Goal: Task Accomplishment & Management: Complete application form

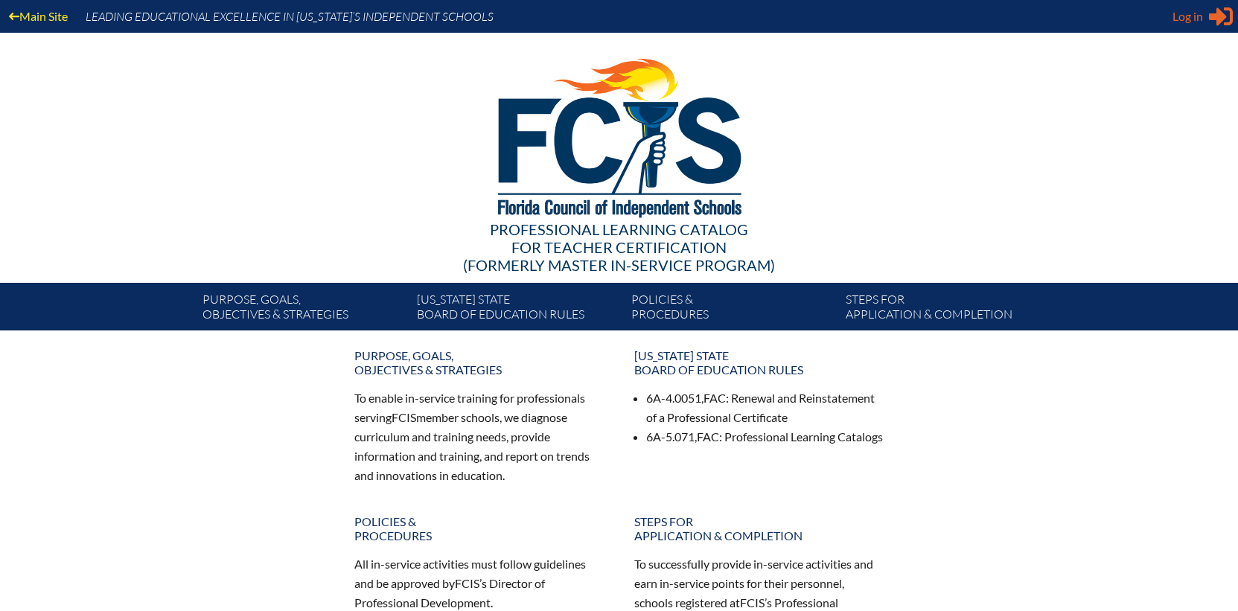
click at [1188, 18] on span "Log in" at bounding box center [1187, 16] width 31 height 18
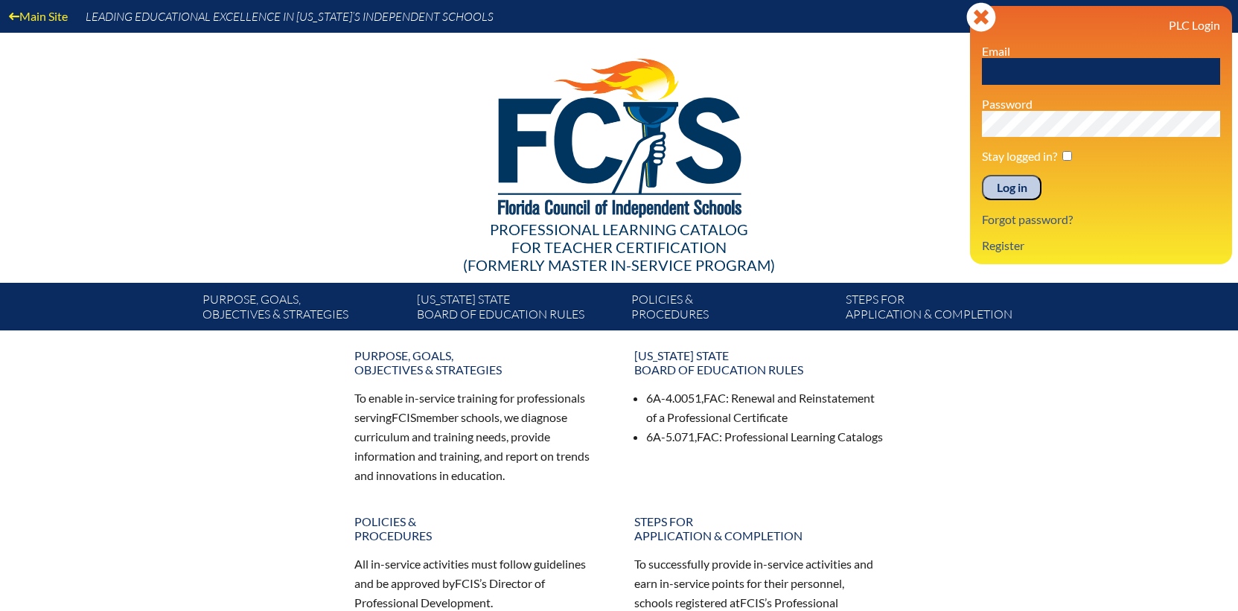
click at [1002, 68] on input "text" at bounding box center [1101, 71] width 238 height 27
type input "[EMAIL_ADDRESS][PERSON_NAME][DOMAIN_NAME]"
click at [982, 175] on input "Log in" at bounding box center [1012, 187] width 60 height 25
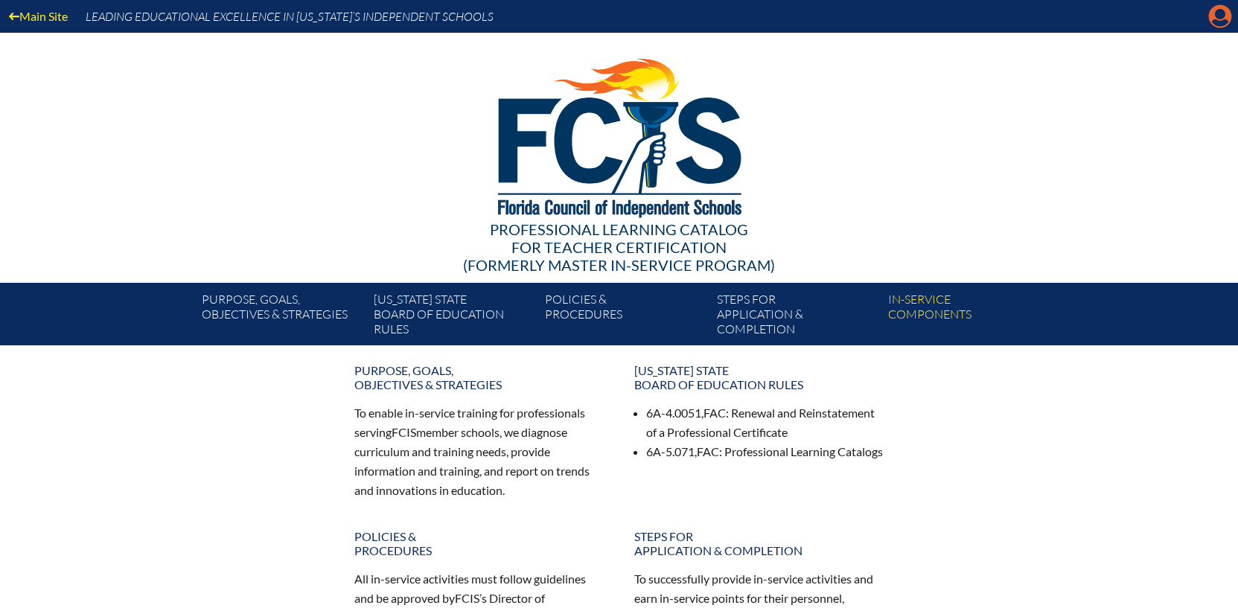
click at [1215, 25] on icon "Manage account" at bounding box center [1220, 16] width 24 height 24
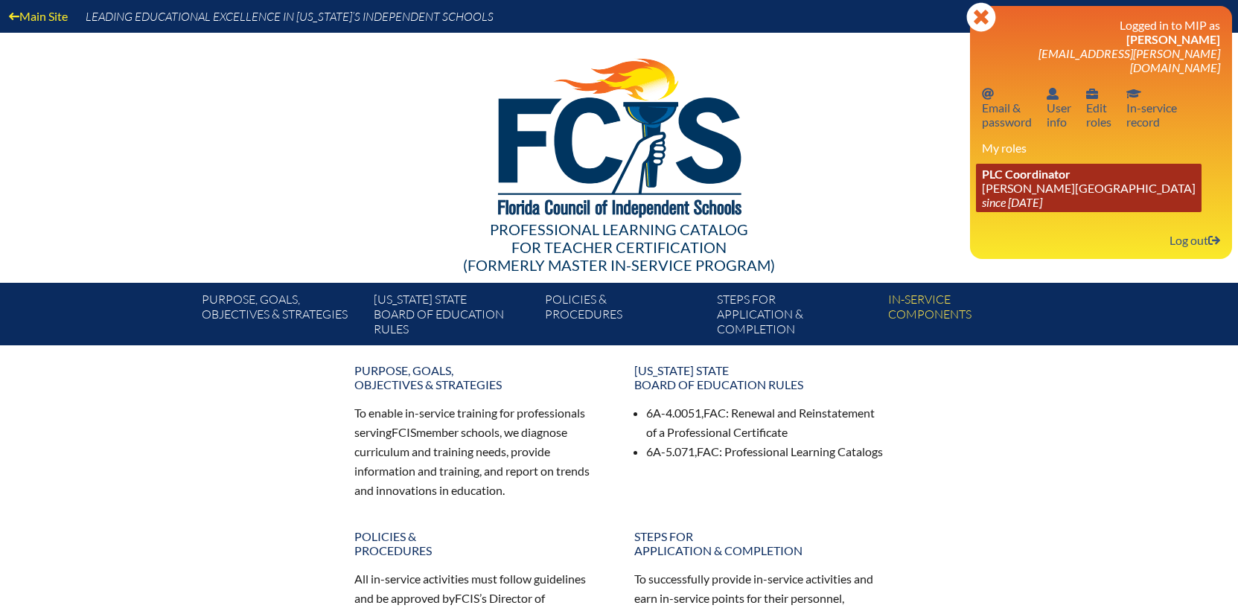
click at [1020, 180] on link "PLC Coordinator Bolles School since 2017 Feb 26" at bounding box center [1089, 188] width 226 height 48
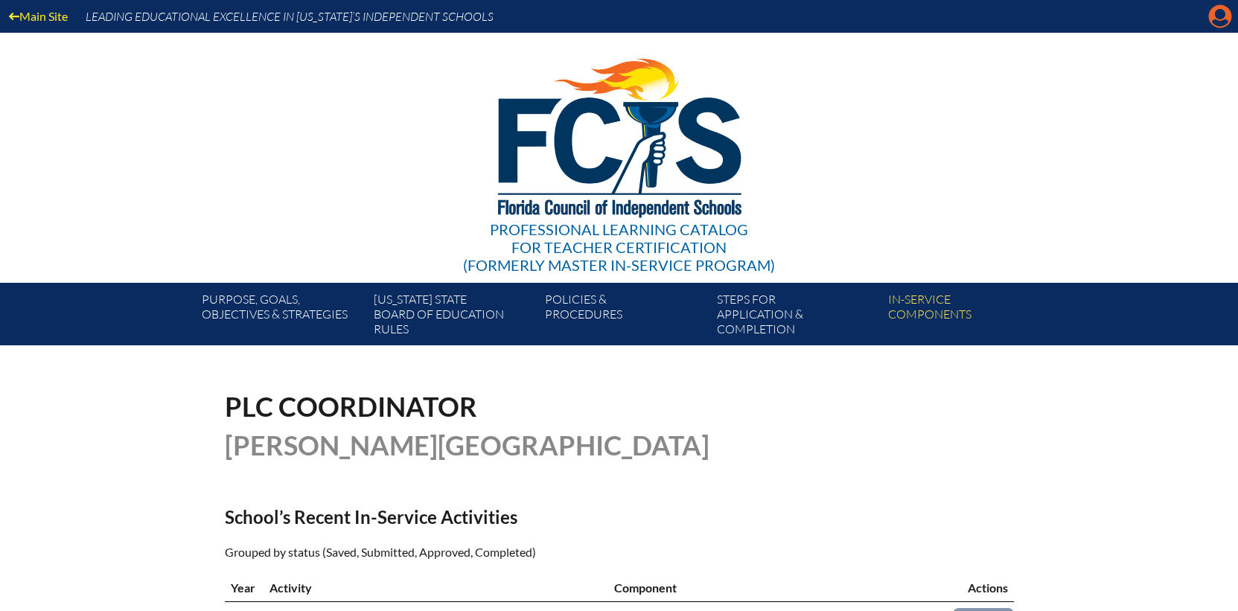
click at [1214, 12] on icon at bounding box center [1220, 16] width 23 height 23
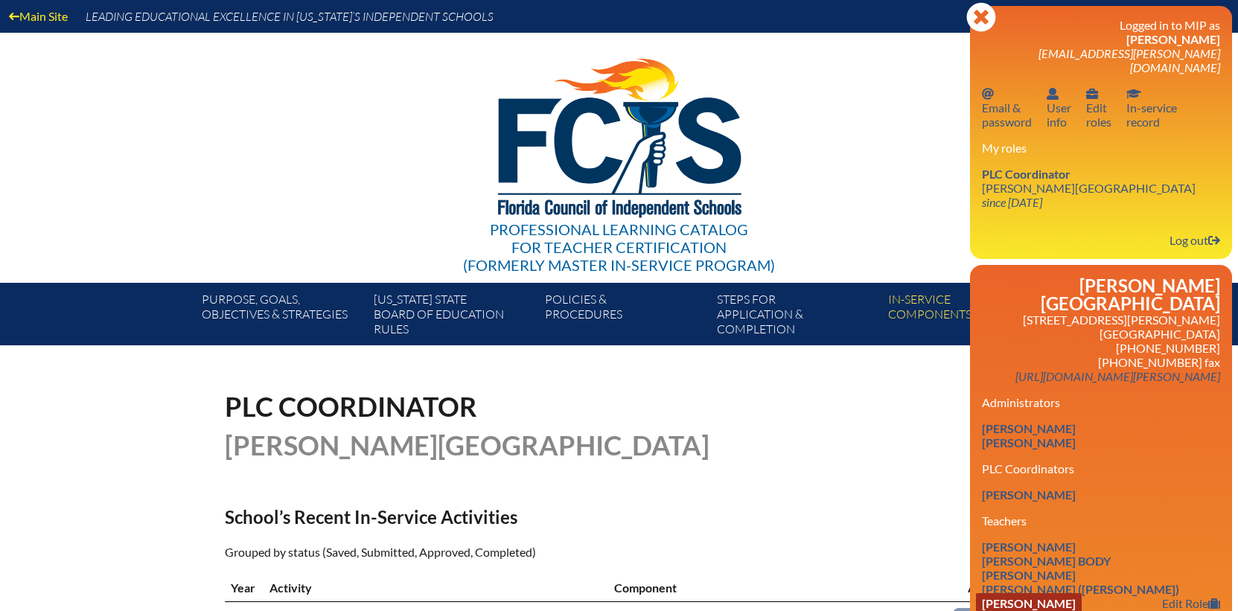
click at [1042, 593] on link "Suzanne Carlino" at bounding box center [1029, 603] width 106 height 20
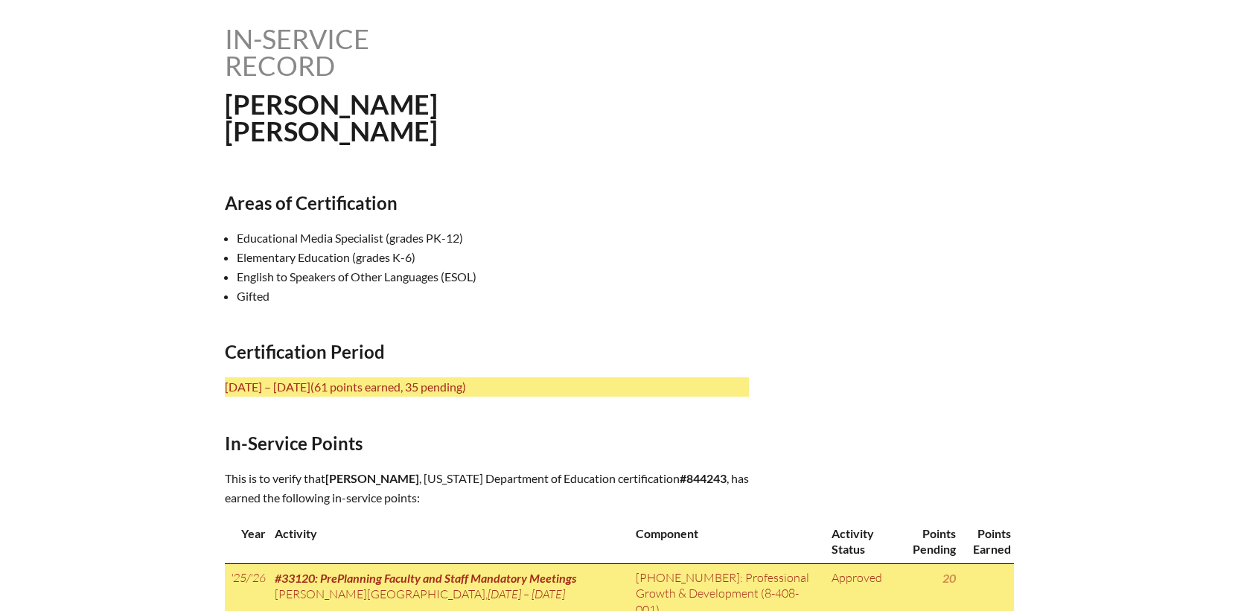
scroll to position [372, 0]
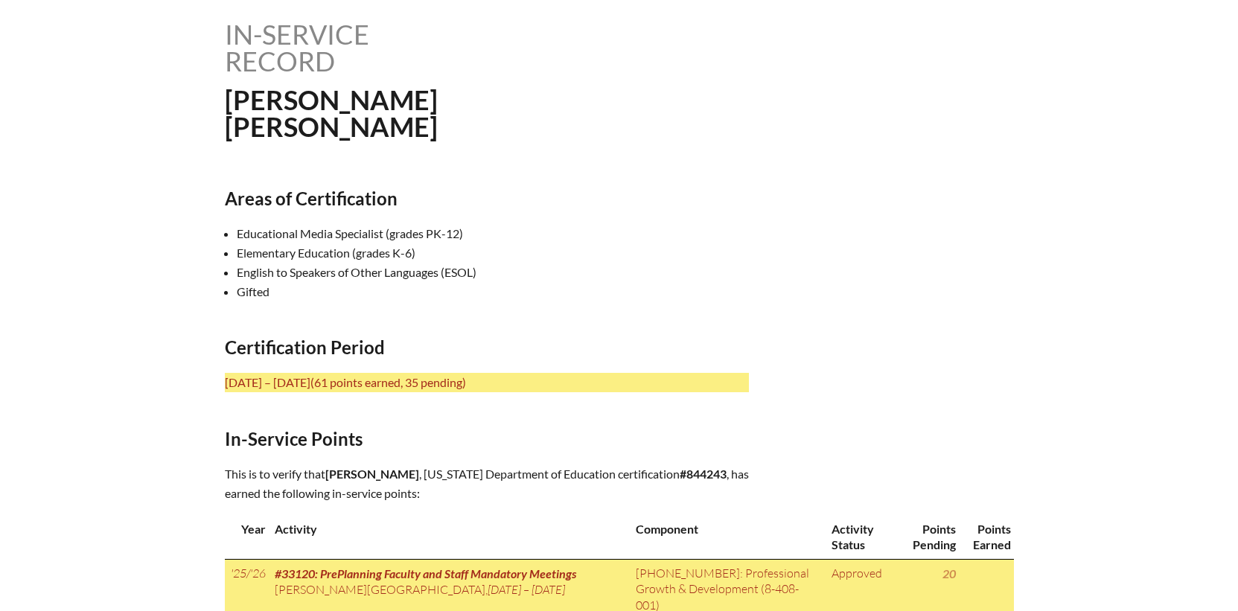
click at [1007, 117] on div "In-service record [PERSON_NAME]" at bounding box center [619, 80] width 789 height 119
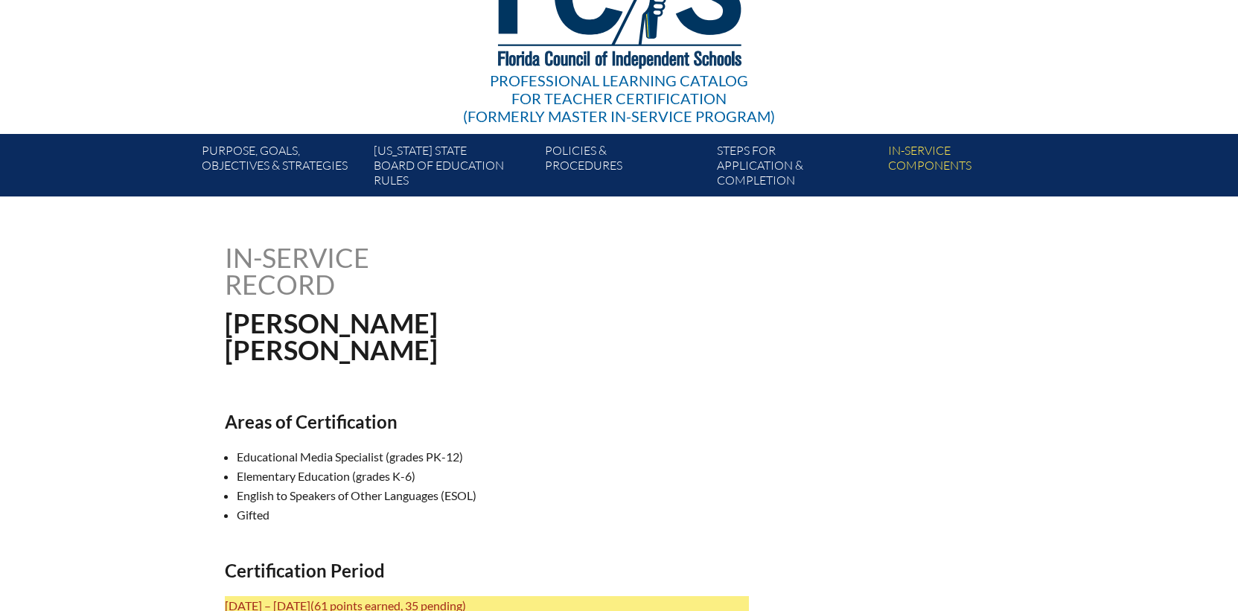
scroll to position [0, 0]
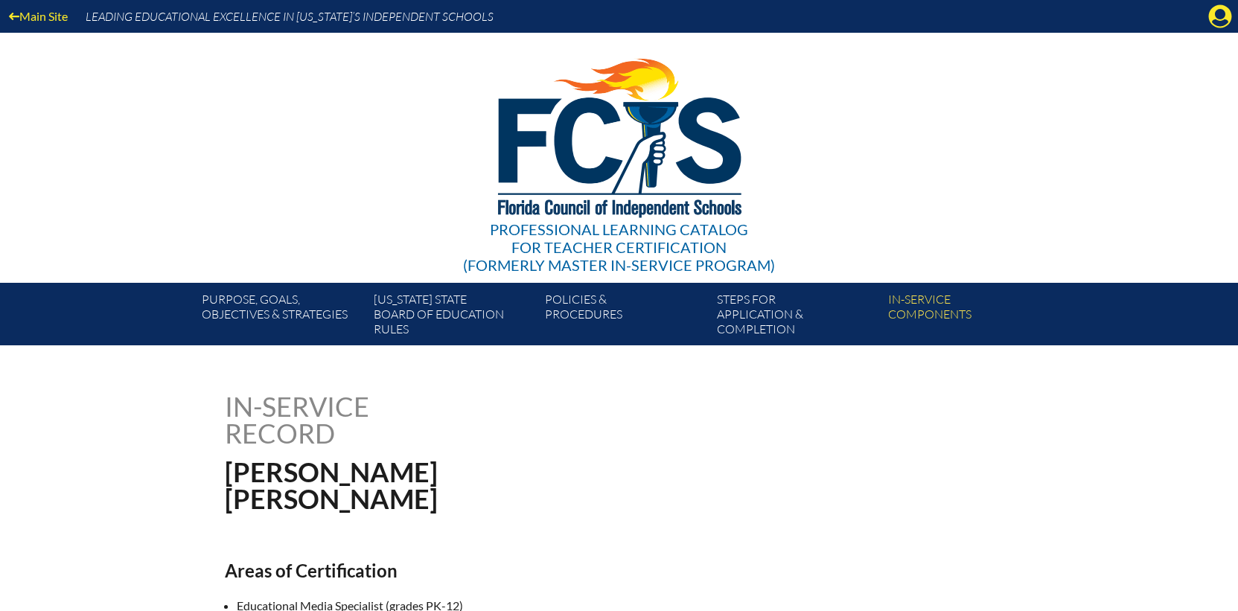
click at [1223, 3] on div "Main Site Leading Educational Excellence in [US_STATE]’s Independent Schools" at bounding box center [619, 16] width 1238 height 33
click at [1219, 11] on icon "Manage account" at bounding box center [1220, 16] width 24 height 24
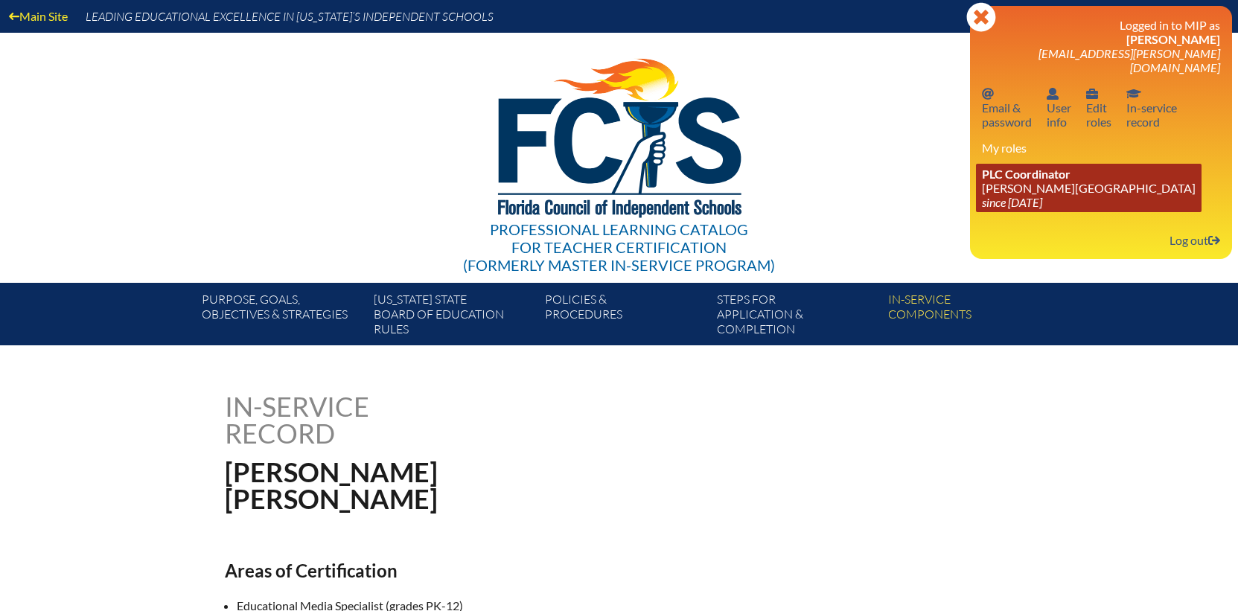
click at [990, 177] on link "PLC Coordinator Bolles School since 2017 Feb 26" at bounding box center [1089, 188] width 226 height 48
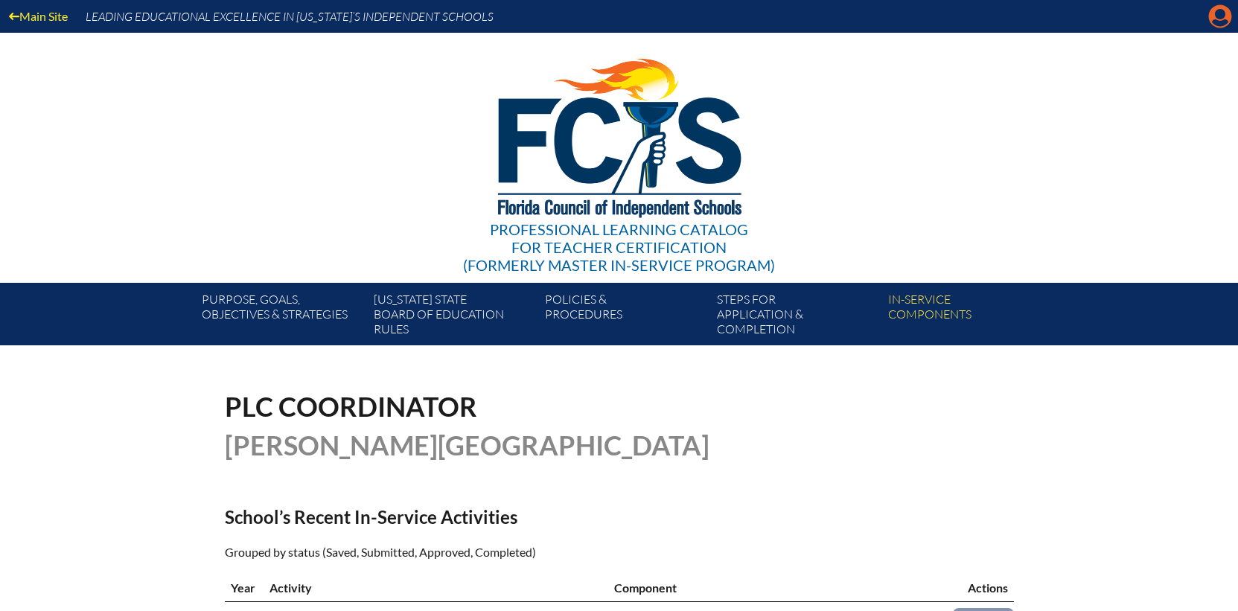
click at [1216, 15] on icon "Manage account" at bounding box center [1220, 16] width 24 height 24
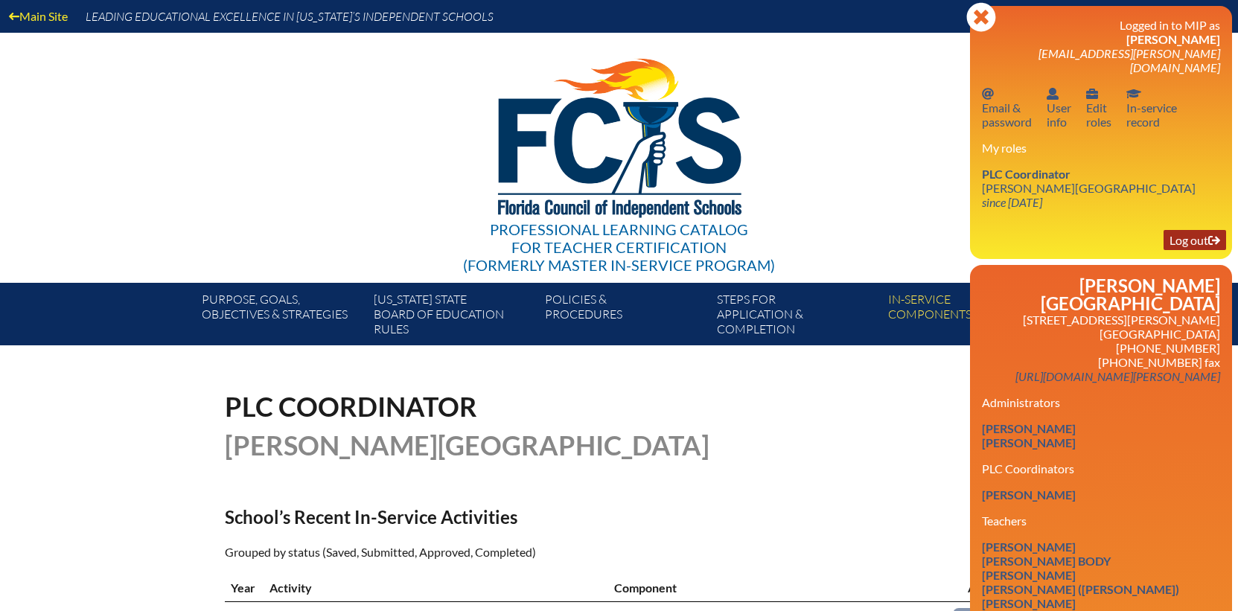
click at [1190, 230] on link "Log out Log out" at bounding box center [1195, 240] width 63 height 20
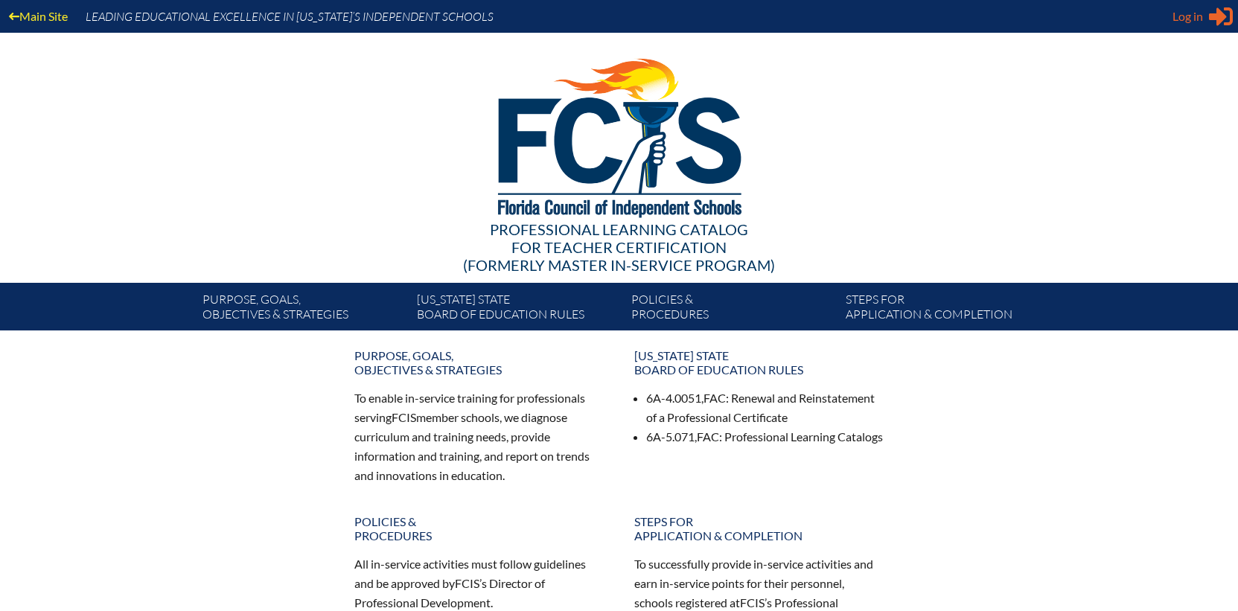
click at [1190, 16] on span "Log in" at bounding box center [1187, 16] width 31 height 18
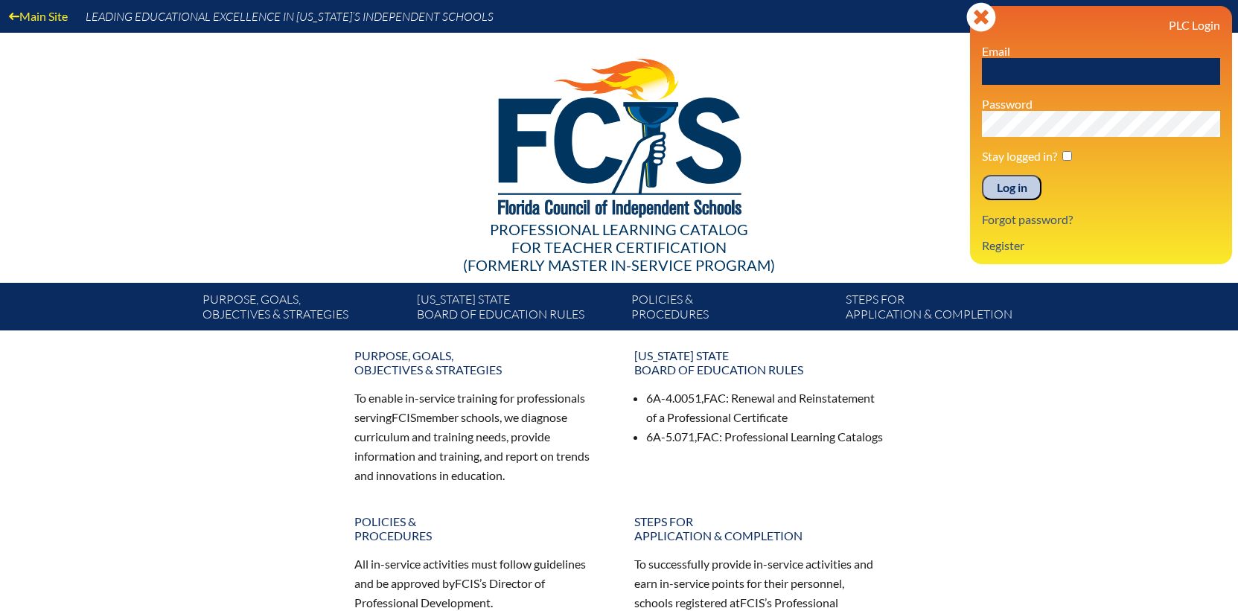
click at [1035, 60] on input "text" at bounding box center [1101, 71] width 238 height 27
type input "[EMAIL_ADDRESS][PERSON_NAME][DOMAIN_NAME]"
click at [982, 175] on input "Log in" at bounding box center [1012, 187] width 60 height 25
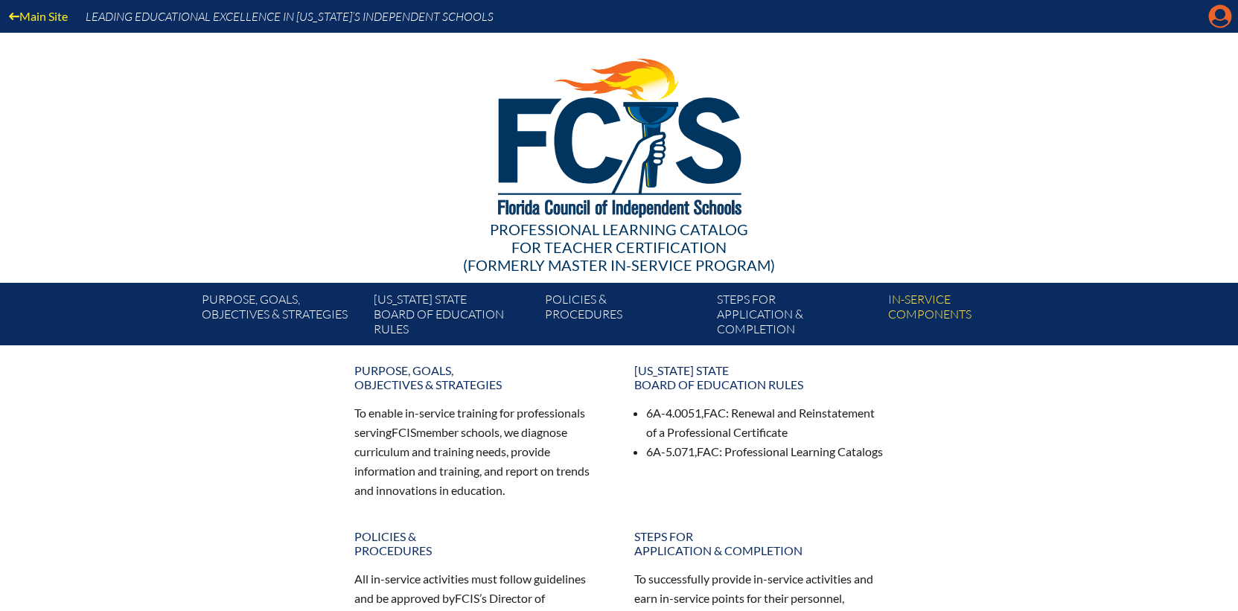
click at [1215, 19] on icon at bounding box center [1220, 16] width 23 height 23
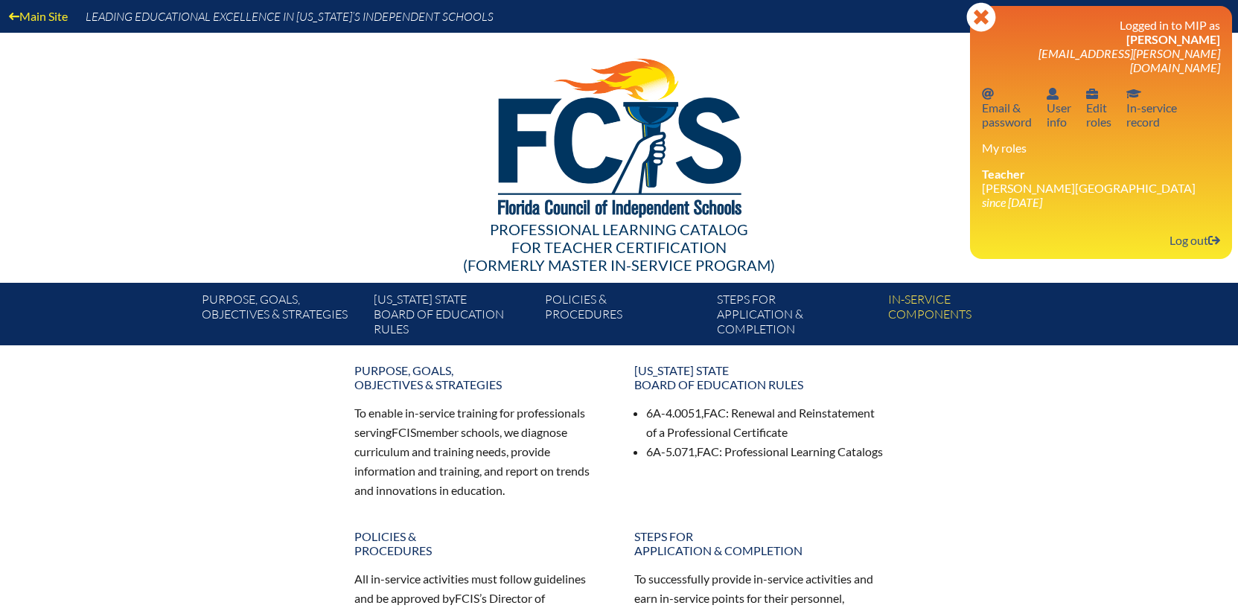
click at [324, 189] on div at bounding box center [620, 135] width 858 height 205
click at [1180, 230] on link "Log out Log out" at bounding box center [1195, 240] width 63 height 20
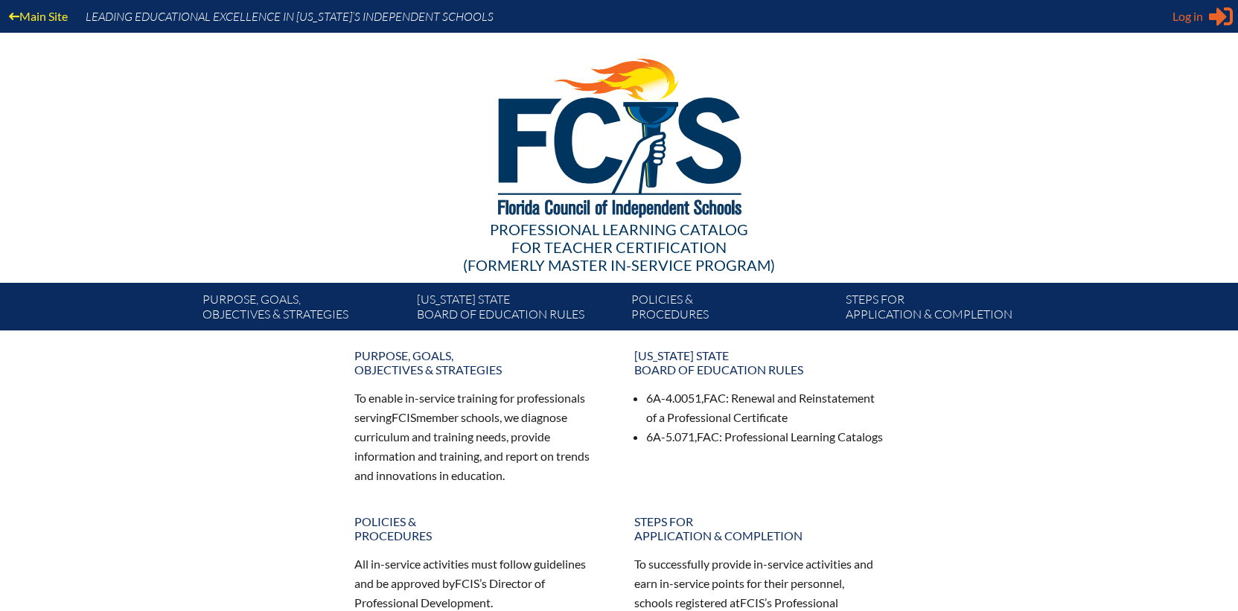
click at [1229, 14] on icon "Sign in or register" at bounding box center [1221, 16] width 24 height 24
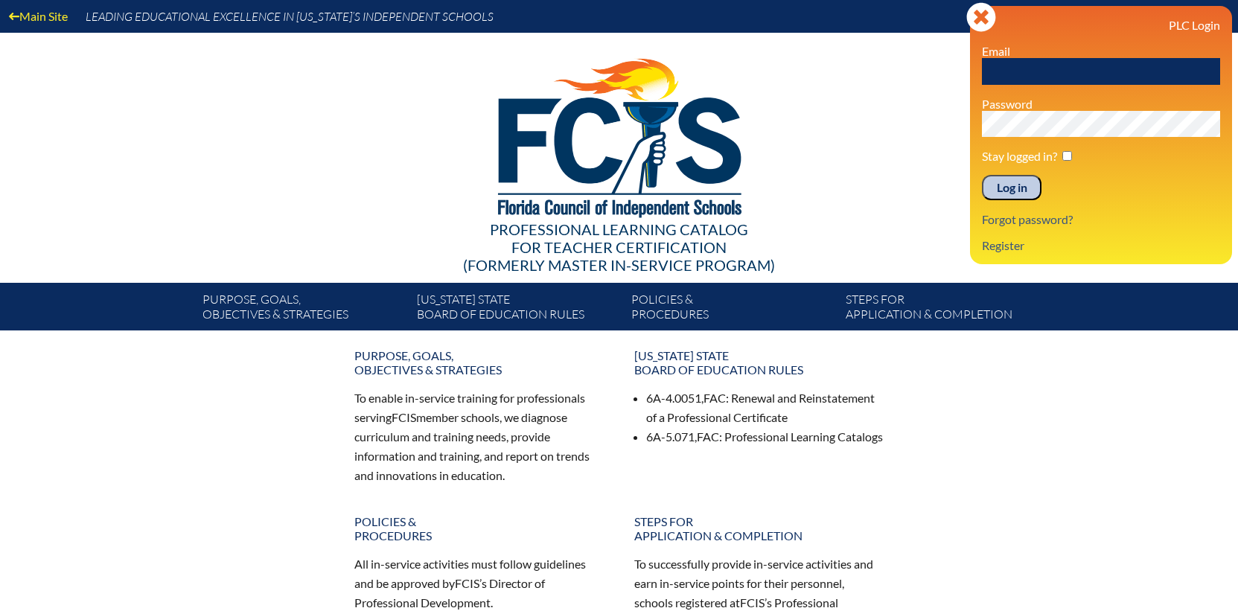
click at [1072, 71] on input "text" at bounding box center [1101, 71] width 238 height 27
type input "fortunad@bolles.org"
click at [982, 175] on input "Log in" at bounding box center [1012, 187] width 60 height 25
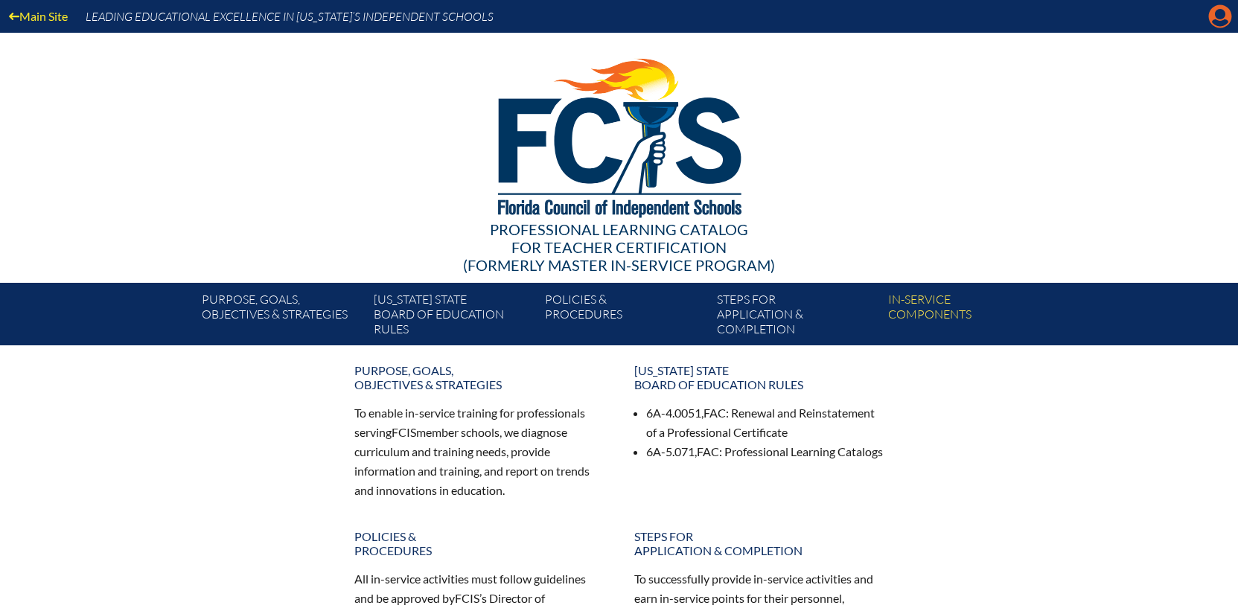
click at [1219, 19] on icon "Manage account" at bounding box center [1220, 16] width 24 height 24
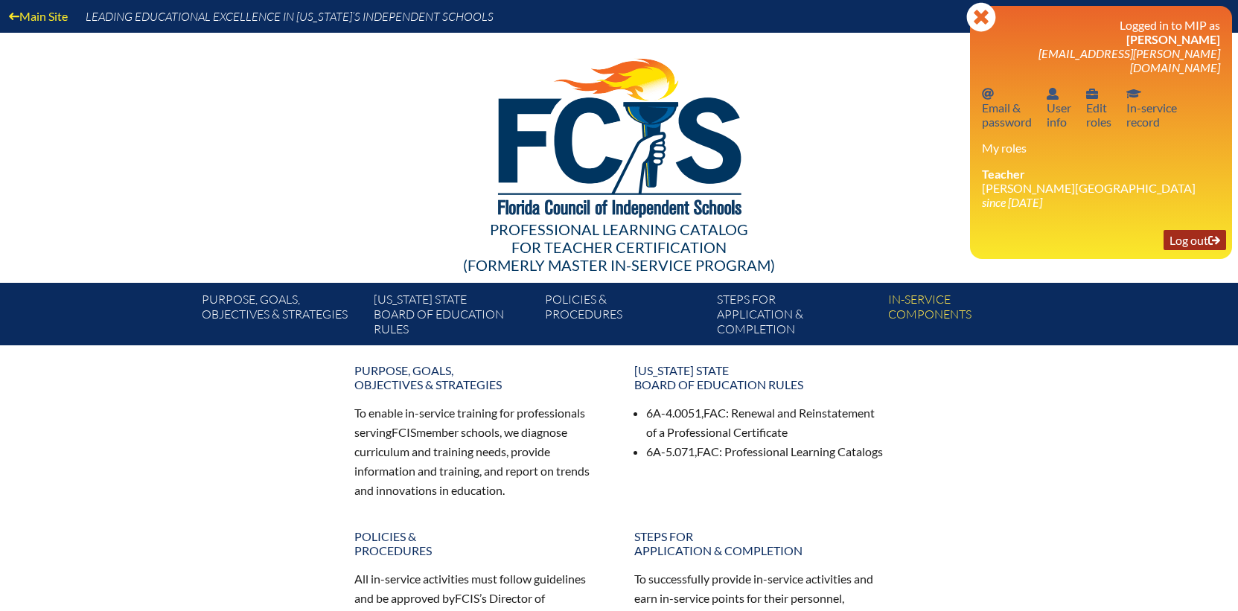
click at [1178, 233] on link "Log out Log out" at bounding box center [1195, 240] width 63 height 20
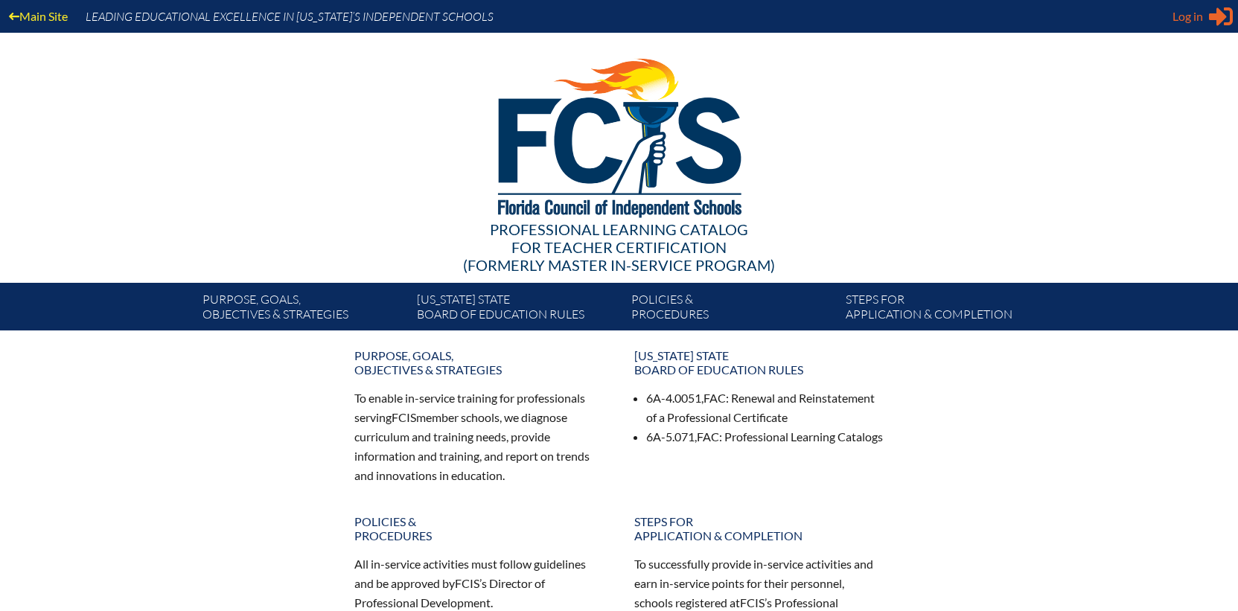
click at [1185, 15] on span "Log in" at bounding box center [1187, 16] width 31 height 18
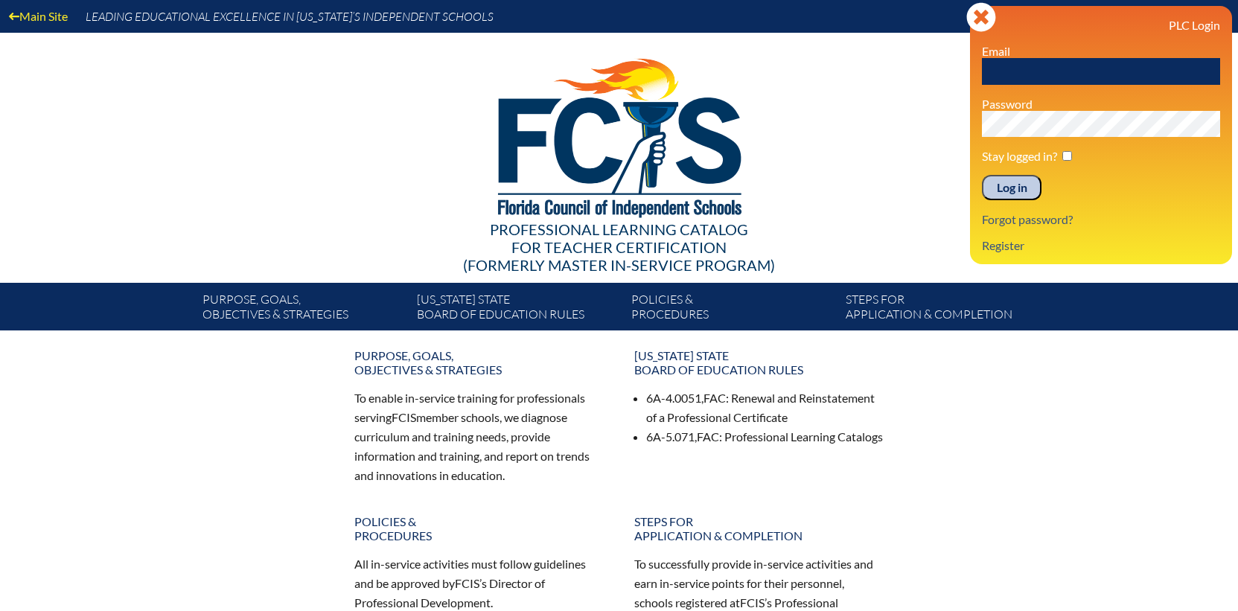
click at [1076, 70] on input "text" at bounding box center [1101, 71] width 238 height 27
type input "hartad@bolles.org"
click at [982, 175] on input "Log in" at bounding box center [1012, 187] width 60 height 25
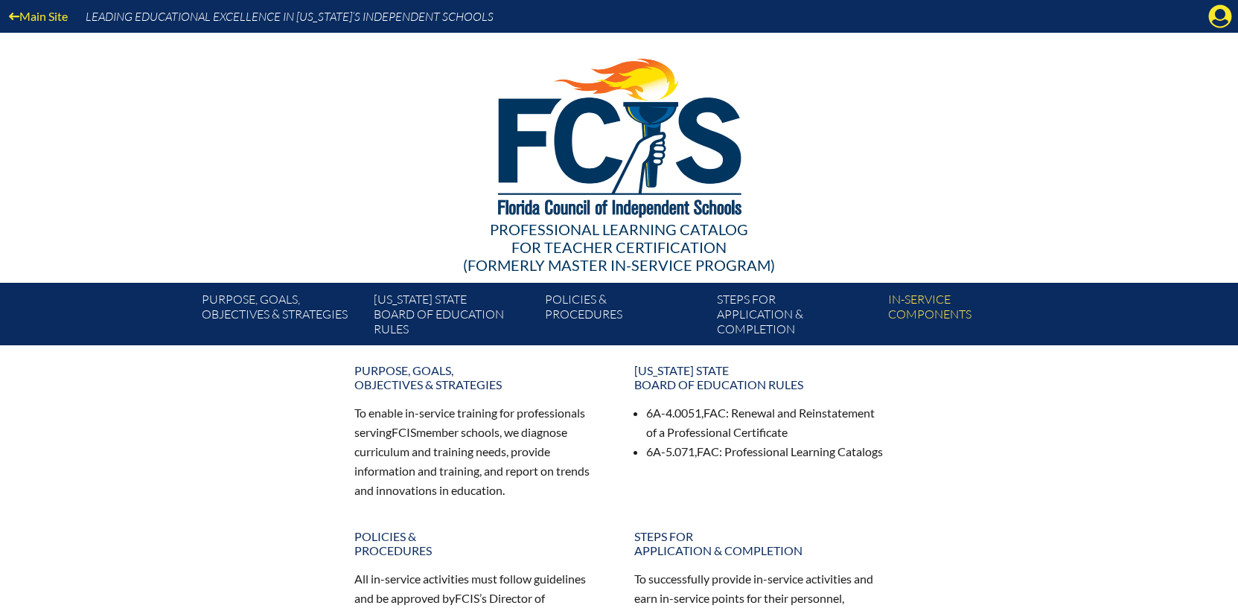
click at [1193, 19] on div "Main Site Leading Educational Excellence in [US_STATE]’s Independent Schools" at bounding box center [619, 16] width 1238 height 33
click at [1213, 19] on icon at bounding box center [1220, 16] width 23 height 23
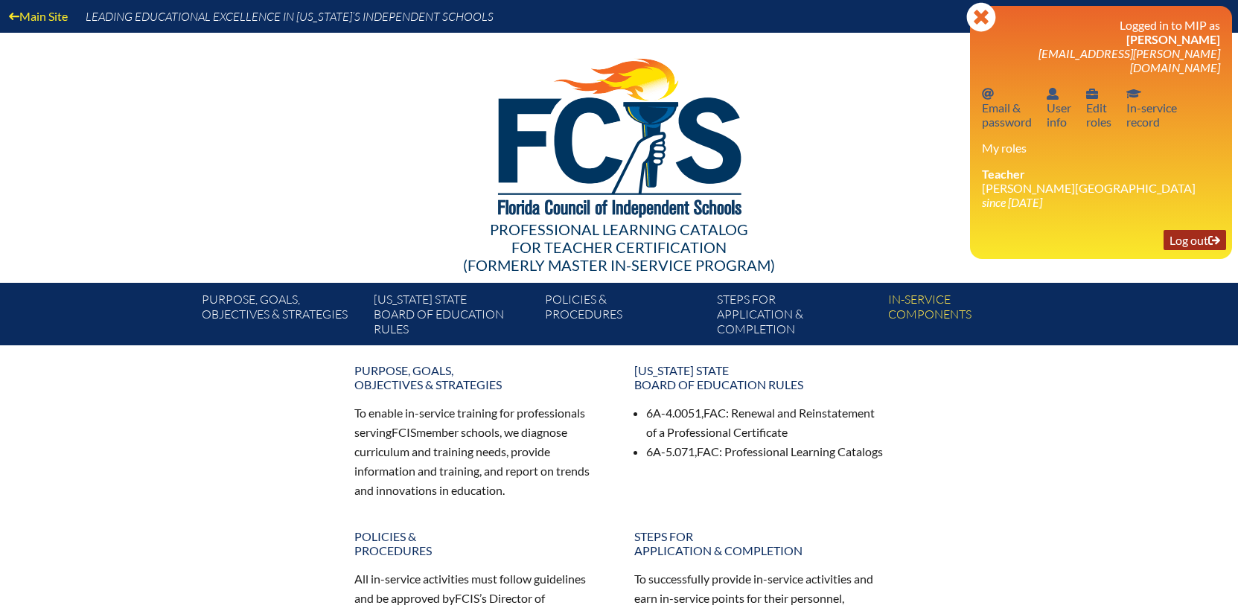
click at [1183, 230] on link "Log out Log out" at bounding box center [1195, 240] width 63 height 20
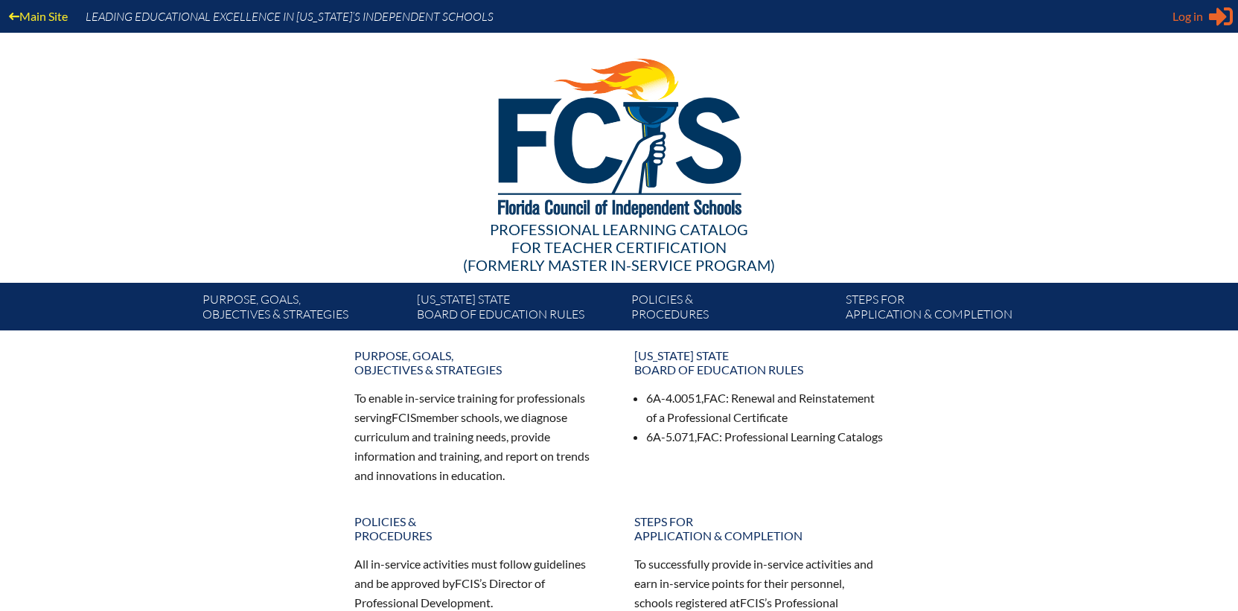
click at [1180, 12] on span "Log in" at bounding box center [1187, 16] width 31 height 18
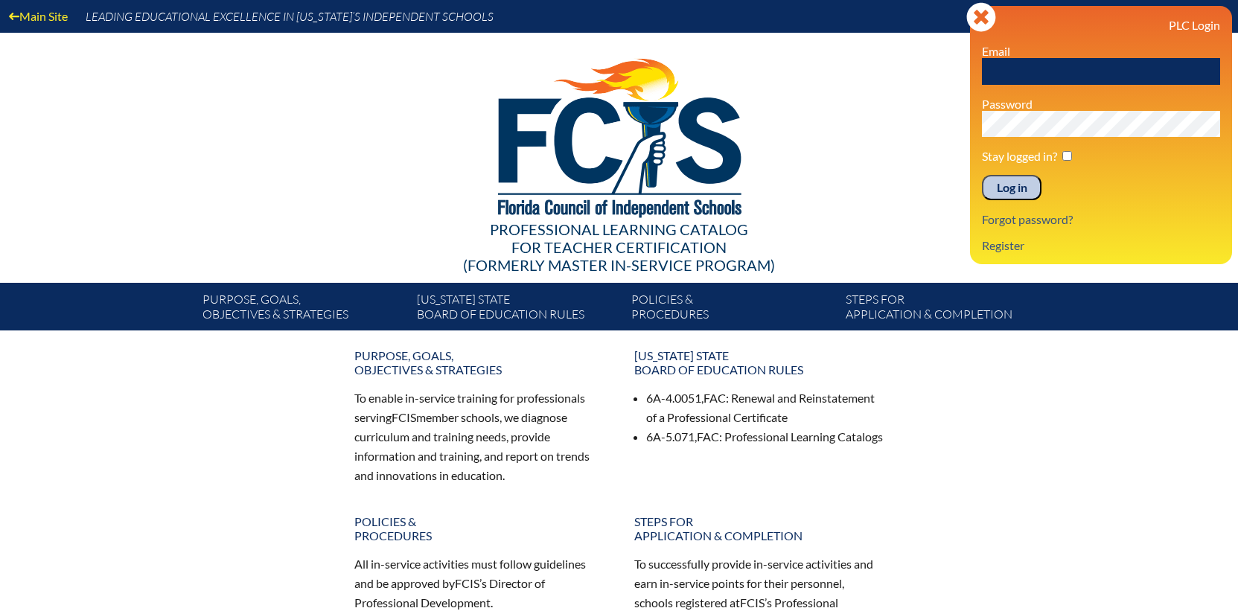
click at [1053, 69] on input "text" at bounding box center [1101, 71] width 238 height 27
type input "hogane@bolles.org"
click at [982, 175] on input "Log in" at bounding box center [1012, 187] width 60 height 25
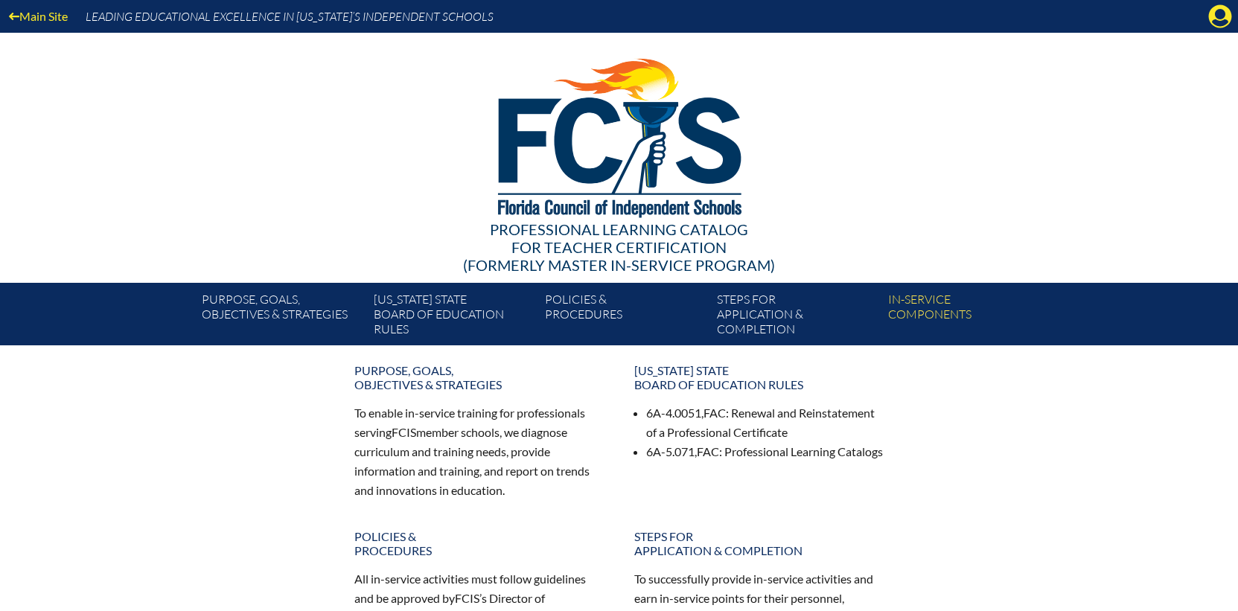
click at [1115, 98] on div "Main Site Leading Educational Excellence in Florida’s Independent Schools Profe…" at bounding box center [619, 172] width 1238 height 345
click at [1223, 20] on icon at bounding box center [1220, 16] width 23 height 23
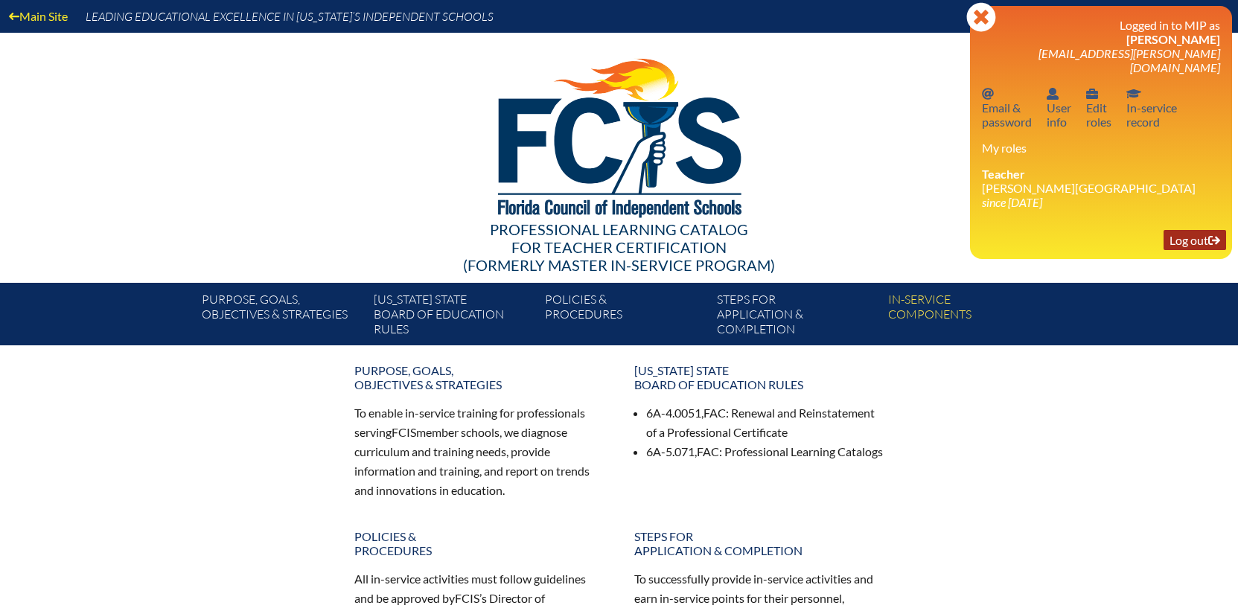
click at [1190, 230] on link "Log out Log out" at bounding box center [1195, 240] width 63 height 20
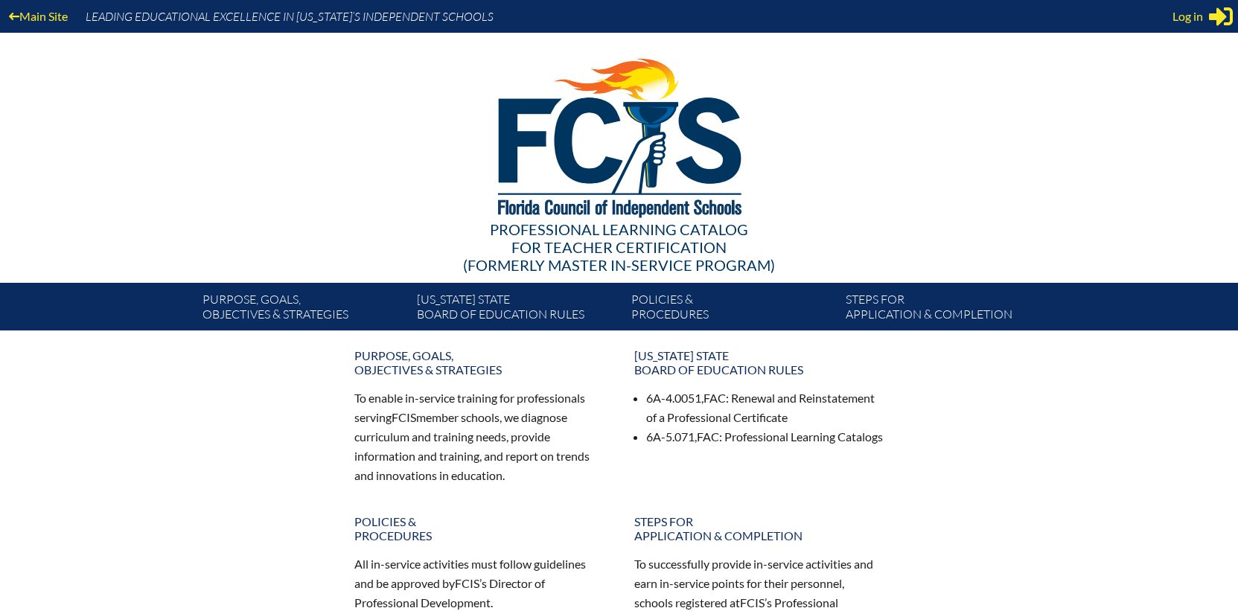
click at [1058, 185] on div "Professional Learning Catalog for Teacher Certification (formerly Master In-ser…" at bounding box center [619, 158] width 905 height 250
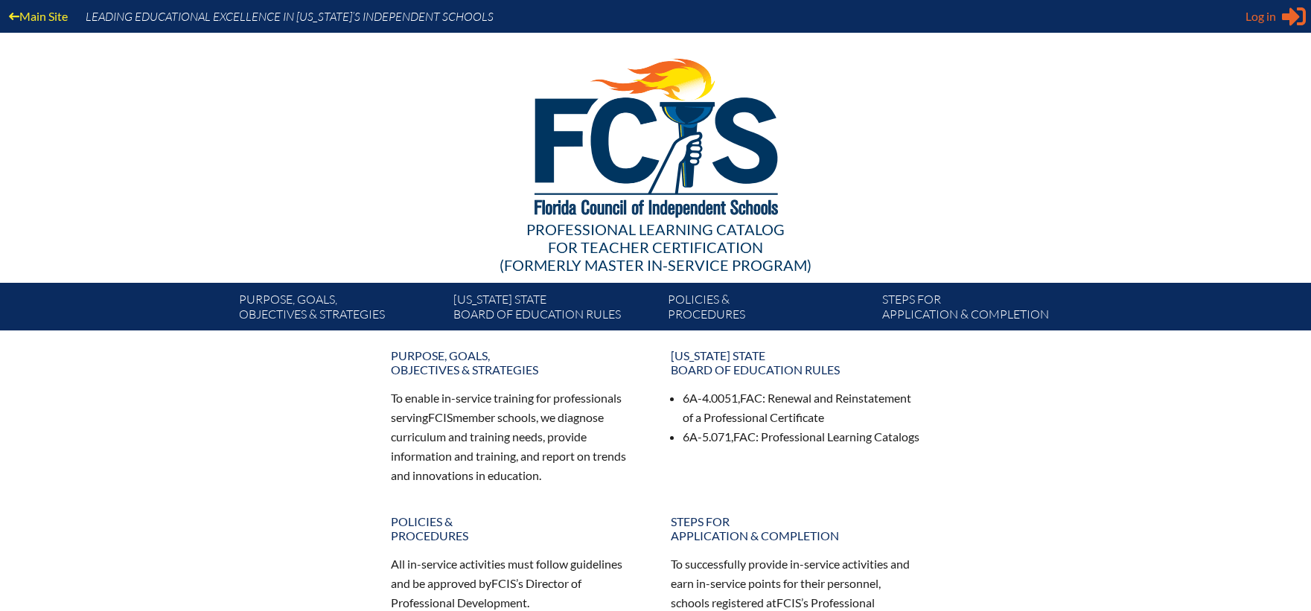
click at [1237, 19] on span "Log in" at bounding box center [1260, 16] width 31 height 18
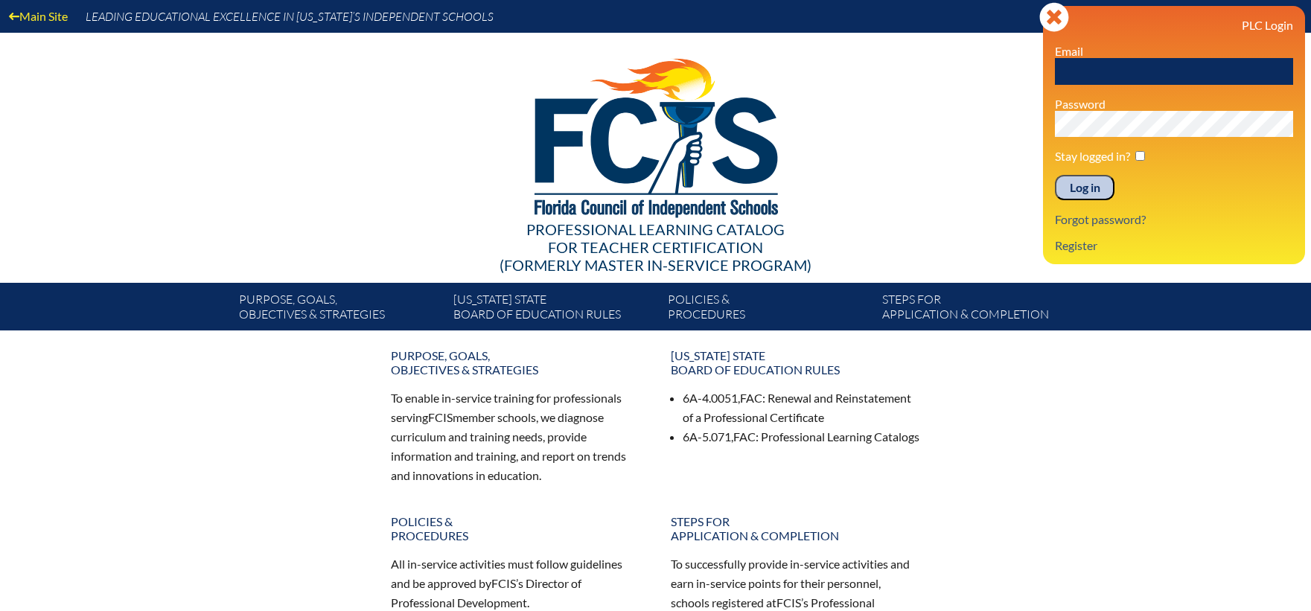
click at [1139, 60] on input "text" at bounding box center [1174, 71] width 238 height 27
type input "[EMAIL_ADDRESS][DOMAIN_NAME]"
click at [1055, 175] on input "Log in" at bounding box center [1085, 187] width 60 height 25
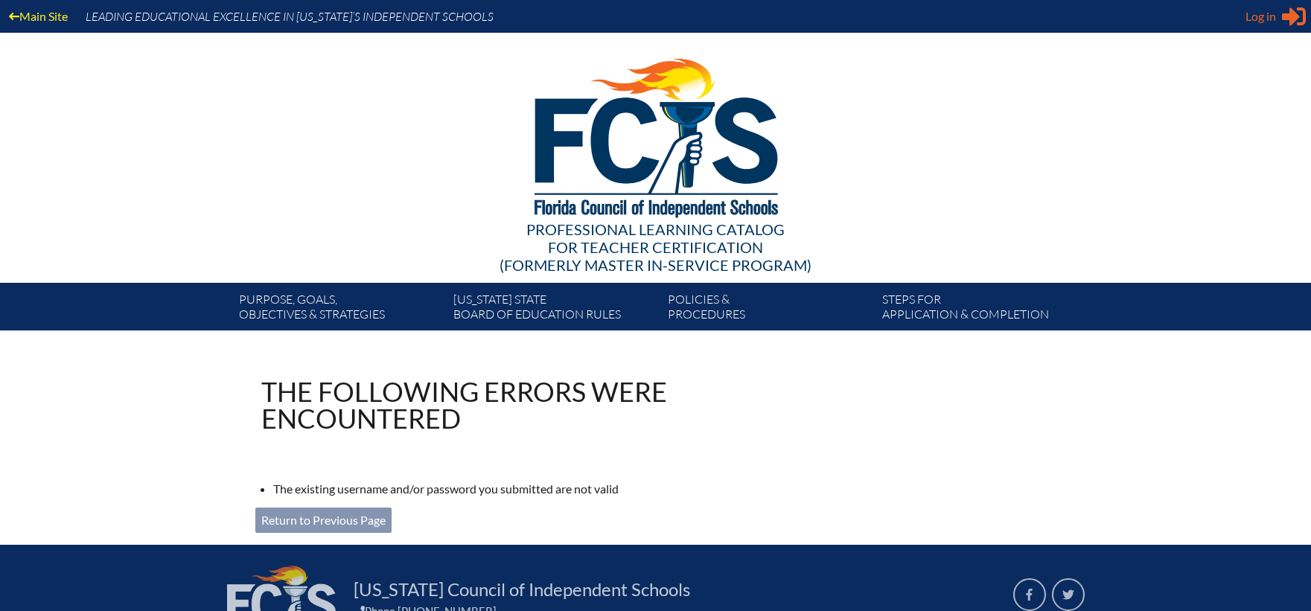
click at [1245, 25] on span "Log in" at bounding box center [1260, 16] width 31 height 18
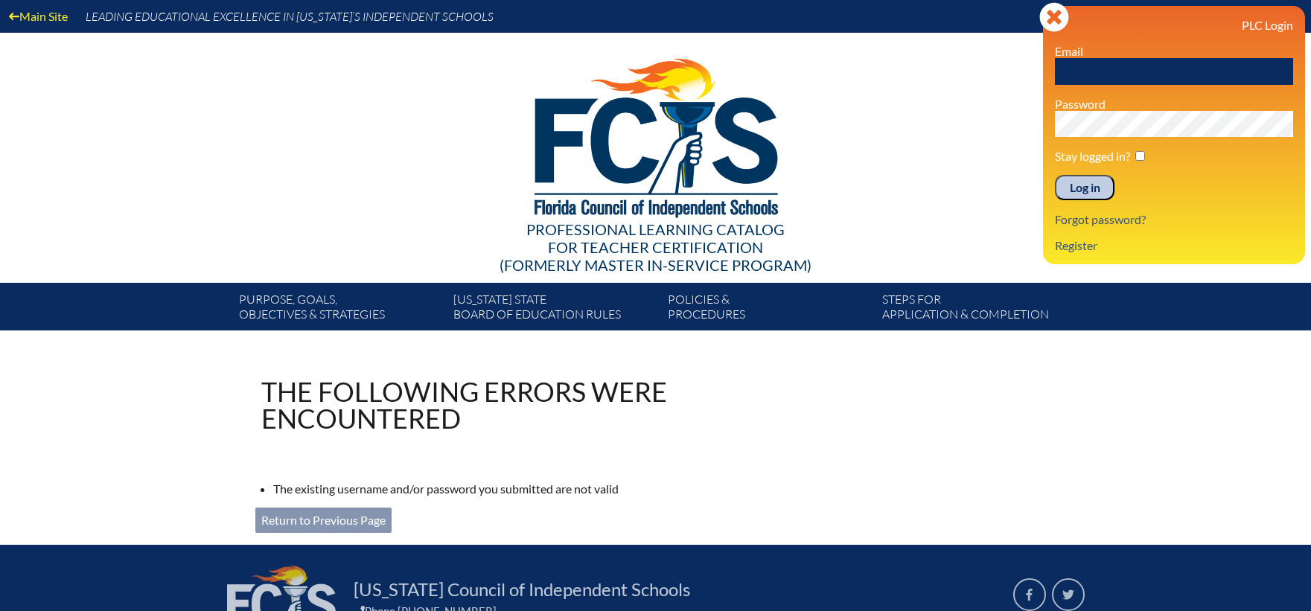
click at [1153, 62] on input "text" at bounding box center [1174, 71] width 238 height 27
type input "[EMAIL_ADDRESS][PERSON_NAME][DOMAIN_NAME]"
click at [1055, 175] on input "Log in" at bounding box center [1085, 187] width 60 height 25
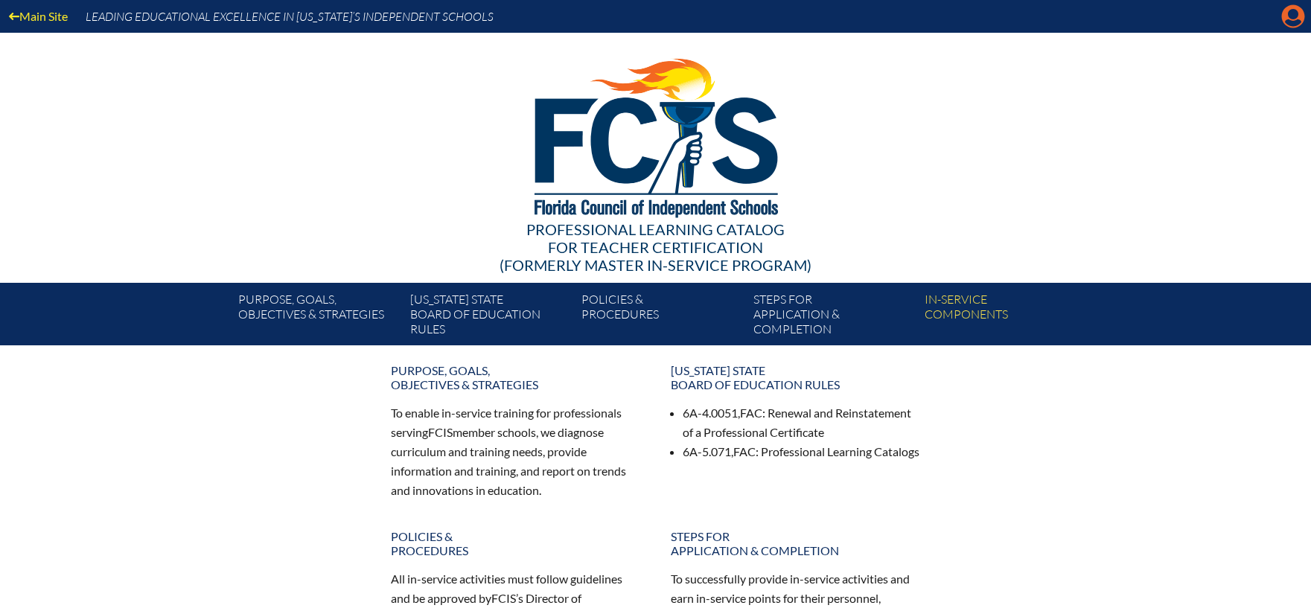
click at [1301, 18] on icon at bounding box center [1293, 16] width 23 height 23
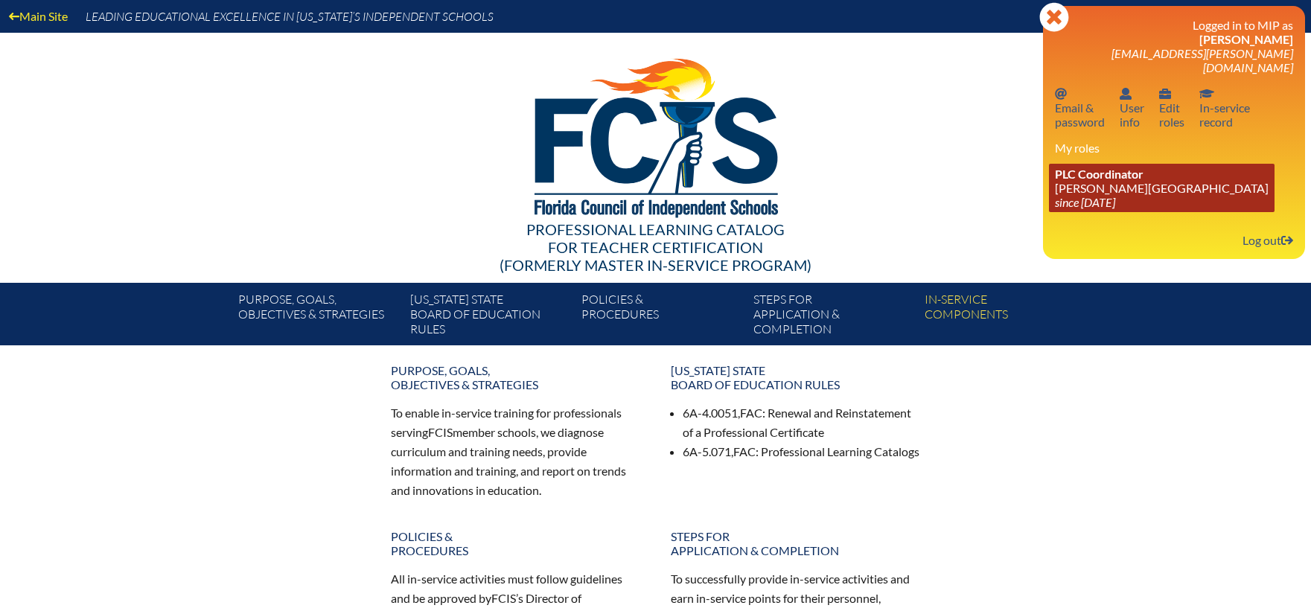
click at [1095, 195] on icon "since [DATE]" at bounding box center [1085, 202] width 60 height 14
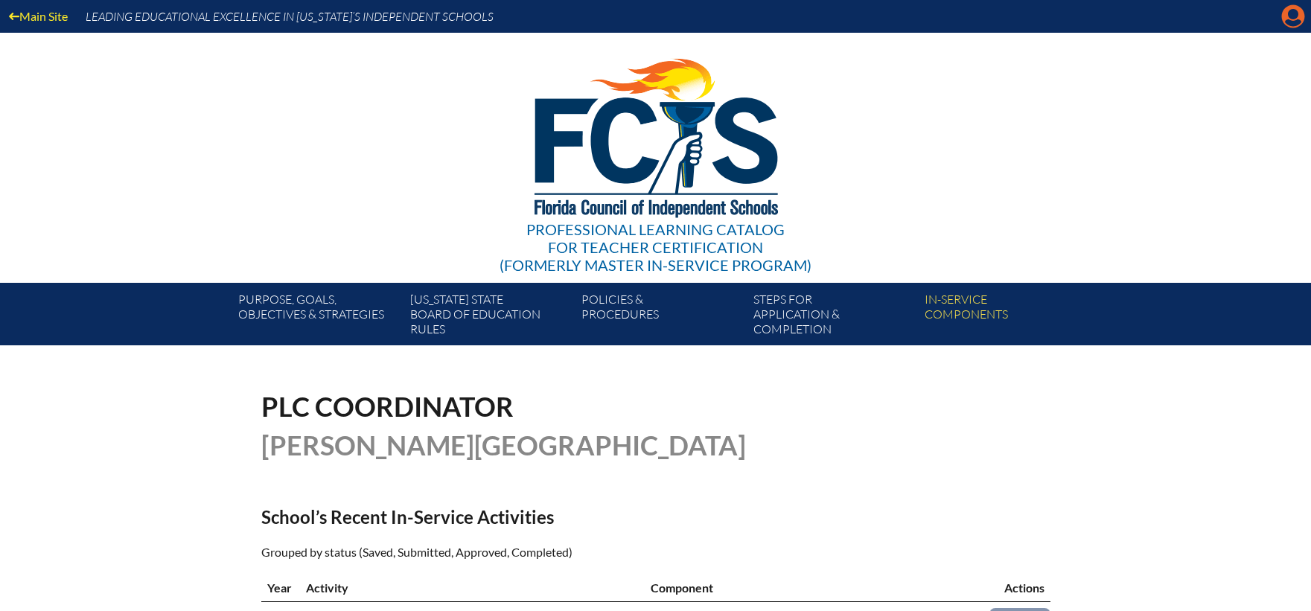
click at [1287, 19] on icon at bounding box center [1293, 16] width 23 height 23
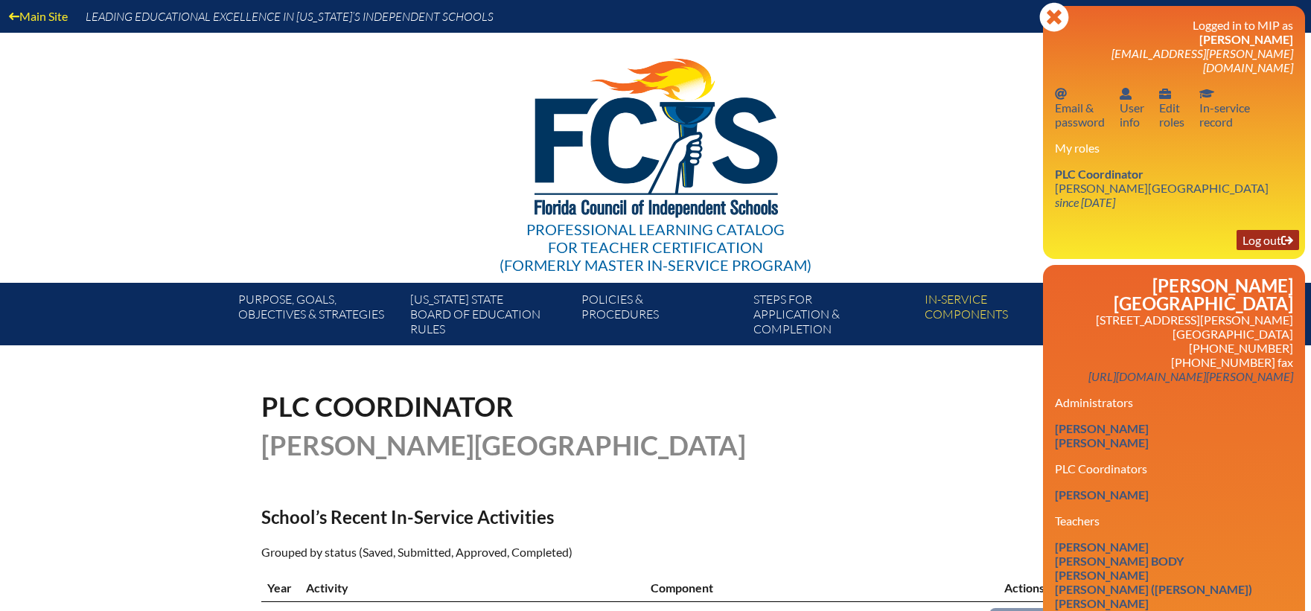
click at [1265, 230] on link "Log out Log out" at bounding box center [1268, 240] width 63 height 20
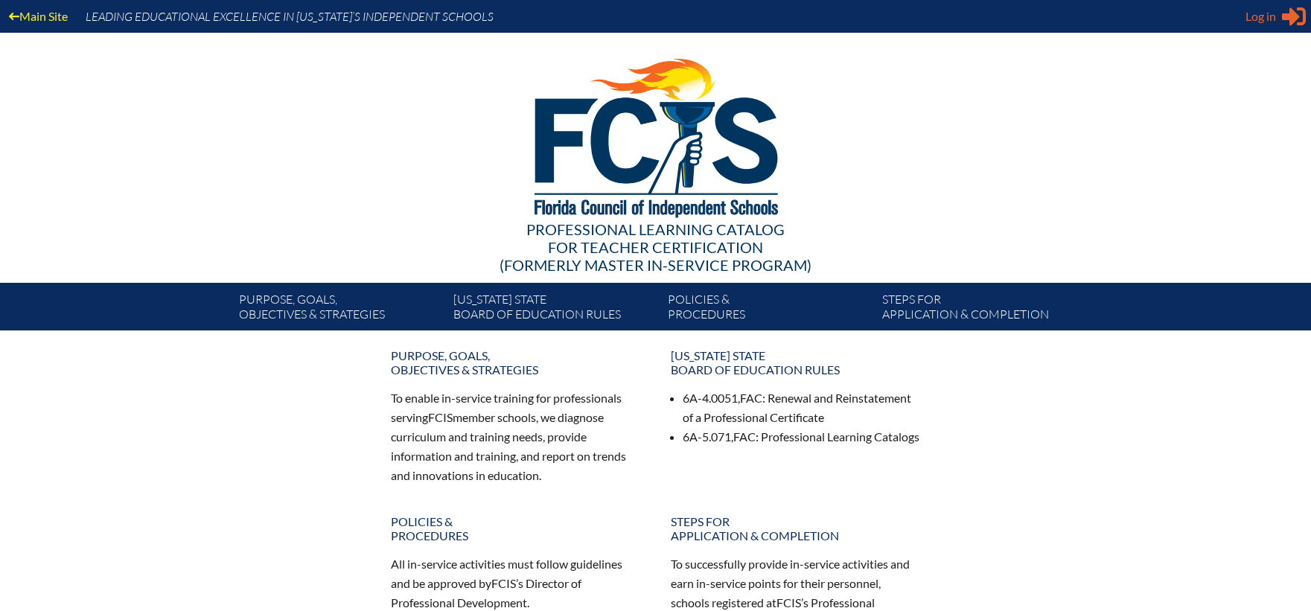
click at [1260, 15] on span "Log in" at bounding box center [1260, 16] width 31 height 18
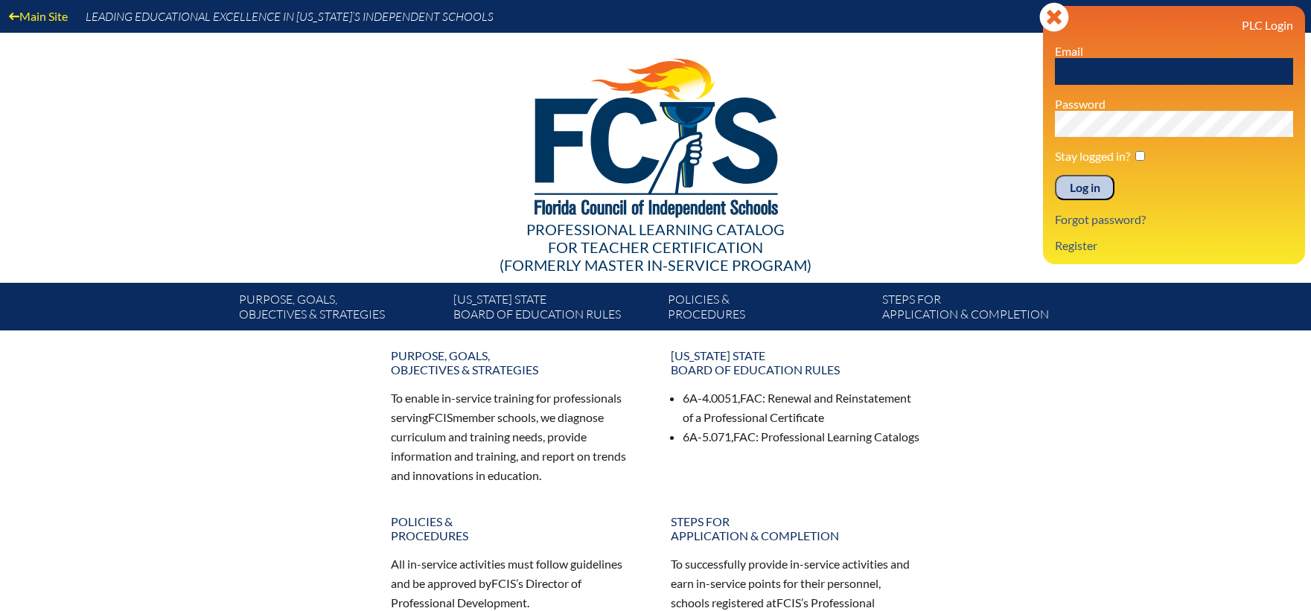
click at [1128, 76] on input "text" at bounding box center [1174, 71] width 238 height 27
type input "p"
type input "[EMAIL_ADDRESS][PERSON_NAME][DOMAIN_NAME]"
click at [1055, 175] on input "Log in" at bounding box center [1085, 187] width 60 height 25
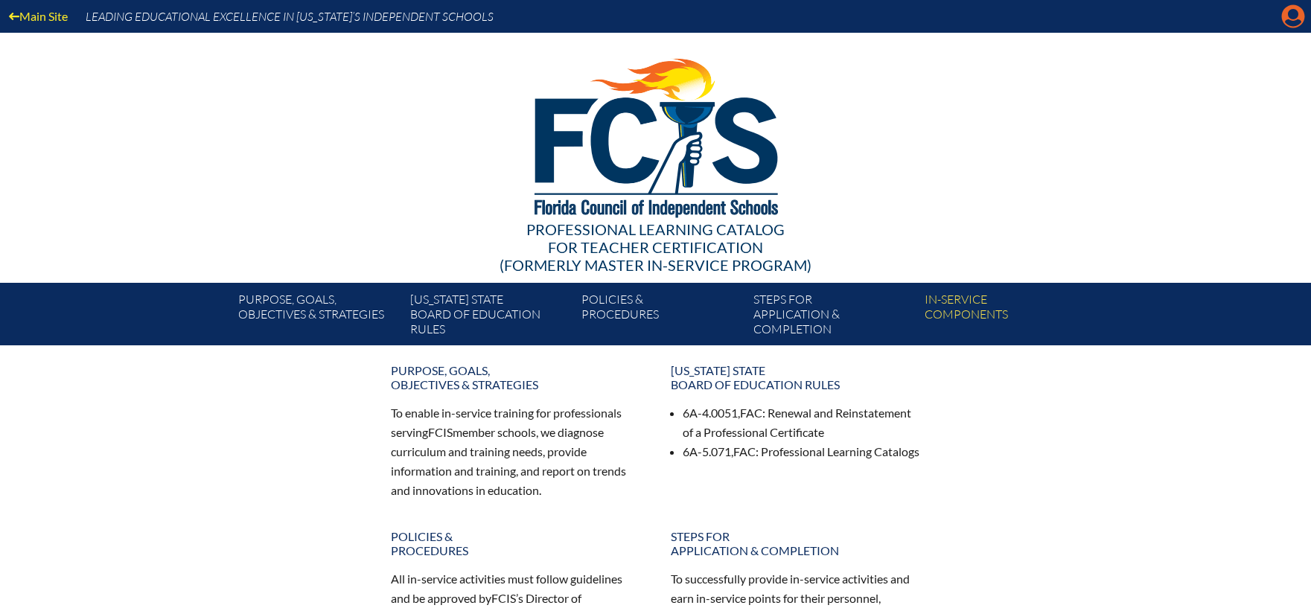
click at [1288, 24] on icon "Manage account" at bounding box center [1293, 16] width 24 height 24
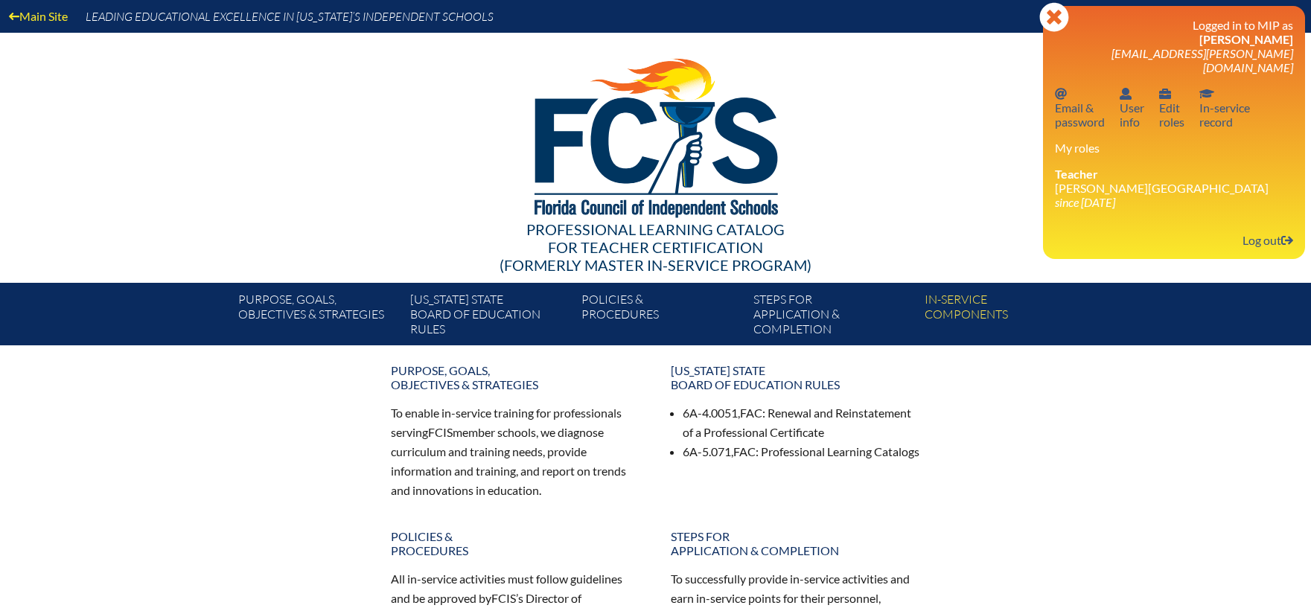
click at [357, 191] on div at bounding box center [656, 135] width 858 height 205
click at [1272, 230] on link "Log out Log out" at bounding box center [1268, 240] width 63 height 20
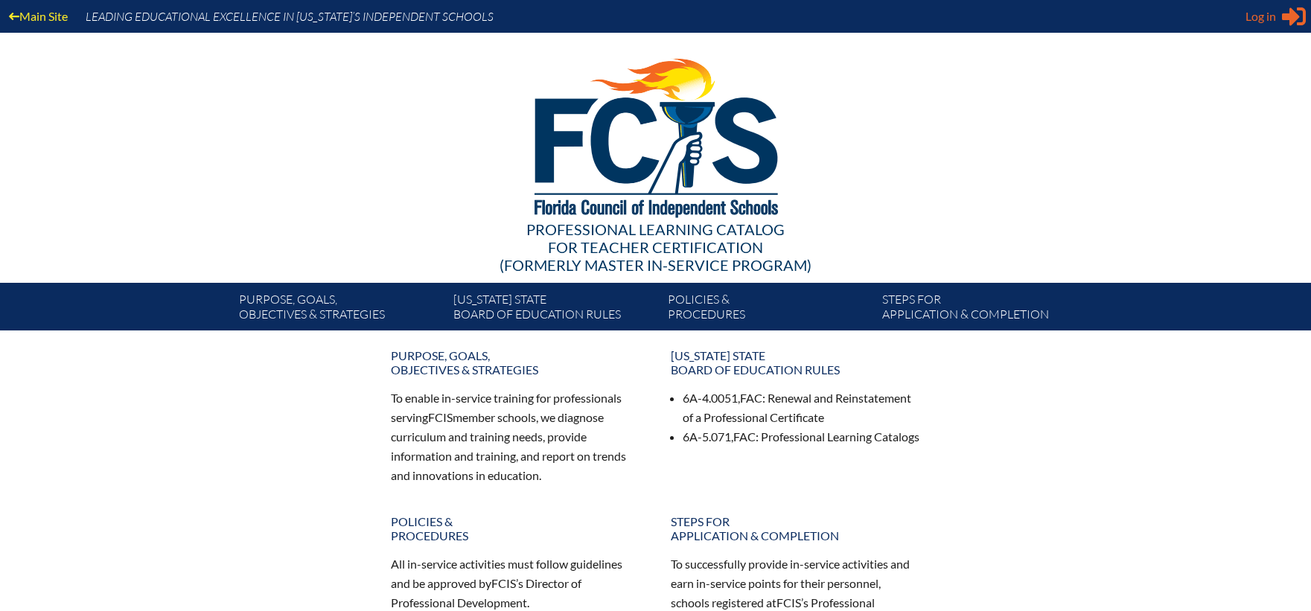
click at [1256, 19] on span "Log in" at bounding box center [1260, 16] width 31 height 18
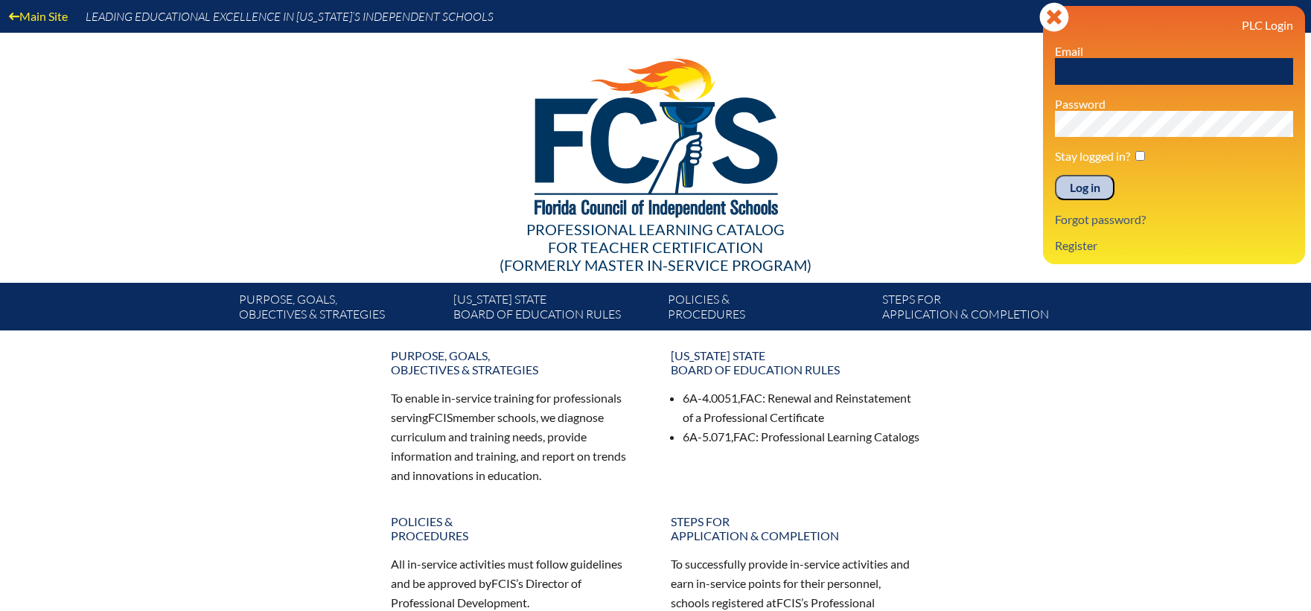
click at [1138, 71] on input "text" at bounding box center [1174, 71] width 238 height 27
type input "[EMAIL_ADDRESS][PERSON_NAME][DOMAIN_NAME]"
click at [1055, 175] on input "Log in" at bounding box center [1085, 187] width 60 height 25
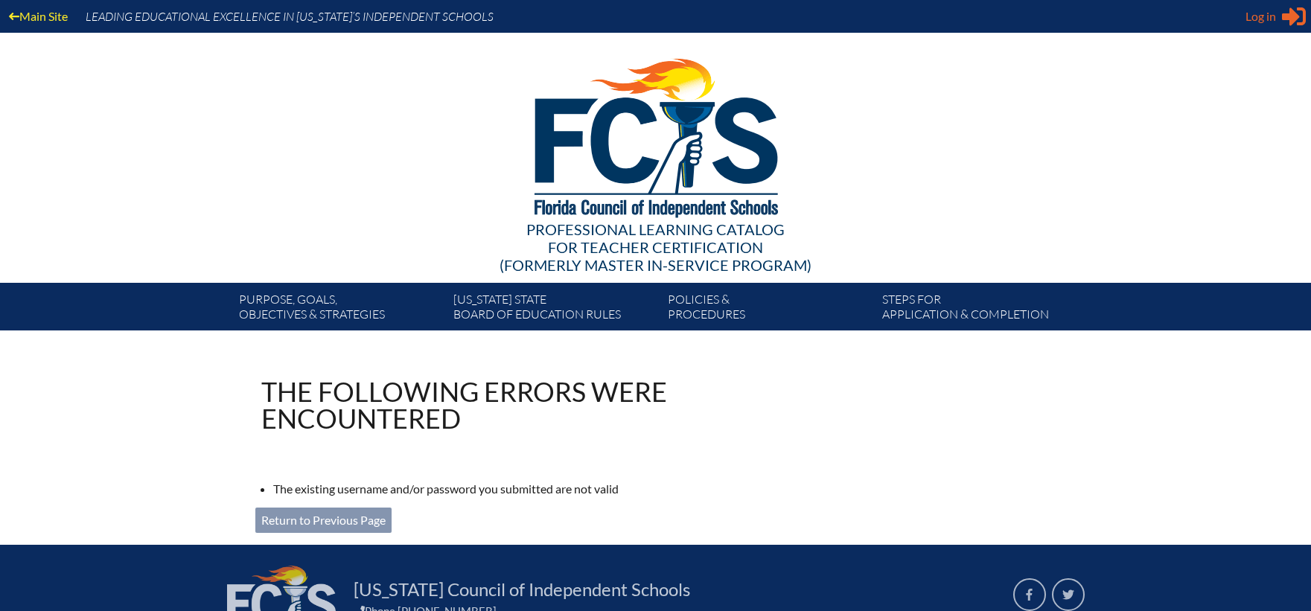
click at [1269, 16] on span "Log in" at bounding box center [1260, 16] width 31 height 18
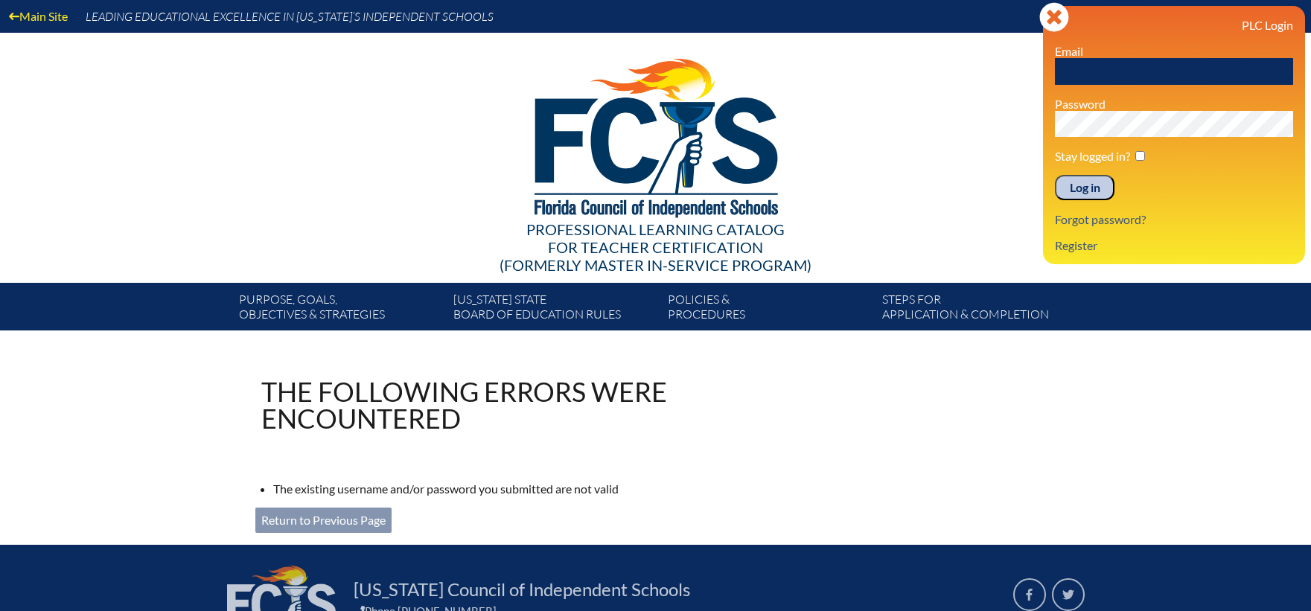
click at [1123, 73] on input "text" at bounding box center [1174, 71] width 238 height 27
type input "[EMAIL_ADDRESS][PERSON_NAME][DOMAIN_NAME]"
click at [1055, 175] on input "Log in" at bounding box center [1085, 187] width 60 height 25
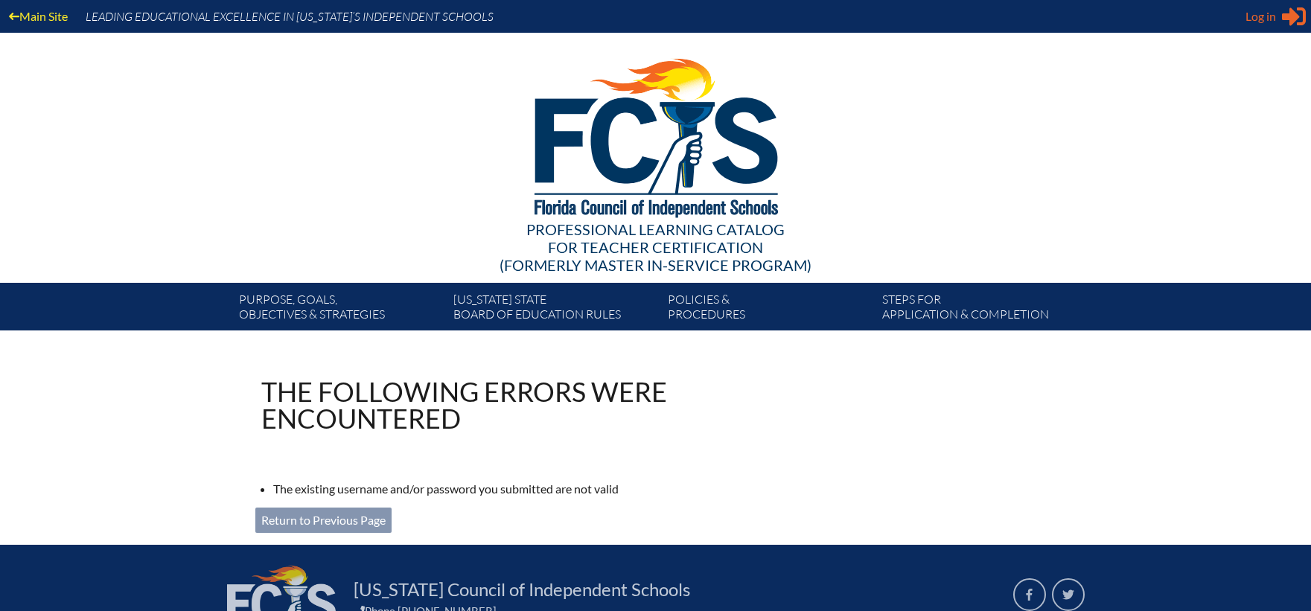
click at [1291, 13] on icon at bounding box center [1294, 16] width 24 height 19
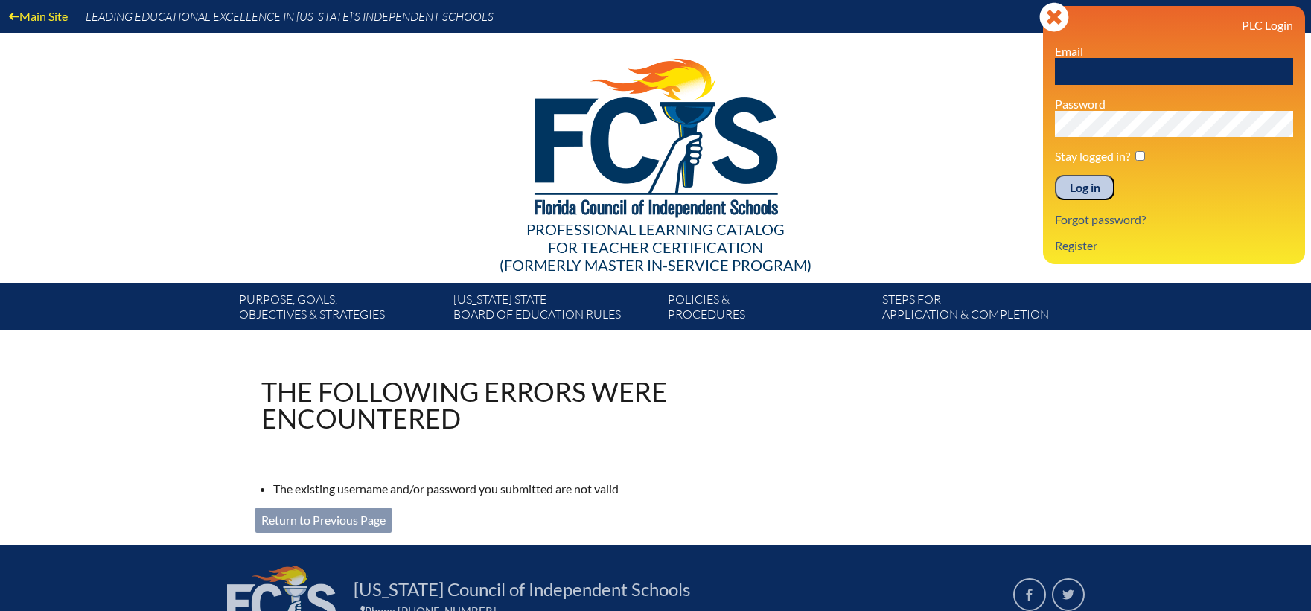
click at [1088, 73] on input "text" at bounding box center [1174, 71] width 238 height 27
type input "[EMAIL_ADDRESS][PERSON_NAME][DOMAIN_NAME]"
click at [1055, 175] on input "Log in" at bounding box center [1085, 187] width 60 height 25
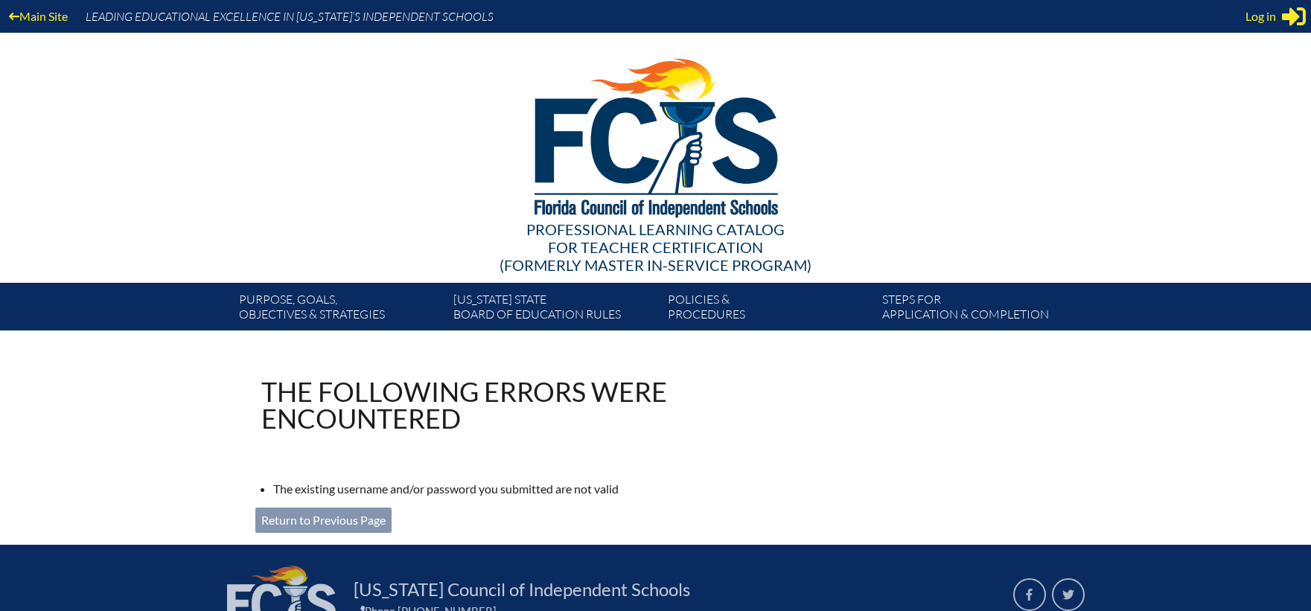
click at [745, 422] on h1 "The following errors were encountered" at bounding box center [523, 405] width 524 height 54
click at [1248, 14] on span "Log in" at bounding box center [1260, 16] width 31 height 18
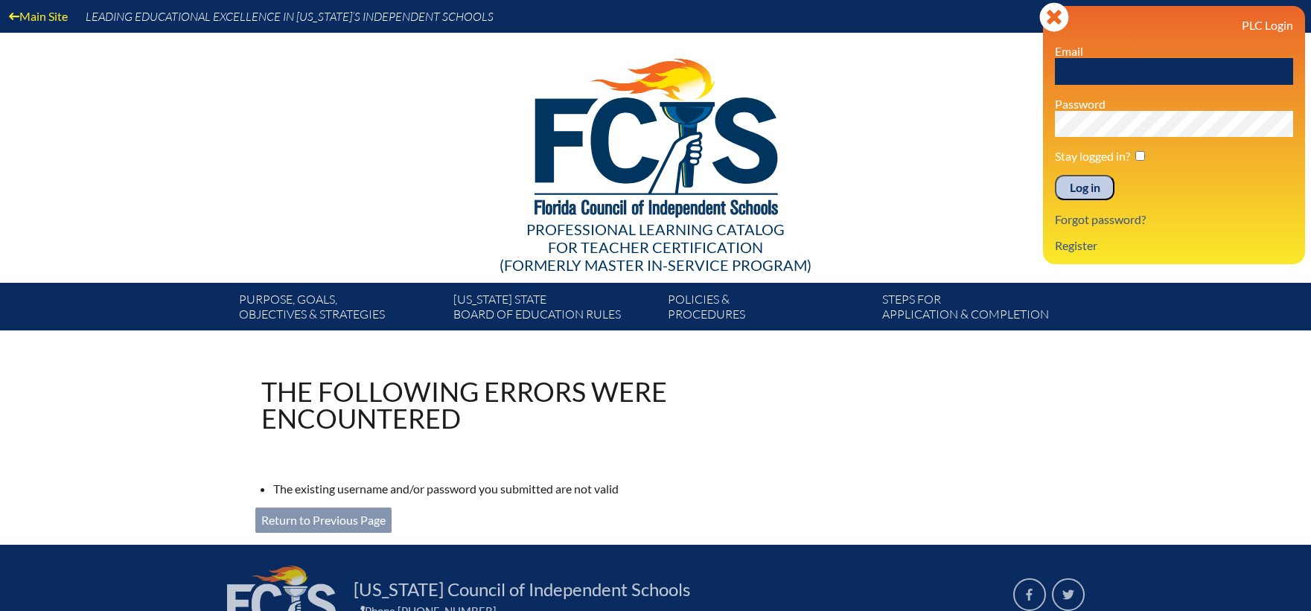
click at [1108, 66] on input "text" at bounding box center [1174, 71] width 238 height 27
type input "[EMAIL_ADDRESS][PERSON_NAME][DOMAIN_NAME]"
click at [1055, 175] on input "Log in" at bounding box center [1085, 187] width 60 height 25
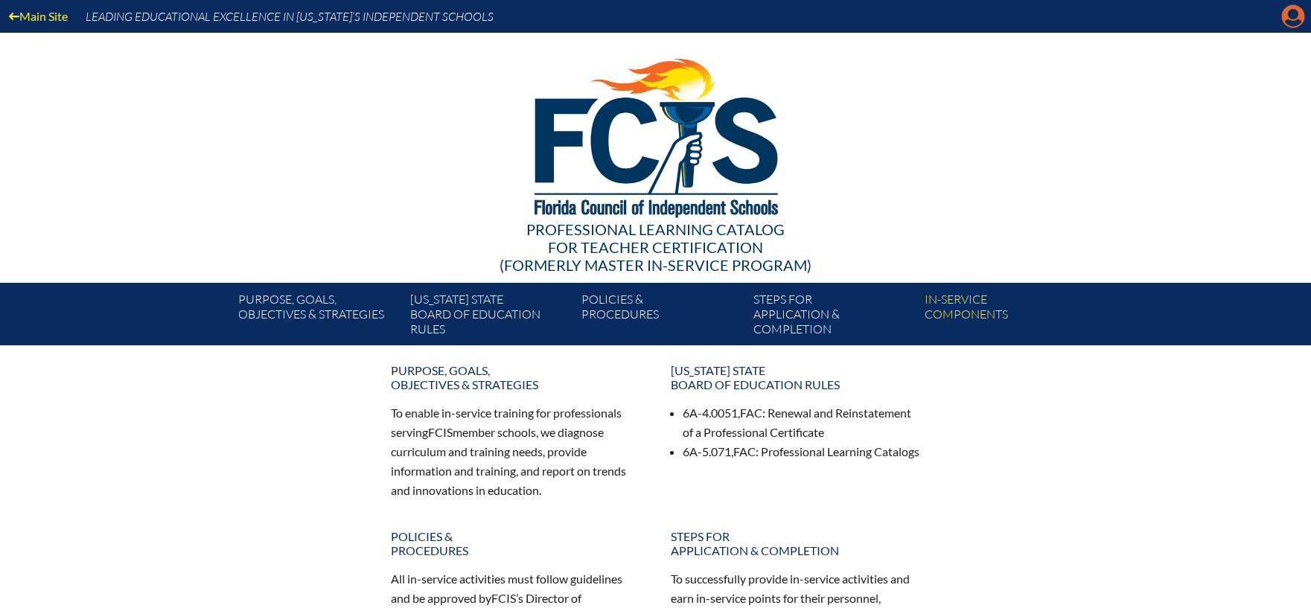
click at [1288, 28] on icon "Manage account" at bounding box center [1293, 16] width 24 height 24
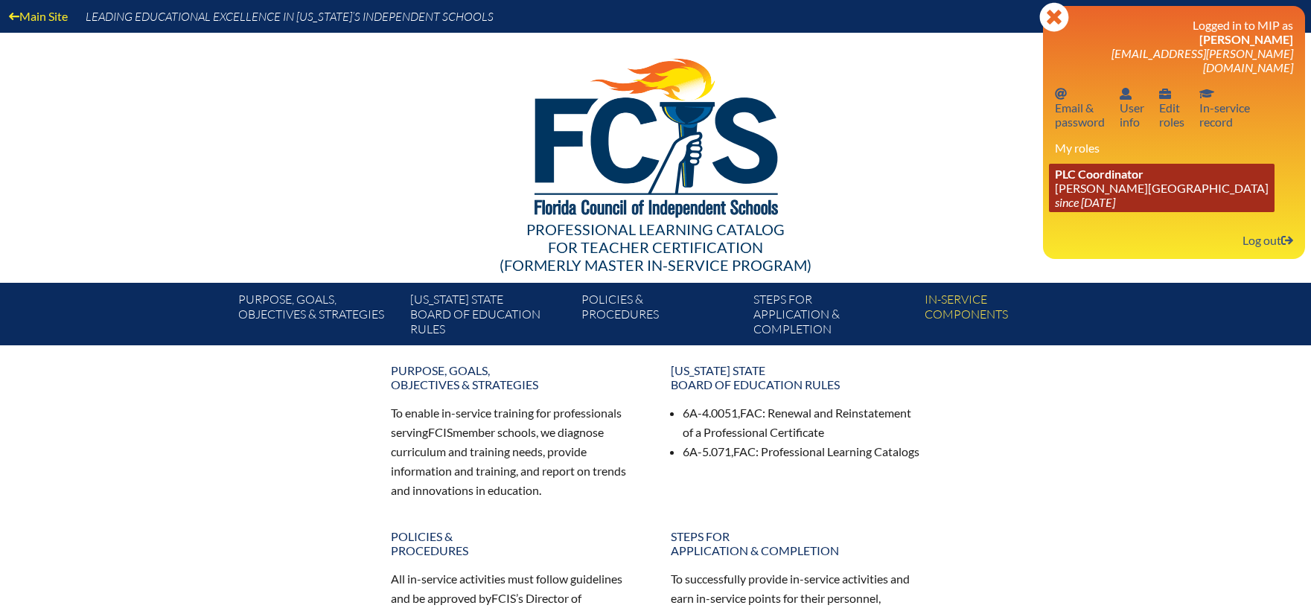
click at [1108, 172] on link "PLC Coordinator [PERSON_NAME][GEOGRAPHIC_DATA] since [DATE]" at bounding box center [1162, 188] width 226 height 48
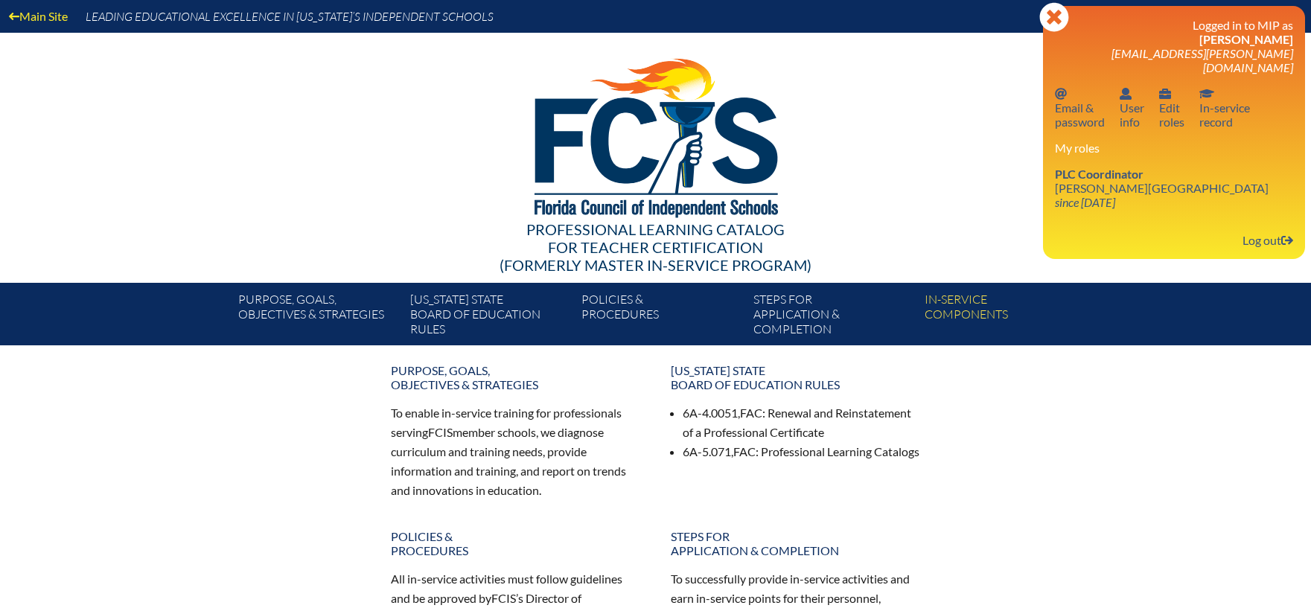
click at [1175, 443] on div "Purpose, goals, objectives & strategies To enable in-service training for profe…" at bounding box center [655, 537] width 1311 height 360
drag, startPoint x: 1111, startPoint y: 179, endPoint x: 1128, endPoint y: 214, distance: 38.6
click at [1111, 179] on link "PLC Coordinator Bolles School since 2017 Feb 26" at bounding box center [1162, 188] width 226 height 48
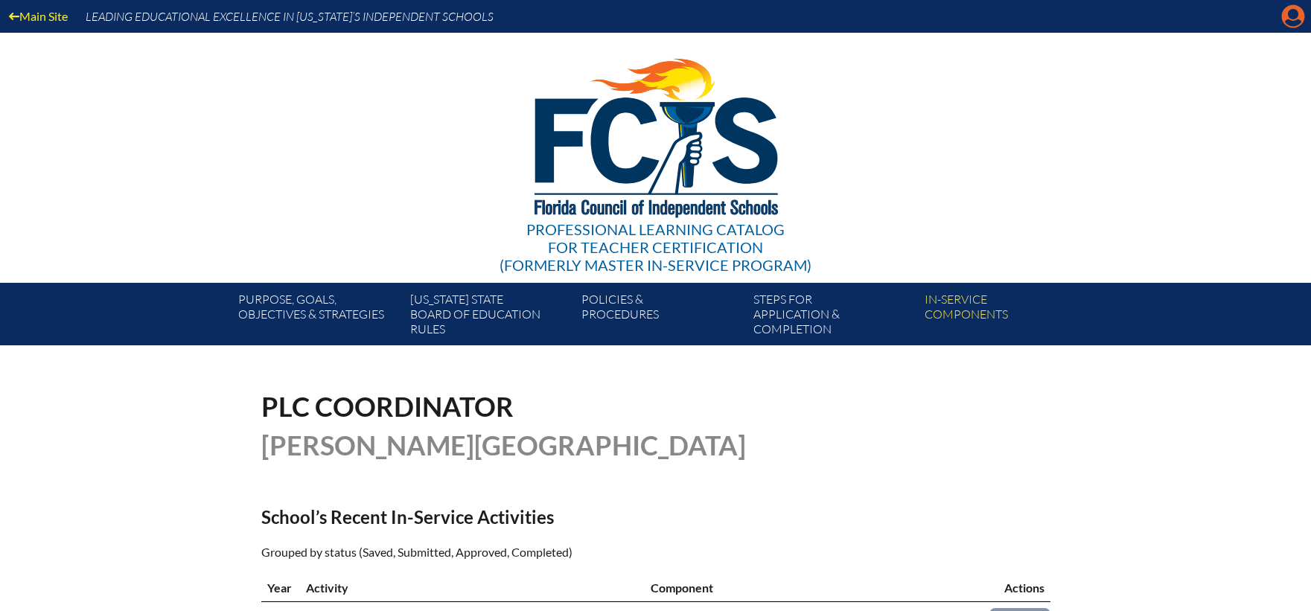
click at [1296, 17] on icon "Manage account" at bounding box center [1293, 16] width 24 height 24
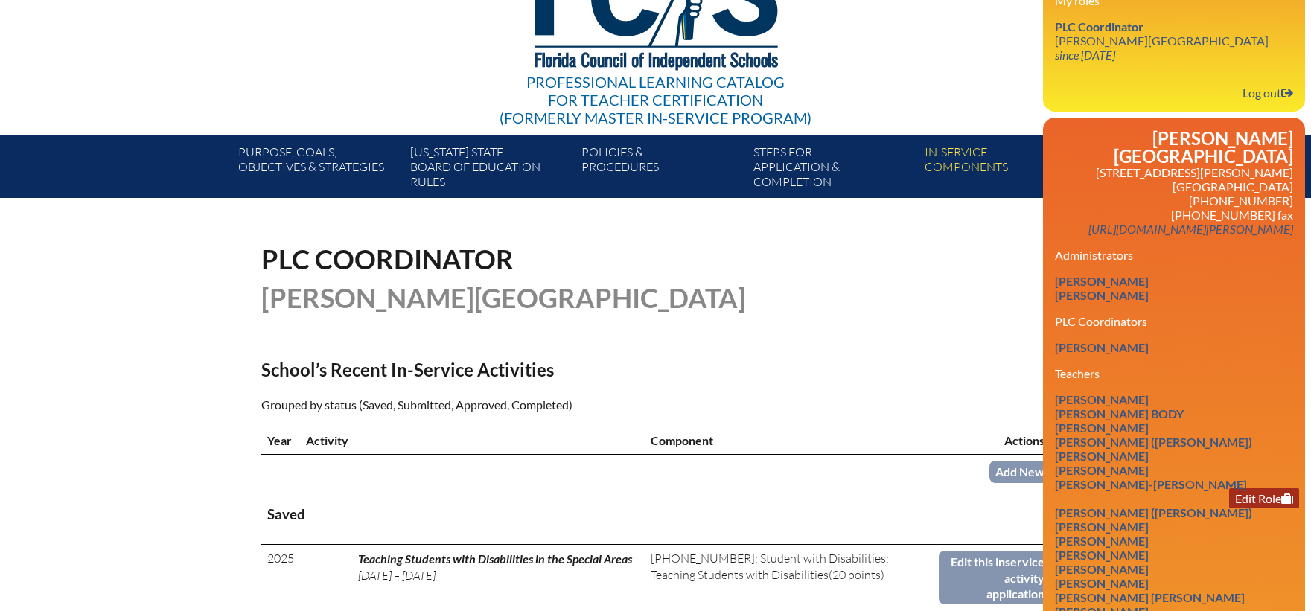
scroll to position [149, 0]
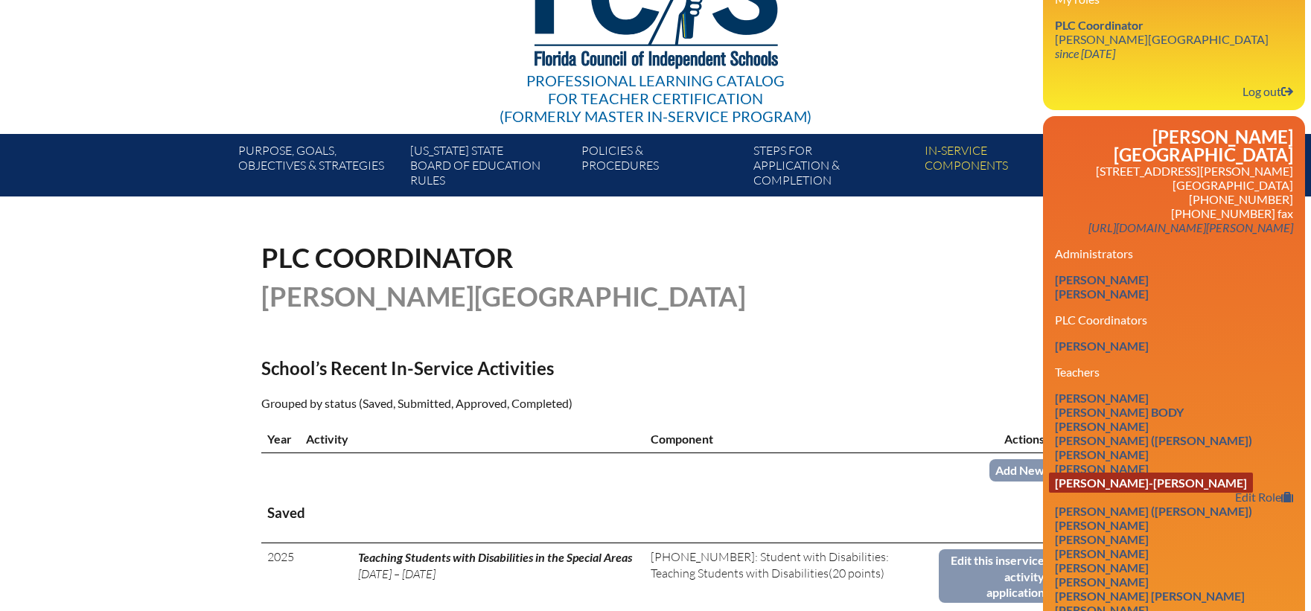
click at [1161, 473] on link "Sarah Lyons-Supcoe Chagas" at bounding box center [1151, 483] width 204 height 20
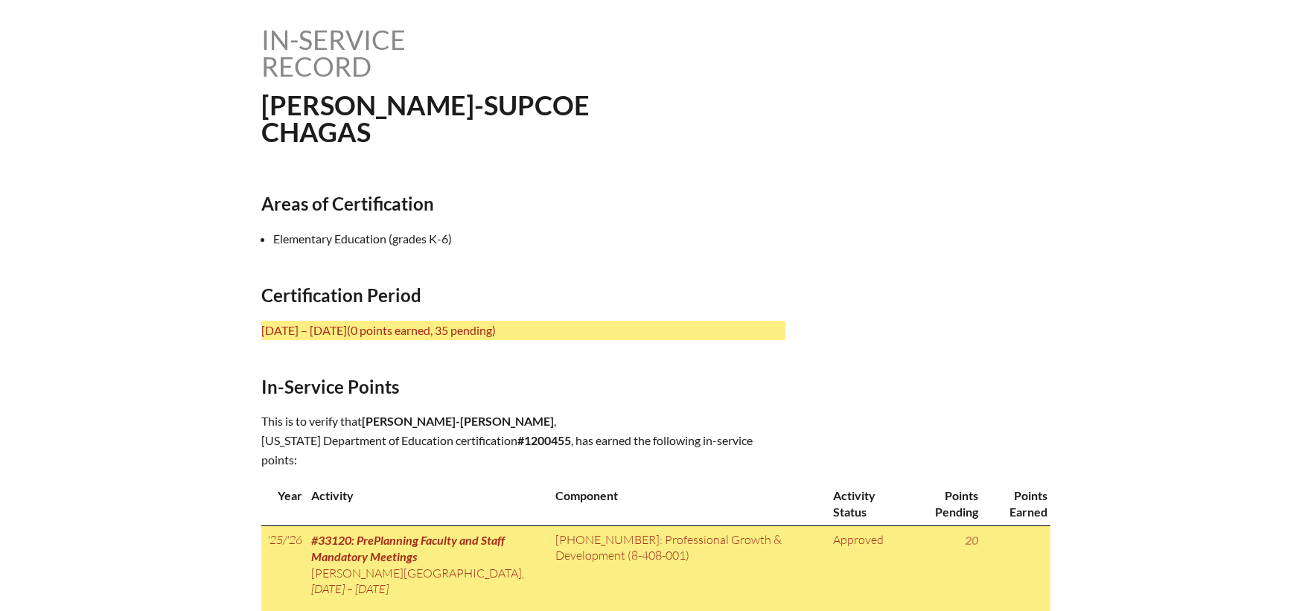
scroll to position [372, 0]
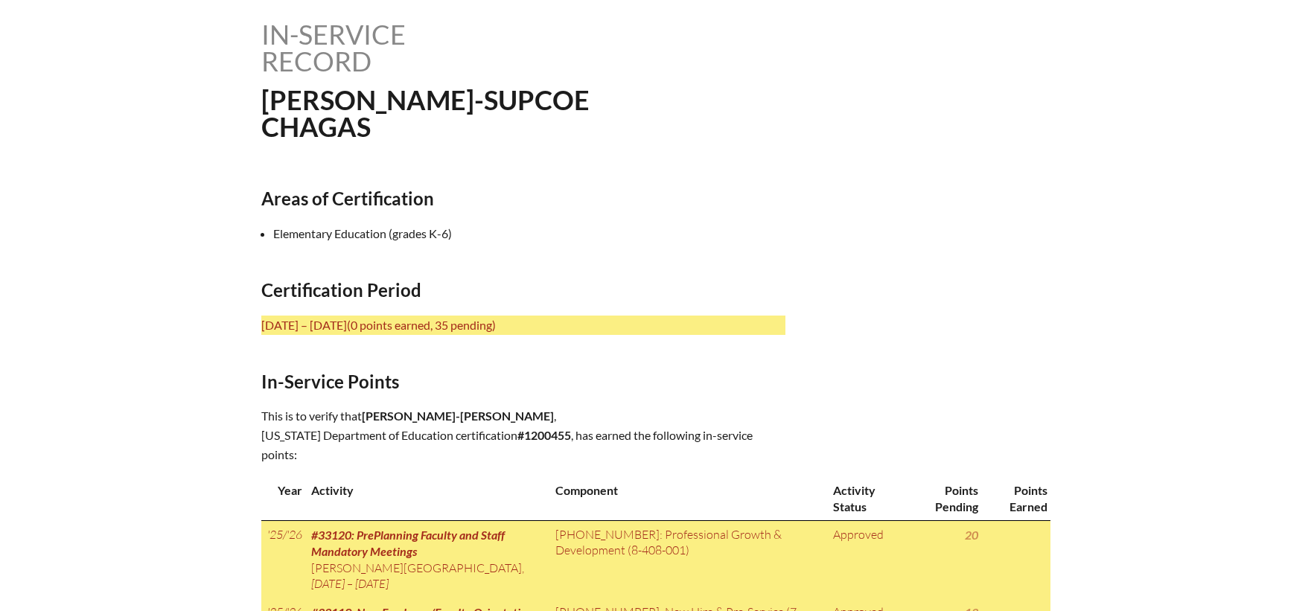
click at [490, 215] on div "In-service record Sarah Lyons-Supcoe Chagas Areas of Certification Elementary E…" at bounding box center [655, 400] width 789 height 759
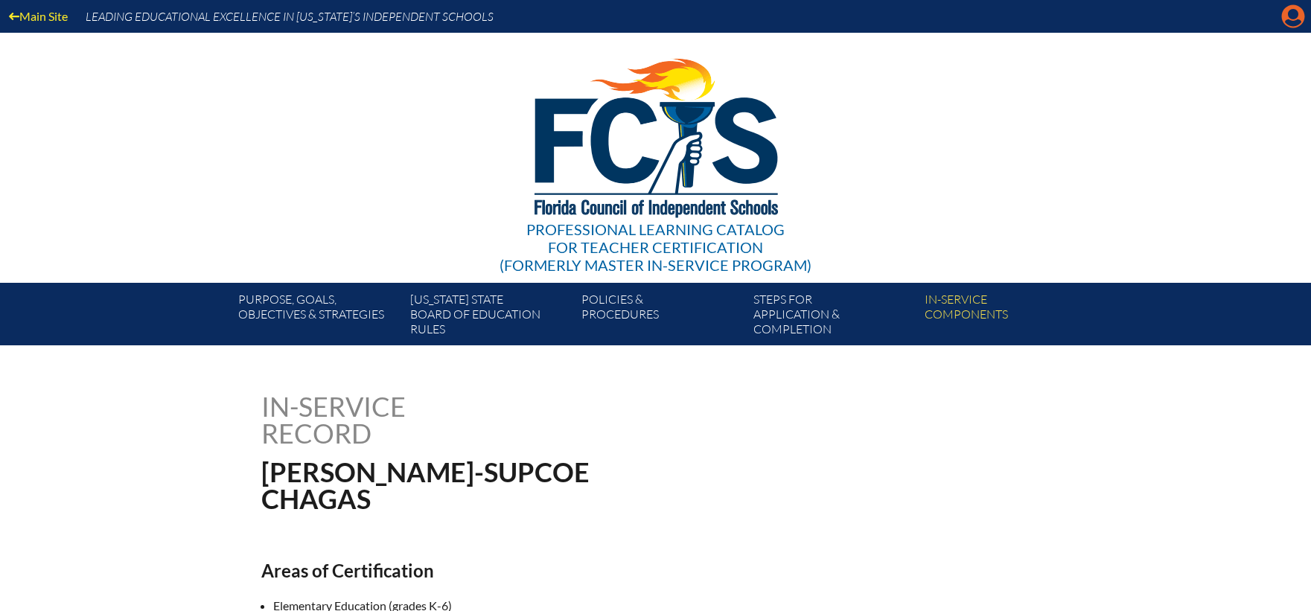
click at [1295, 18] on icon "Manage account" at bounding box center [1293, 16] width 24 height 24
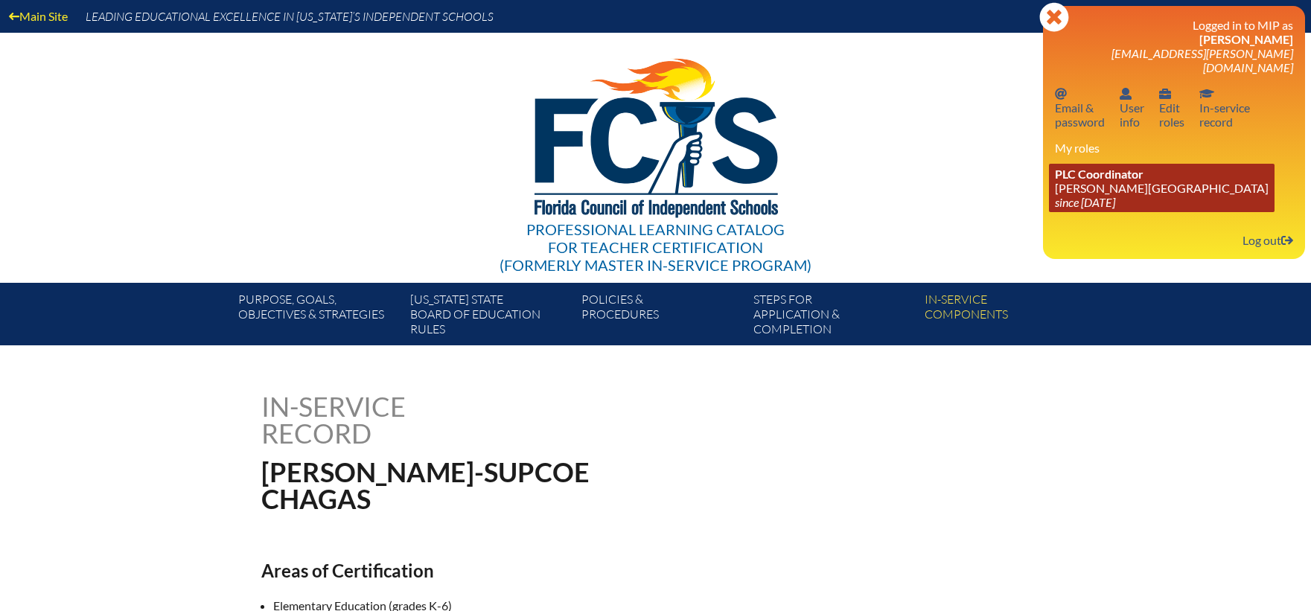
click at [1087, 167] on span "PLC Coordinator" at bounding box center [1099, 174] width 89 height 14
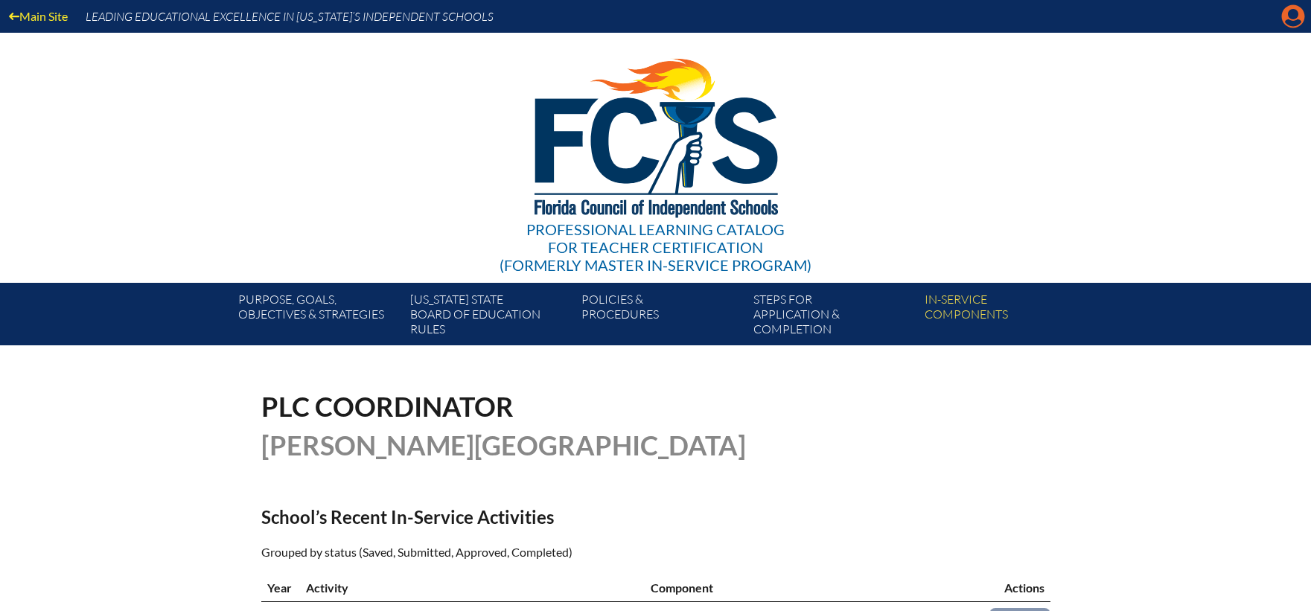
click at [1295, 13] on icon "Manage account" at bounding box center [1293, 16] width 24 height 24
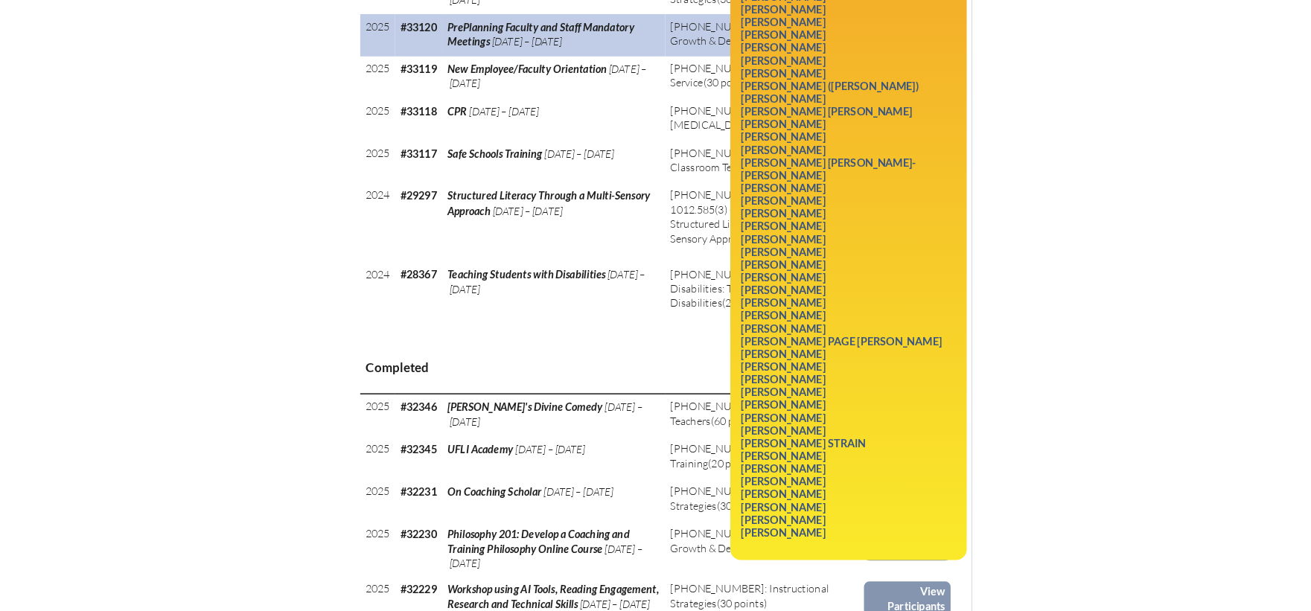
scroll to position [951, 0]
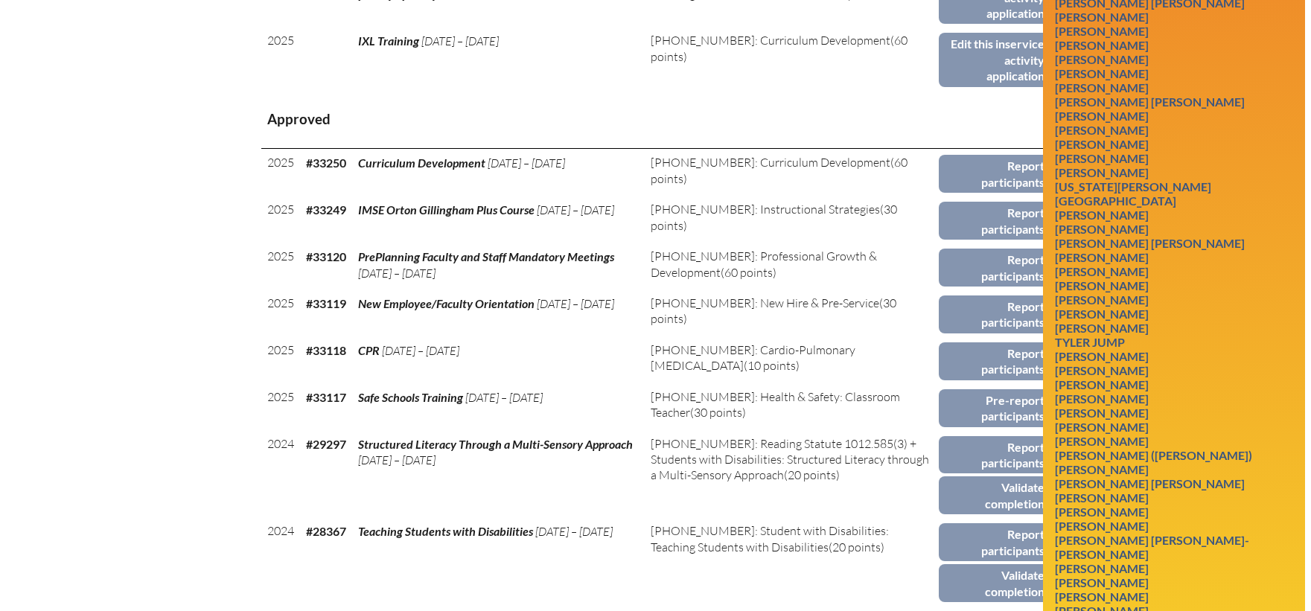
scroll to position [803, 0]
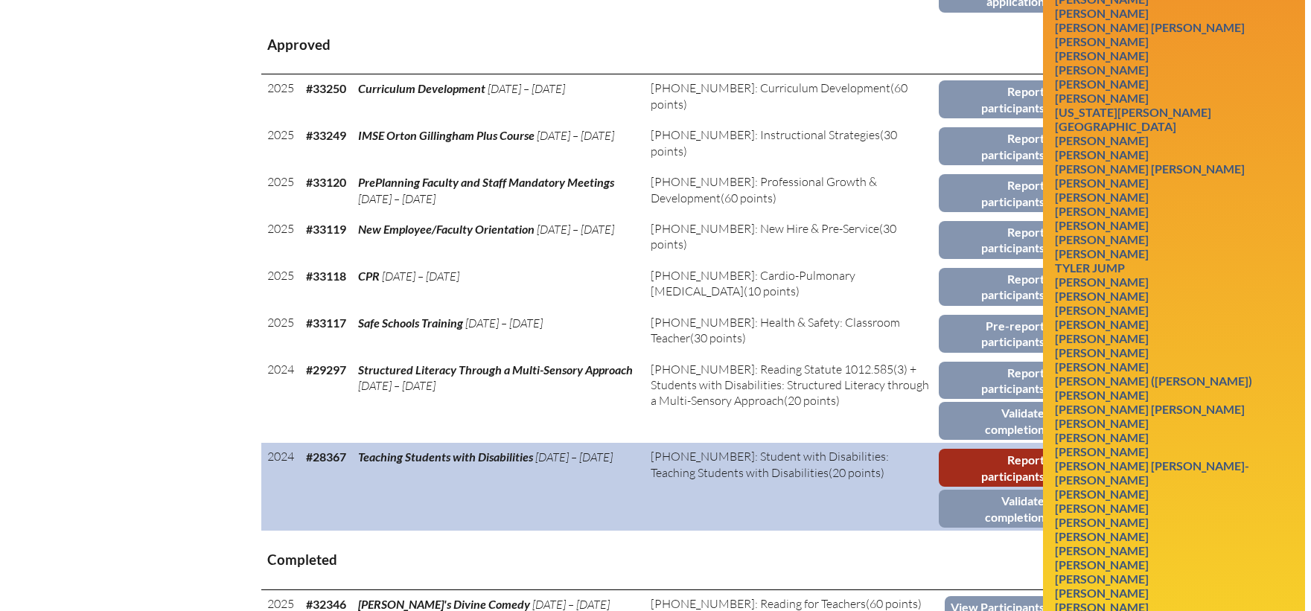
click at [984, 449] on link "Report participants" at bounding box center [995, 468] width 112 height 38
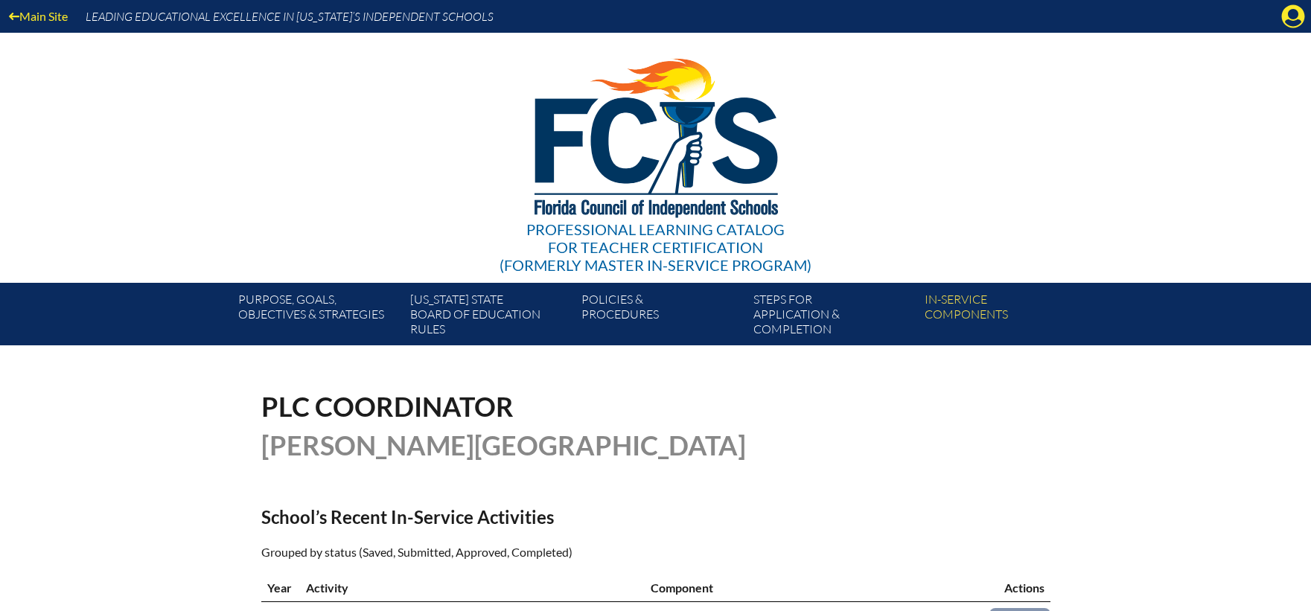
scroll to position [803, 0]
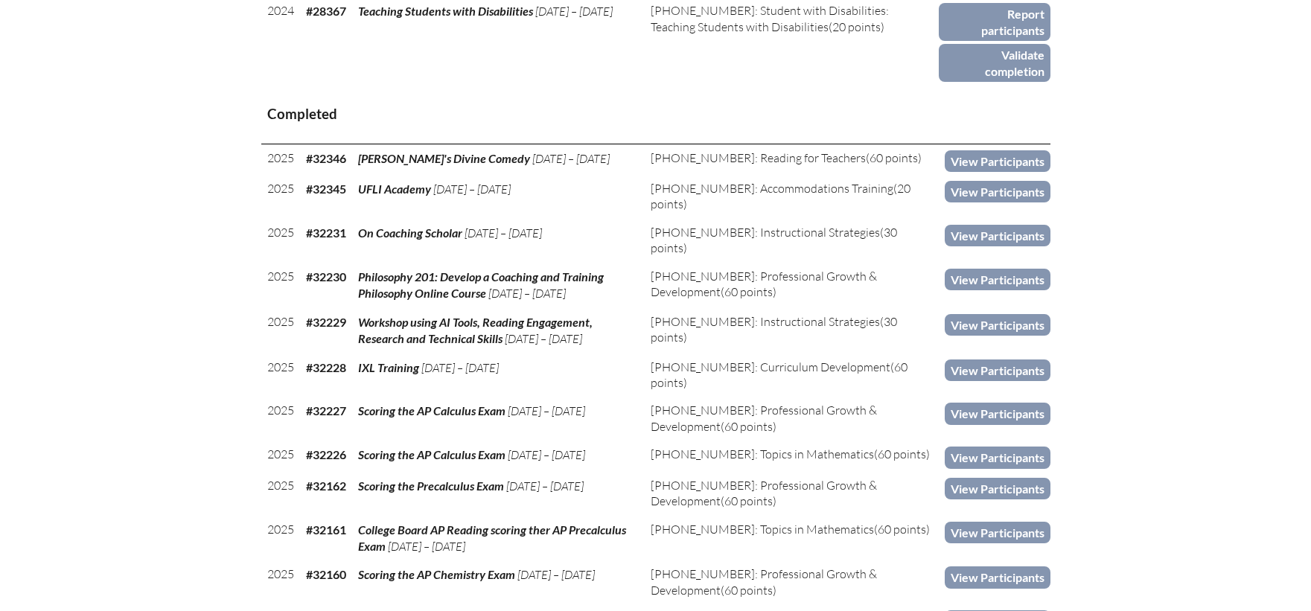
scroll to position [1249, 0]
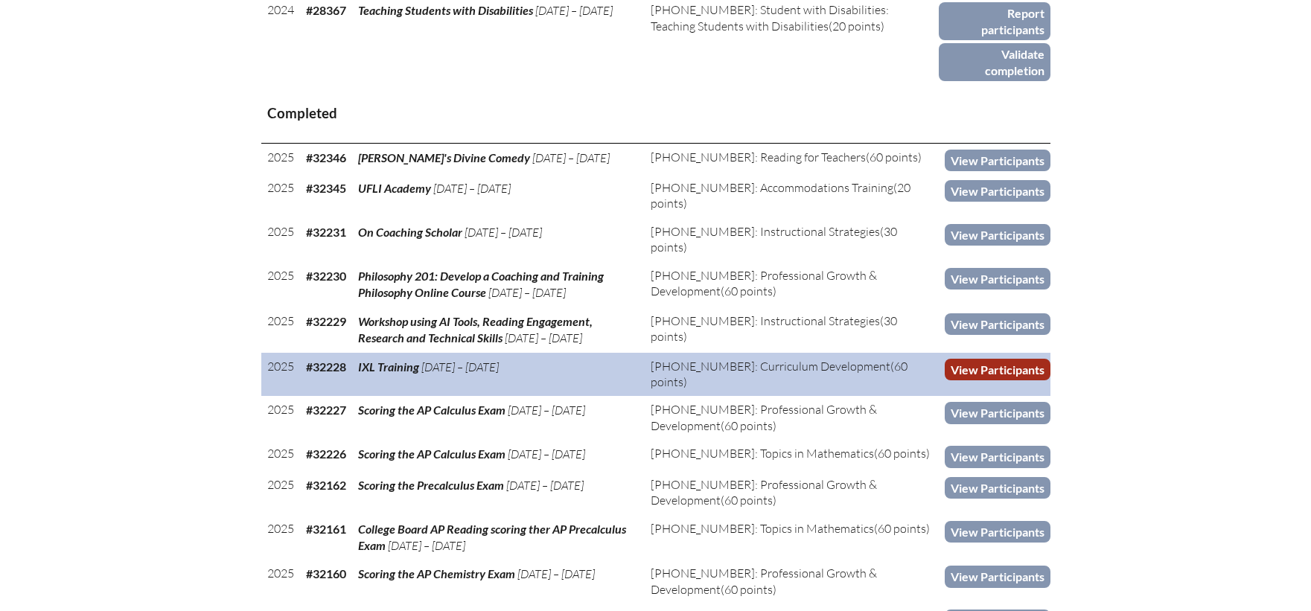
click at [997, 359] on link "View Participants" at bounding box center [998, 370] width 106 height 22
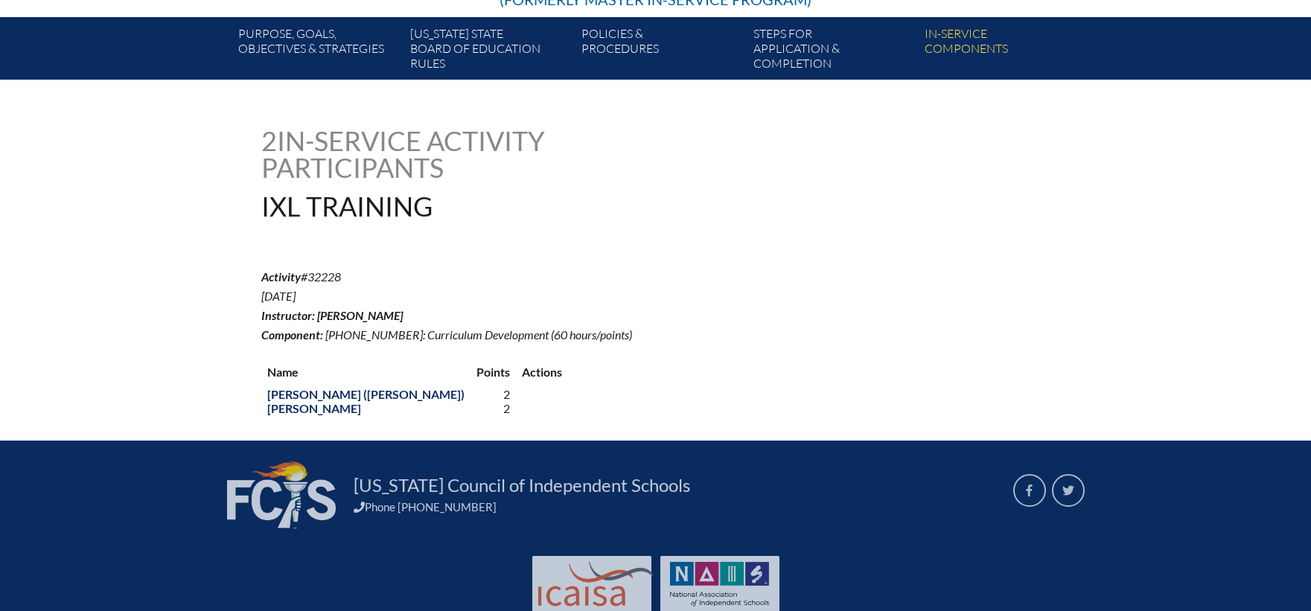
scroll to position [309, 0]
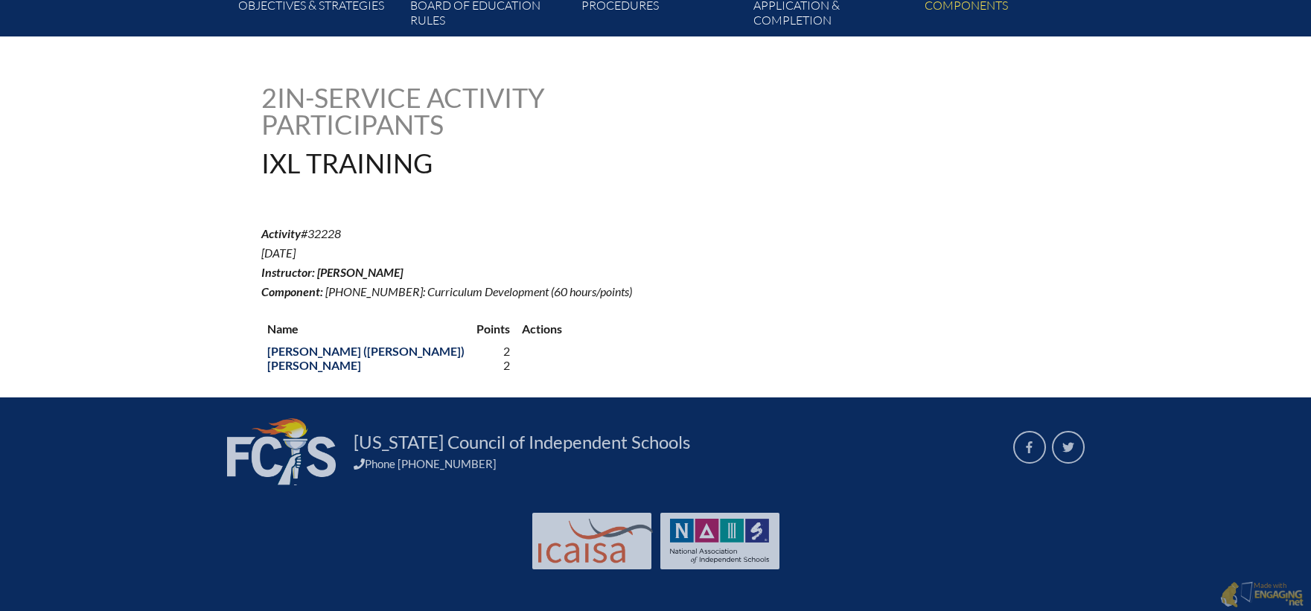
click at [826, 179] on div "ixl-training--6871188aa14529.58959516 2 In-service Activity Participants IXL Tr…" at bounding box center [655, 229] width 789 height 290
click at [1123, 223] on div "ixl-training--6871188aa14529.58959516 2 In-service Activity Participants IXL Tr…" at bounding box center [655, 229] width 1311 height 290
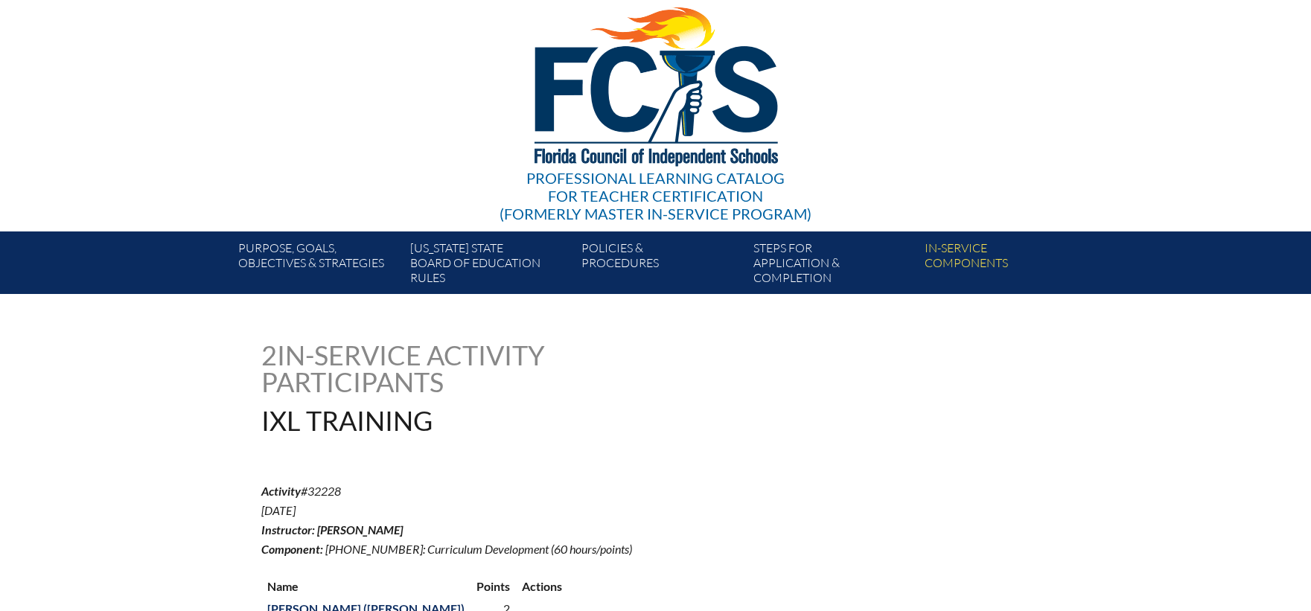
scroll to position [0, 0]
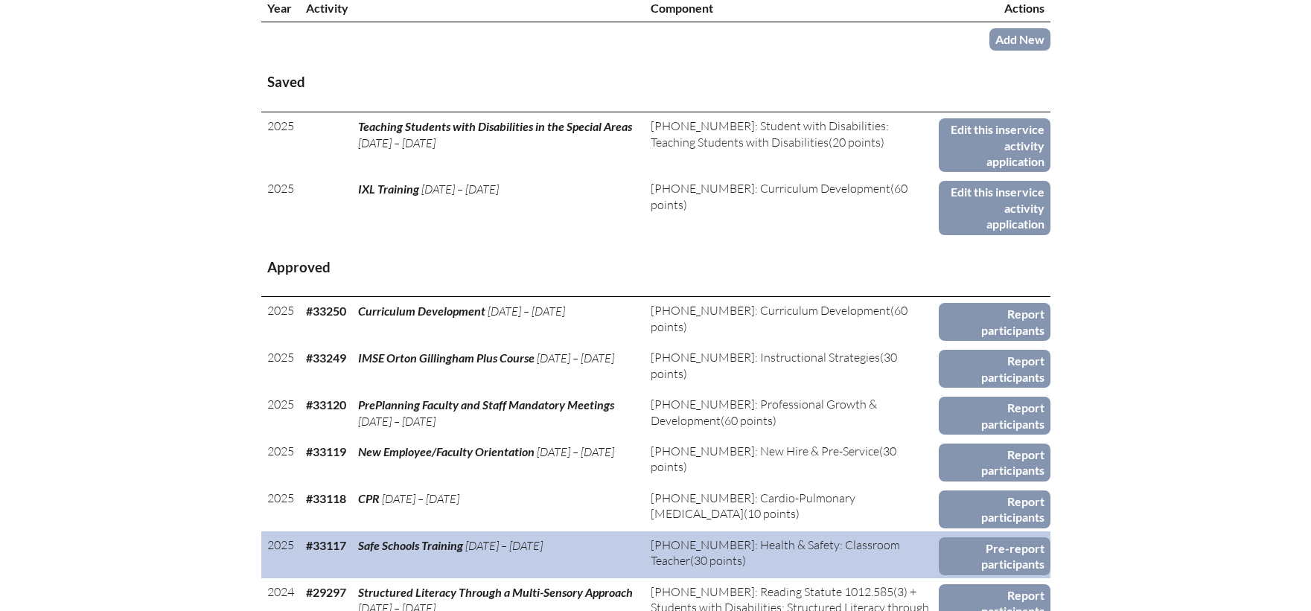
scroll to position [579, 0]
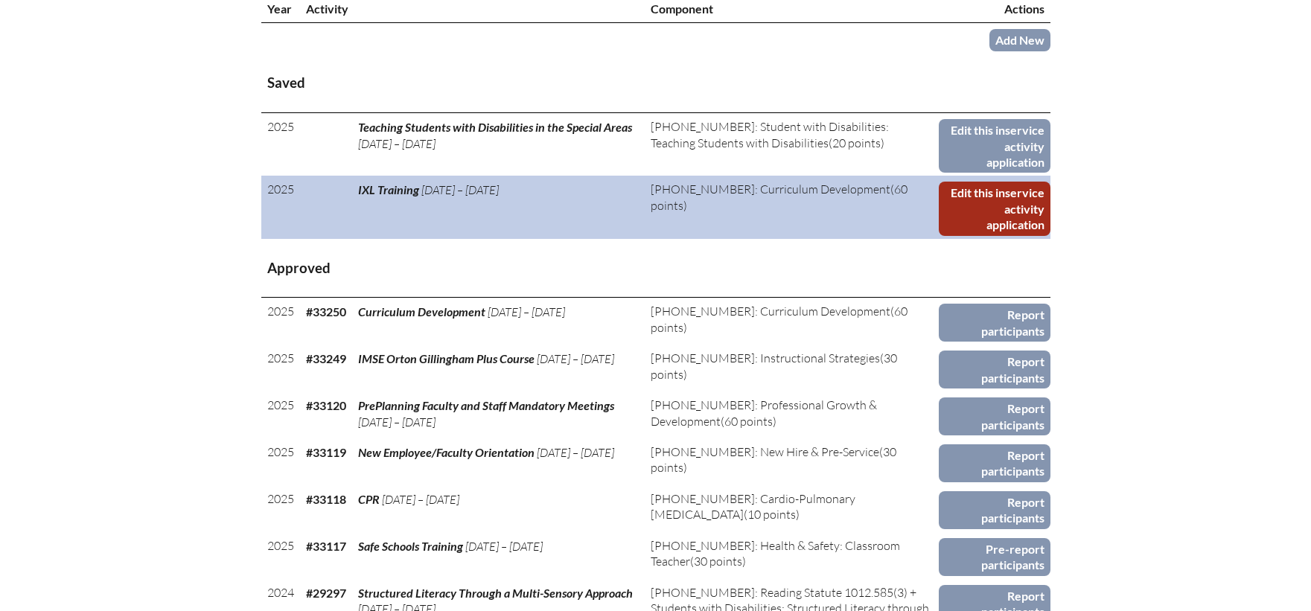
click at [971, 188] on link "Edit this inservice activity application" at bounding box center [995, 209] width 112 height 54
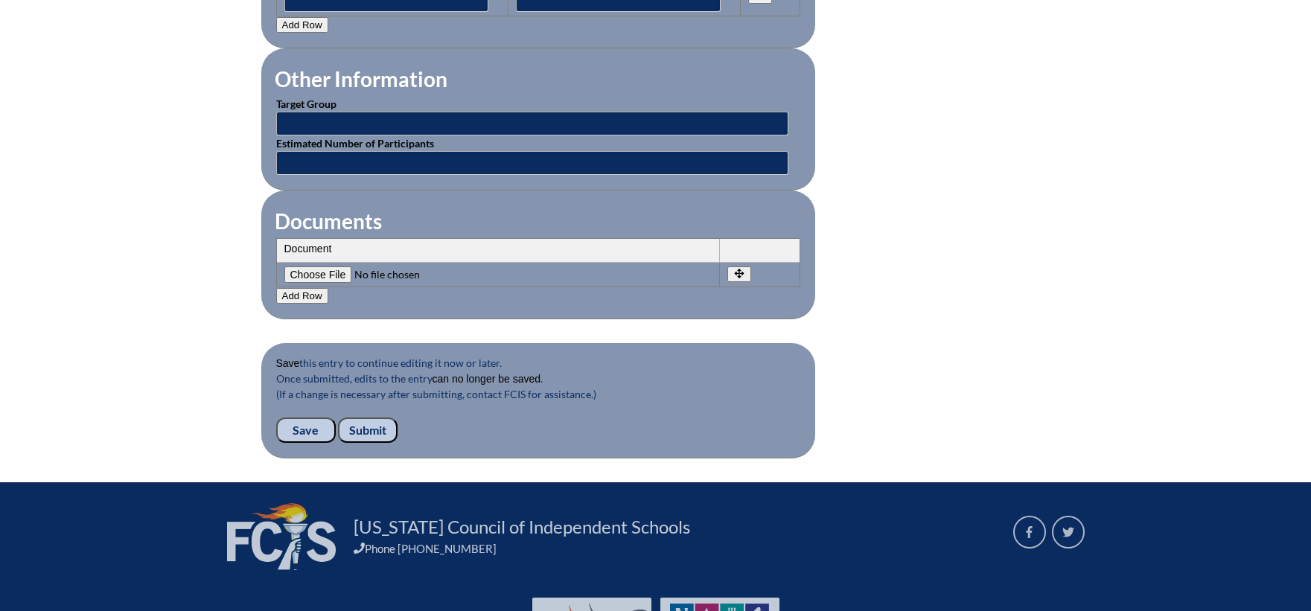
scroll to position [1423, 0]
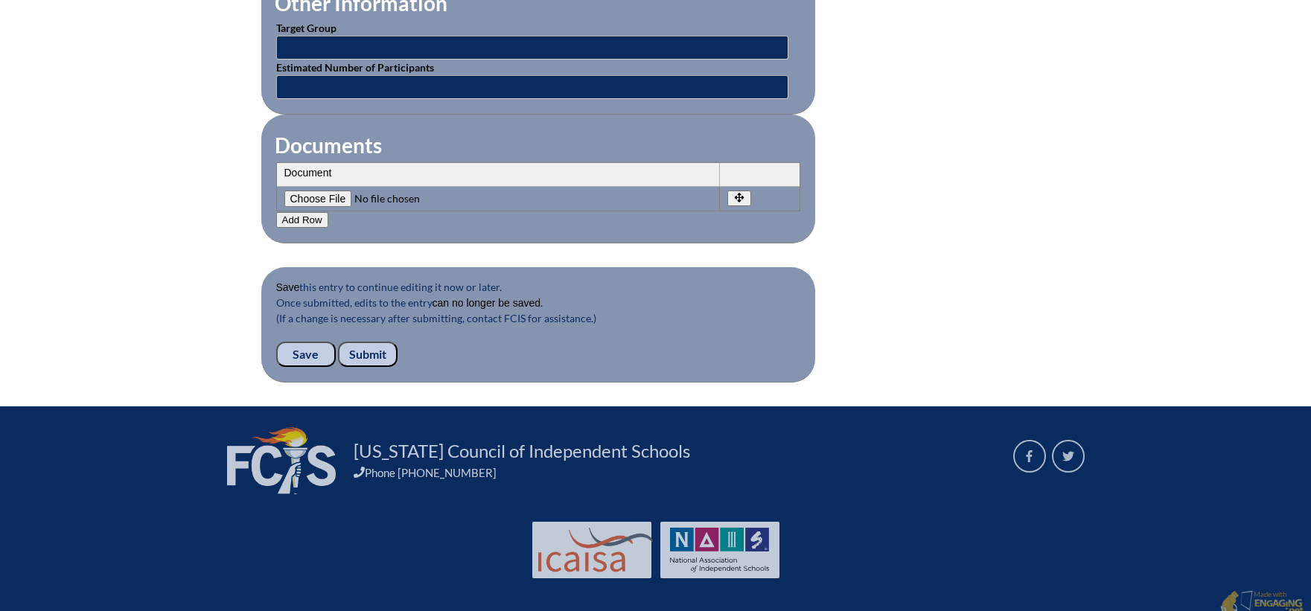
click at [386, 351] on input "Submit" at bounding box center [368, 354] width 60 height 25
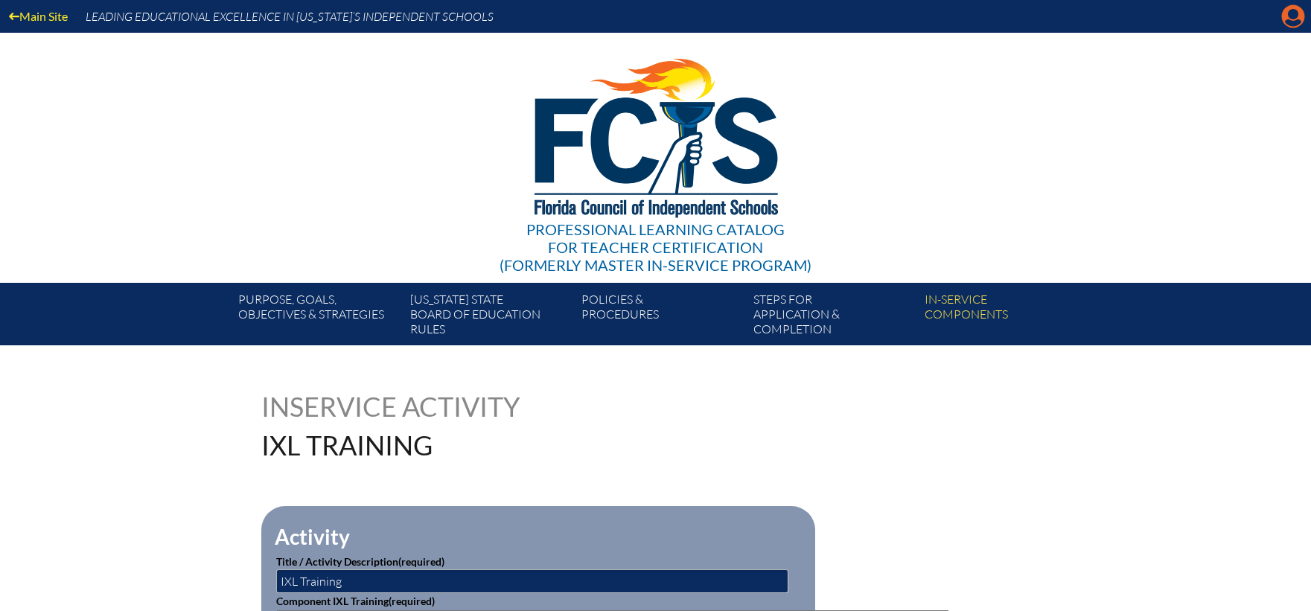
click at [1283, 10] on icon "Manage account" at bounding box center [1293, 16] width 24 height 24
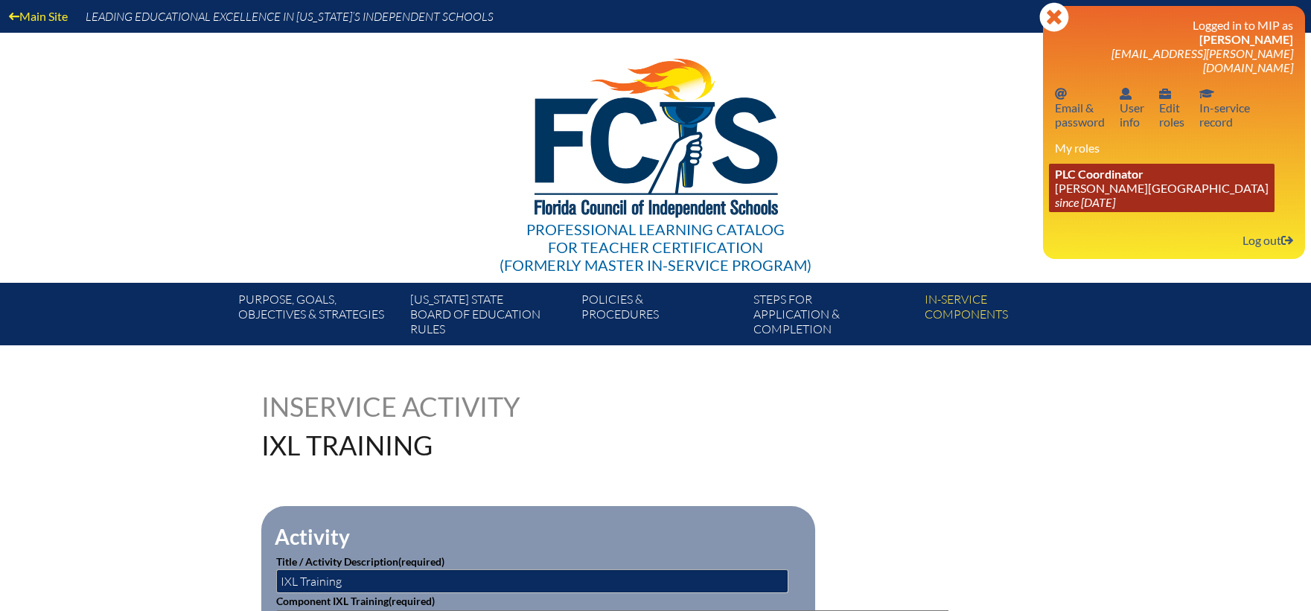
click at [1066, 174] on link "PLC Coordinator [PERSON_NAME][GEOGRAPHIC_DATA] since [DATE]" at bounding box center [1162, 188] width 226 height 48
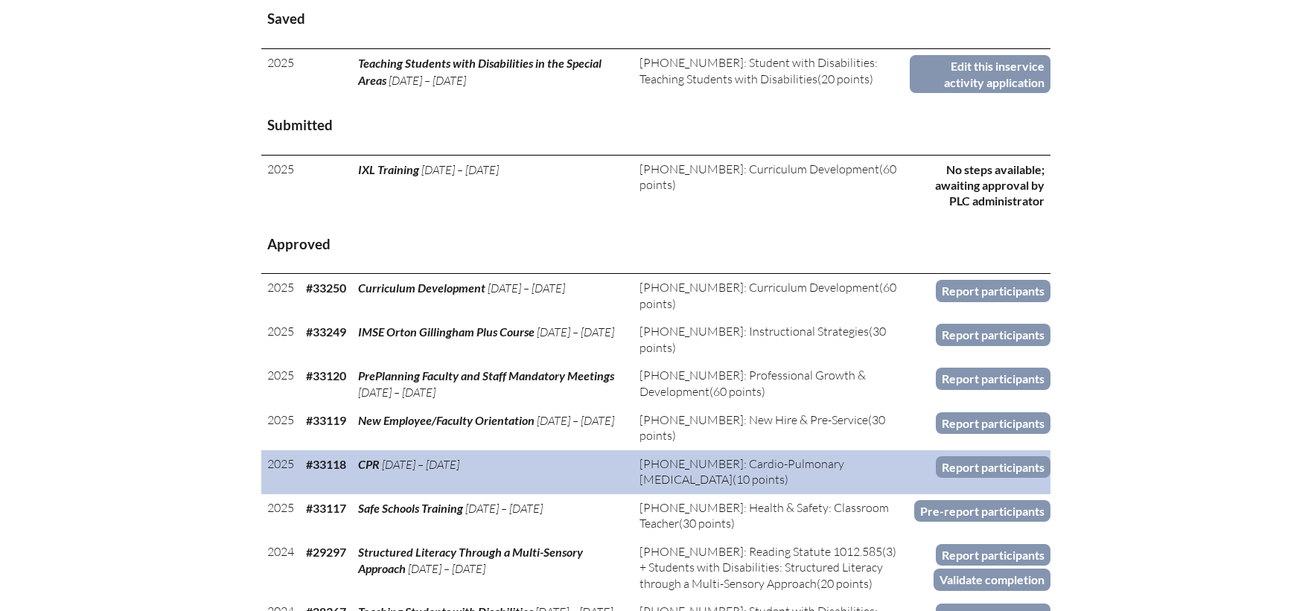
scroll to position [670, 0]
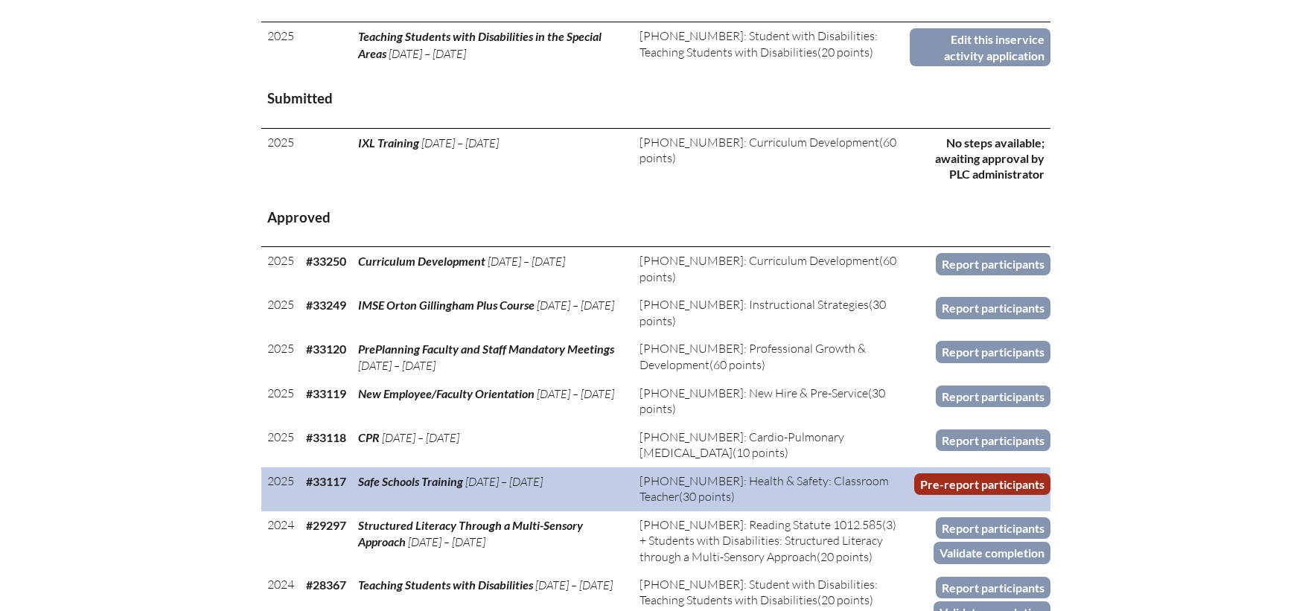
click at [959, 473] on link "Pre-report participants" at bounding box center [982, 484] width 136 height 22
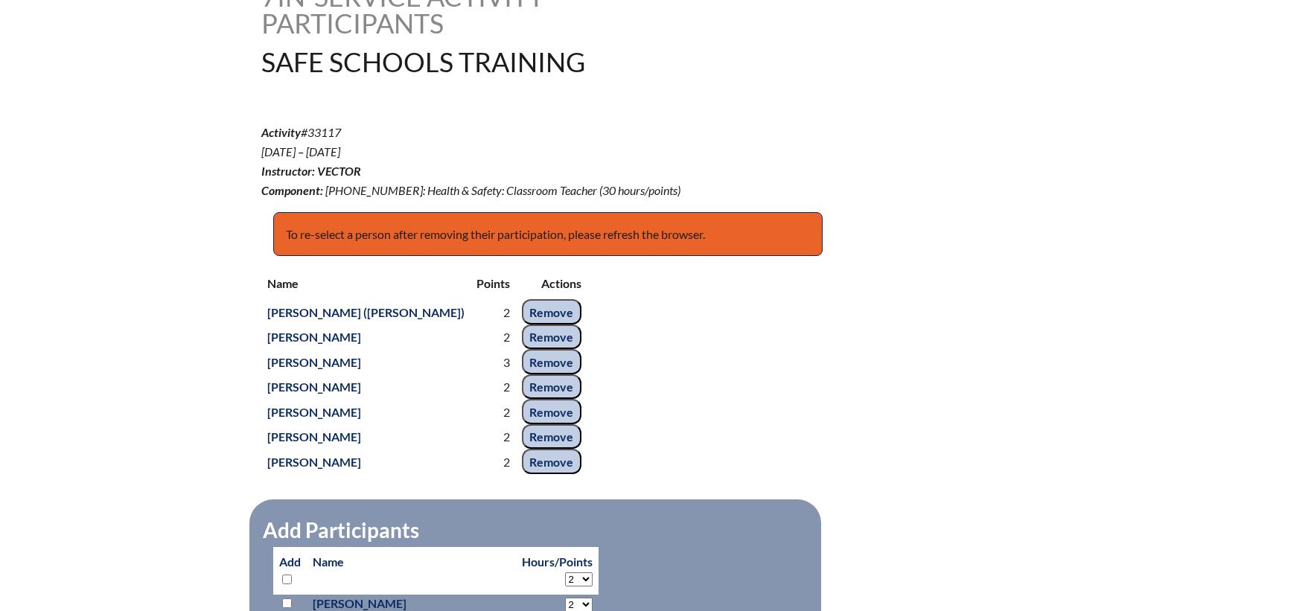
scroll to position [447, 0]
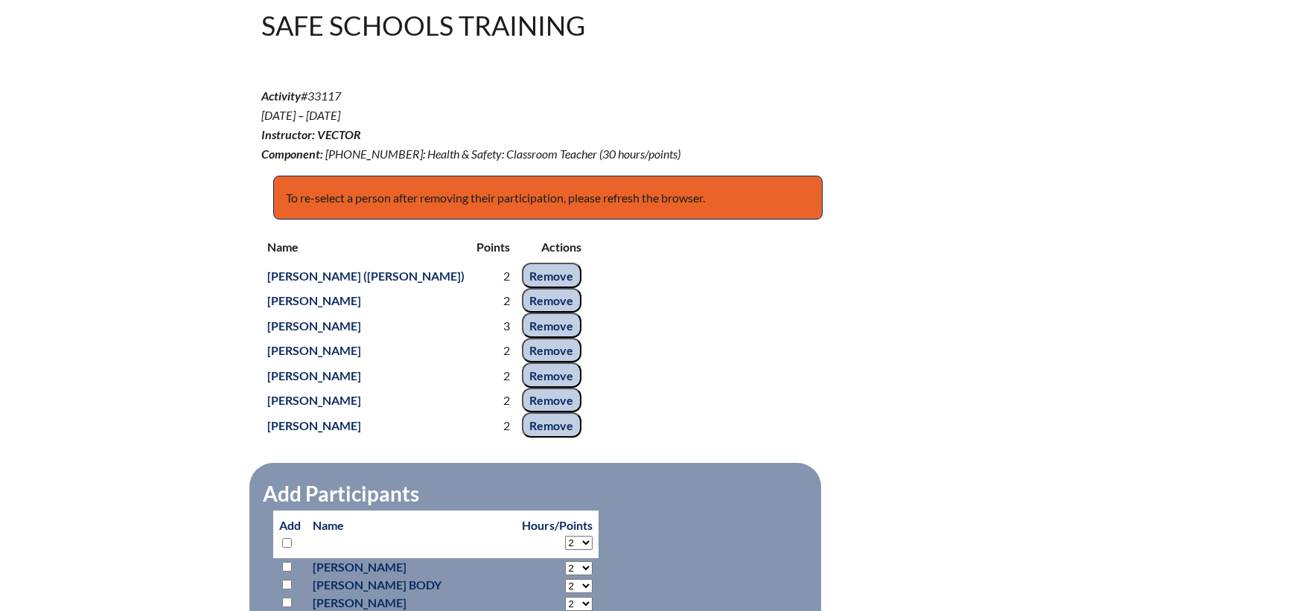
click at [891, 323] on div "Name Points Actions Lillian Bruns (Clanton) 2 Remove Johnny Gwynes 2 Remove Sar…" at bounding box center [655, 336] width 789 height 208
click at [683, 346] on div "Name Points Actions Lillian Bruns (Clanton) 2 Remove Johnny Gwynes 2 Remove Sar…" at bounding box center [655, 336] width 789 height 208
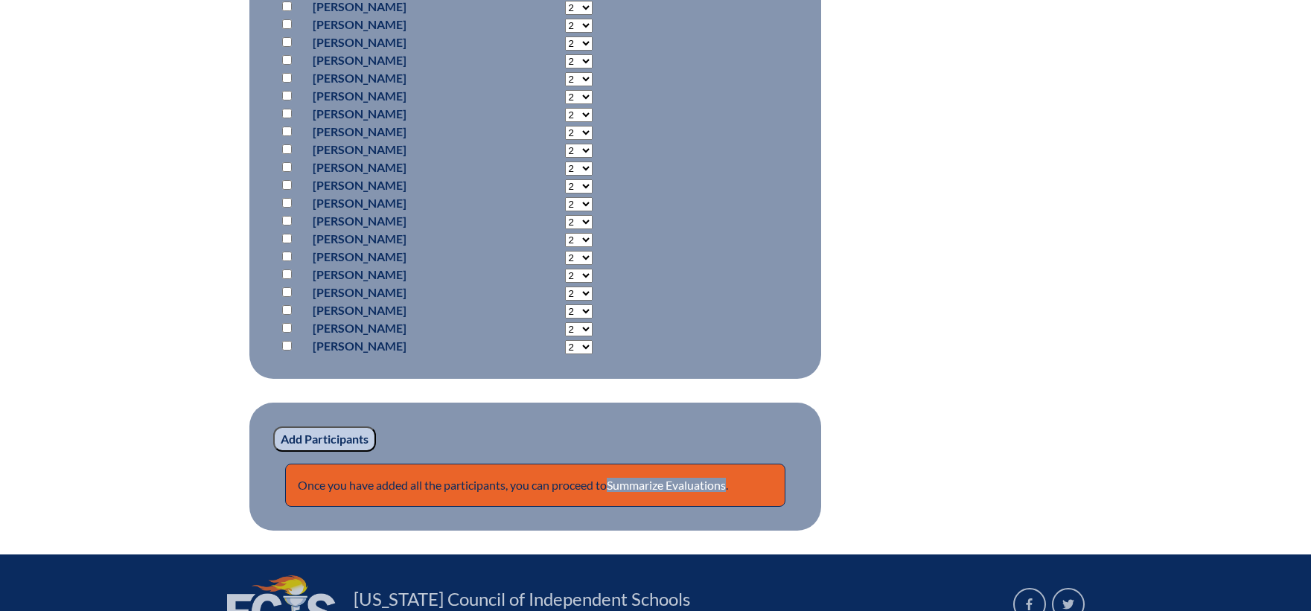
scroll to position [2084, 0]
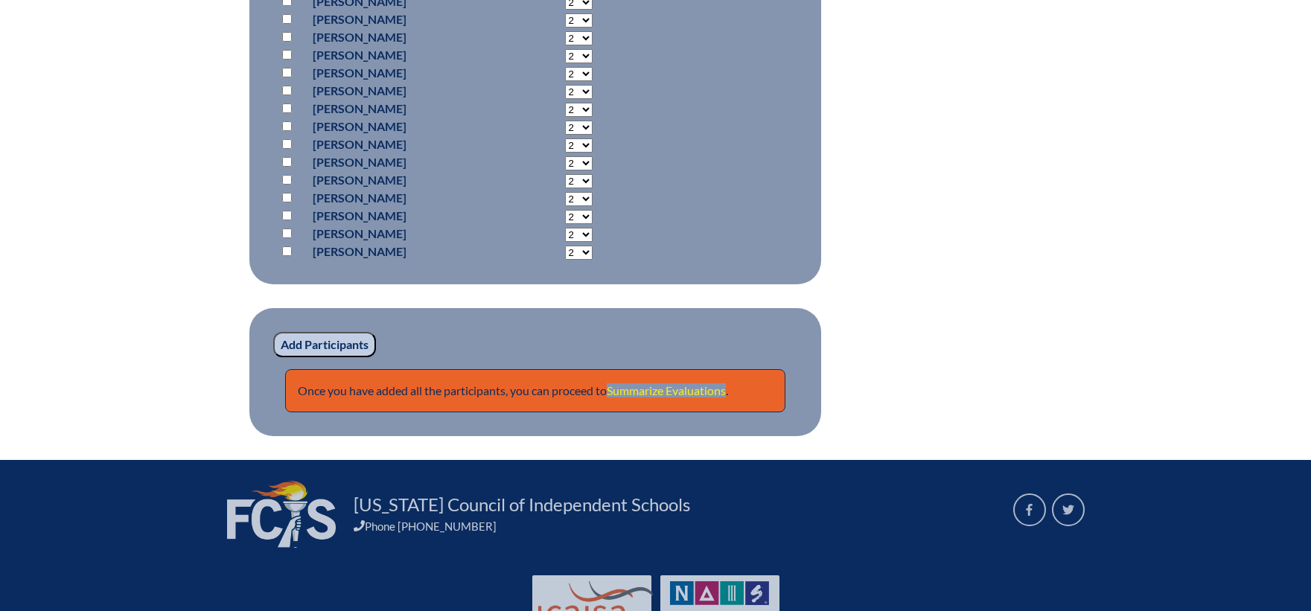
click at [674, 384] on link "Summarize Evaluations" at bounding box center [666, 390] width 119 height 14
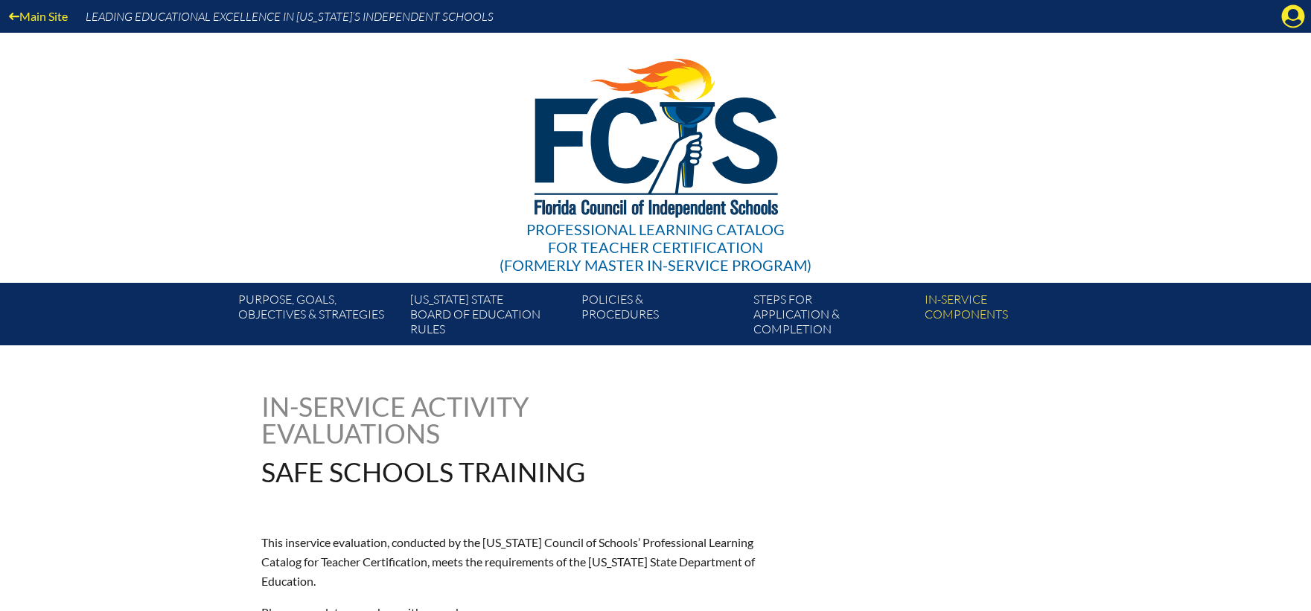
click at [637, 414] on div "In-service Activity Evaluations Safe Schools Training" at bounding box center [655, 439] width 789 height 92
click at [846, 135] on div "Professional Learning Catalog for Teacher Certification (formerly Master In-ser…" at bounding box center [655, 158] width 905 height 250
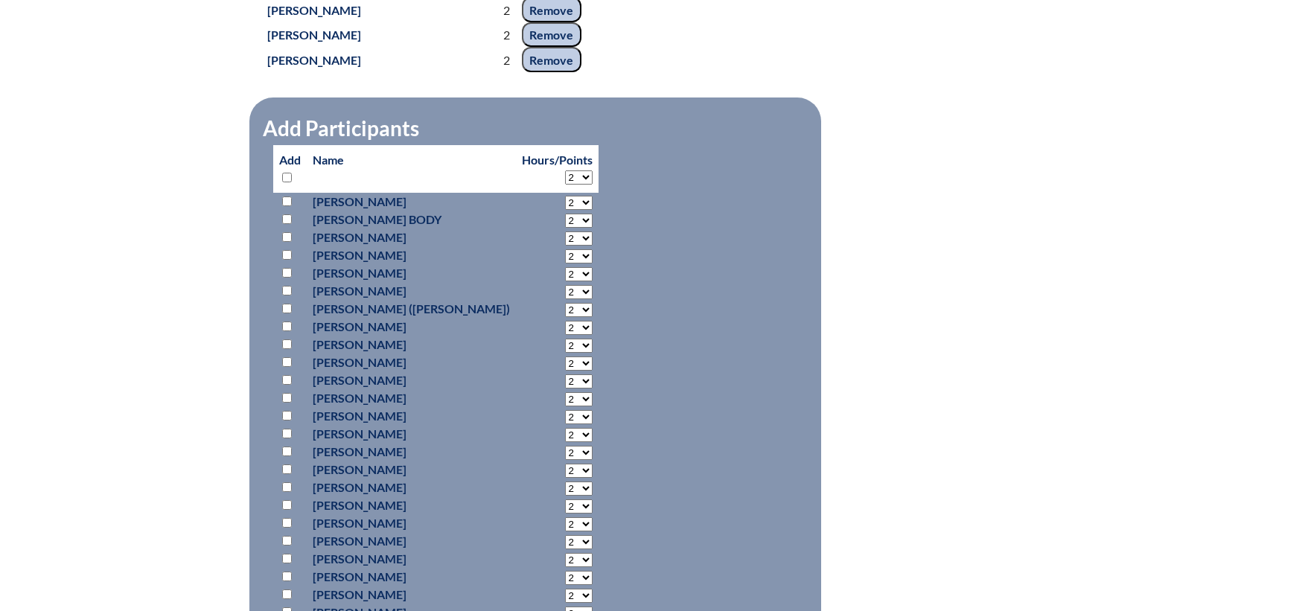
scroll to position [819, 0]
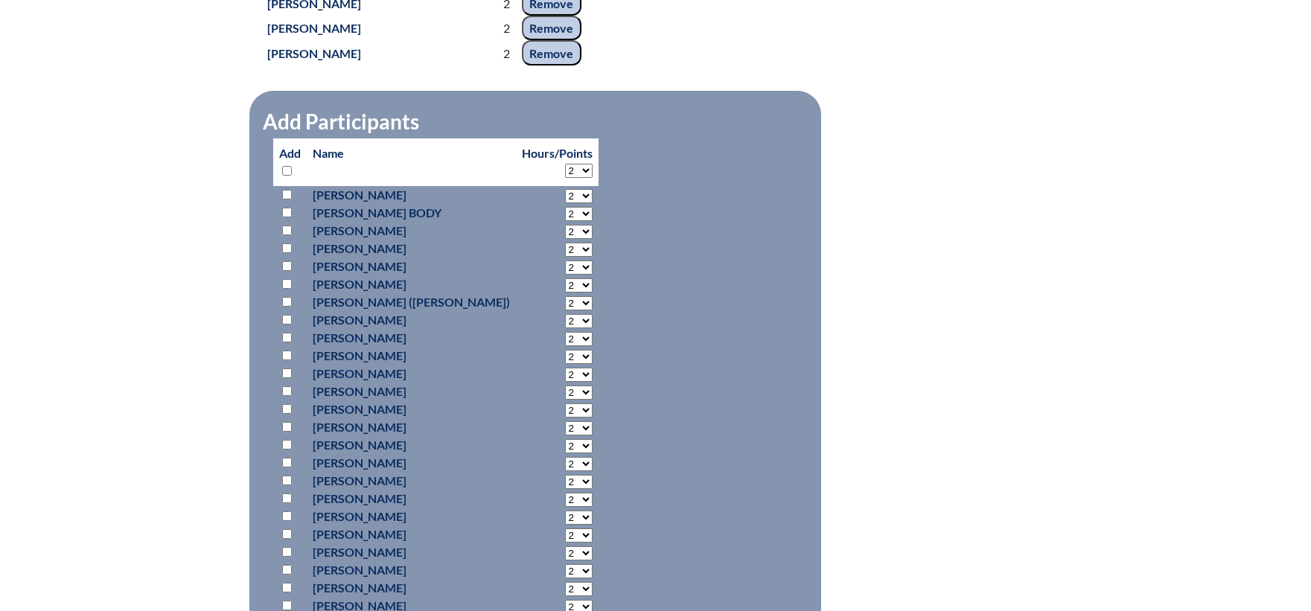
click at [287, 297] on input "checkbox" at bounding box center [287, 302] width 10 height 10
checkbox input "true"
click at [288, 319] on input "checkbox" at bounding box center [287, 320] width 10 height 10
drag, startPoint x: 703, startPoint y: 18, endPoint x: 696, endPoint y: 22, distance: 8.1
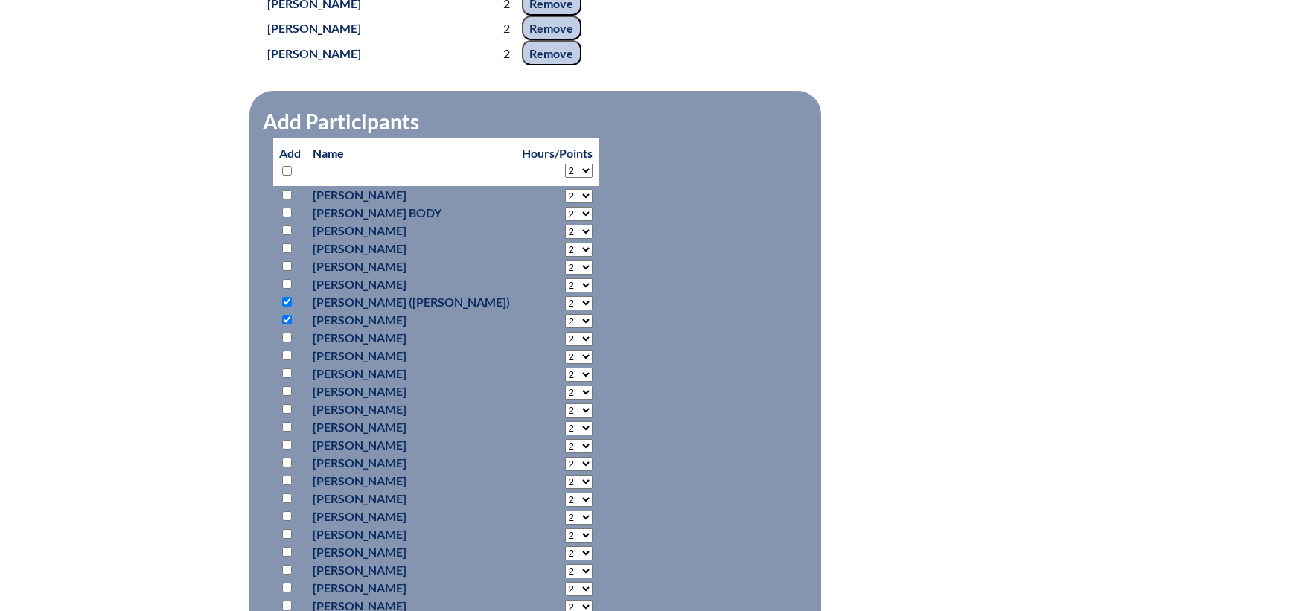
click at [291, 316] on input "checkbox" at bounding box center [287, 320] width 10 height 10
checkbox input "false"
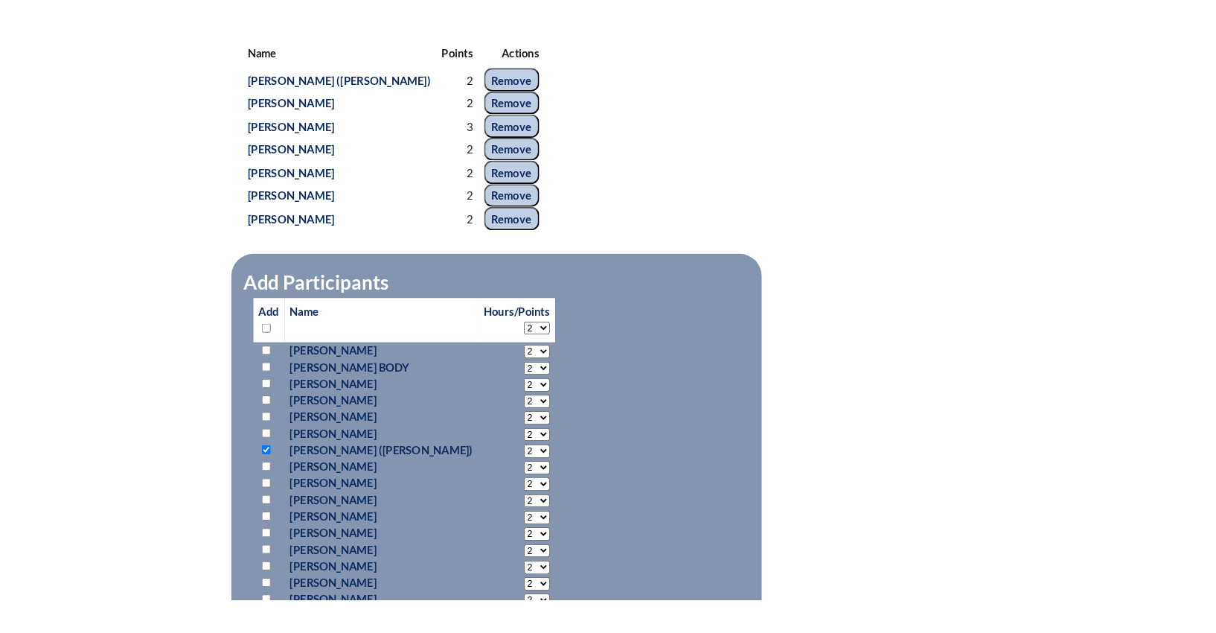
scroll to position [670, 0]
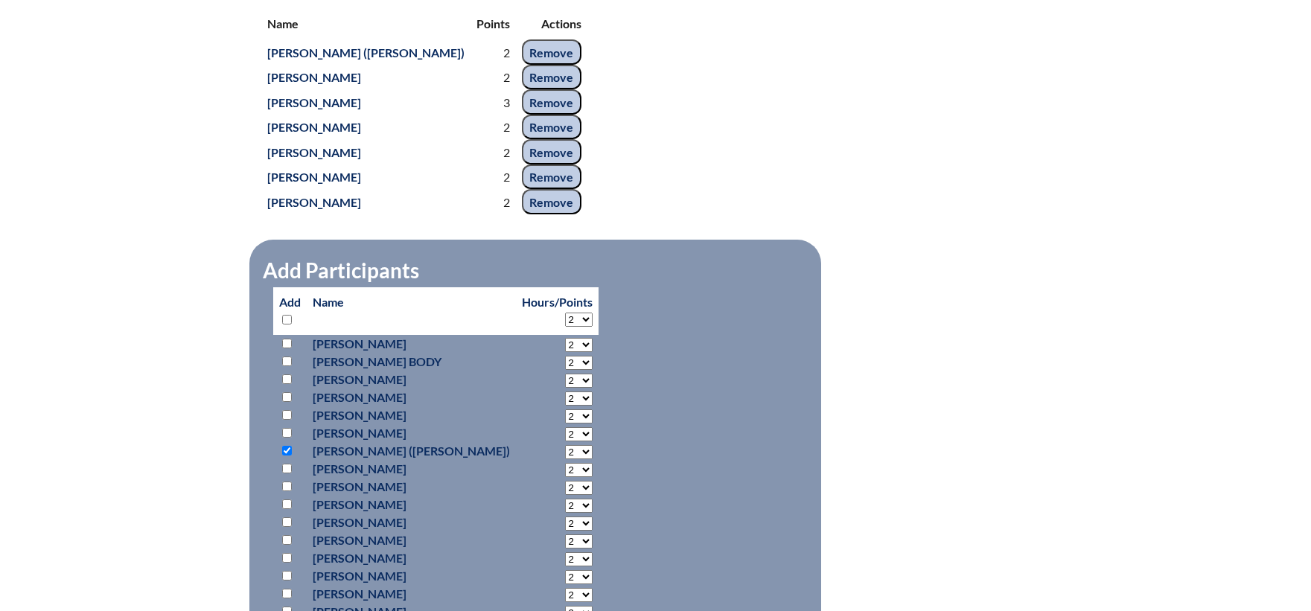
click at [755, 17] on div "Name Points Actions Lillian Bruns (Clanton) 2 Remove Johnny Gwynes 2 Remove Sar…" at bounding box center [655, 112] width 789 height 208
drag, startPoint x: 706, startPoint y: 19, endPoint x: 696, endPoint y: 20, distance: 9.8
click at [706, 19] on div "Name Points Actions Lillian Bruns (Clanton) 2 Remove Johnny Gwynes 2 Remove Sar…" at bounding box center [655, 112] width 789 height 208
drag, startPoint x: 718, startPoint y: 15, endPoint x: 711, endPoint y: 17, distance: 7.8
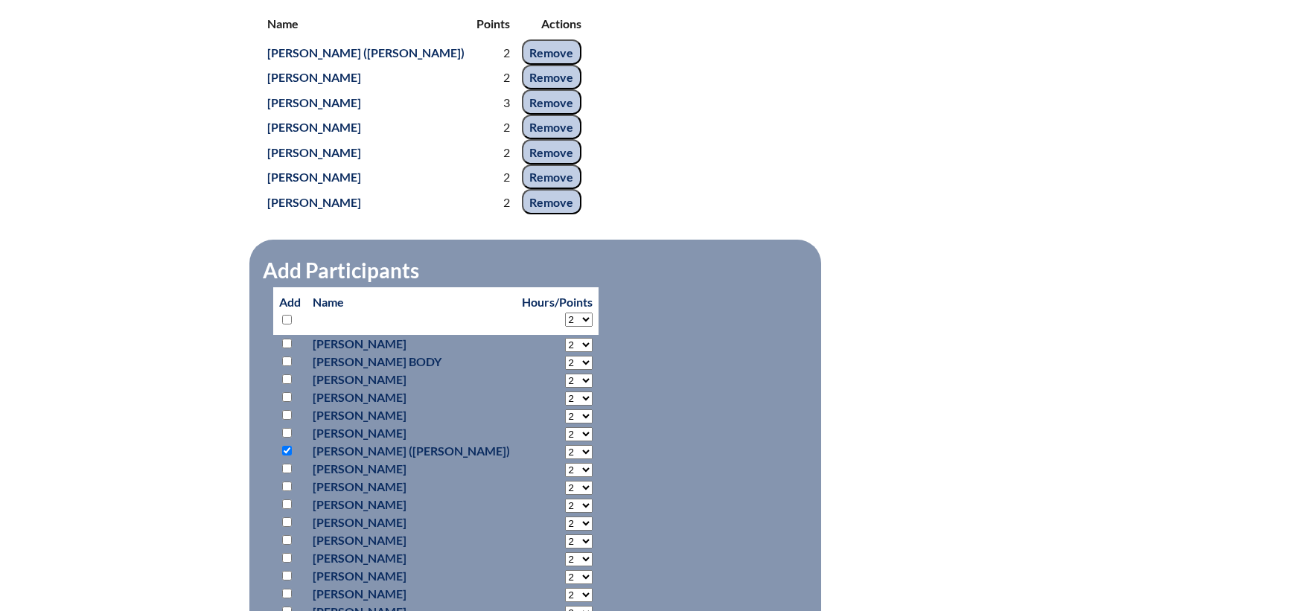
click at [718, 15] on div "Name Points Actions Lillian Bruns (Clanton) 2 Remove Johnny Gwynes 2 Remove Sar…" at bounding box center [655, 112] width 789 height 208
click at [698, 21] on div "Name Points Actions Lillian Bruns (Clanton) 2 Remove Johnny Gwynes 2 Remove Sar…" at bounding box center [655, 112] width 789 height 208
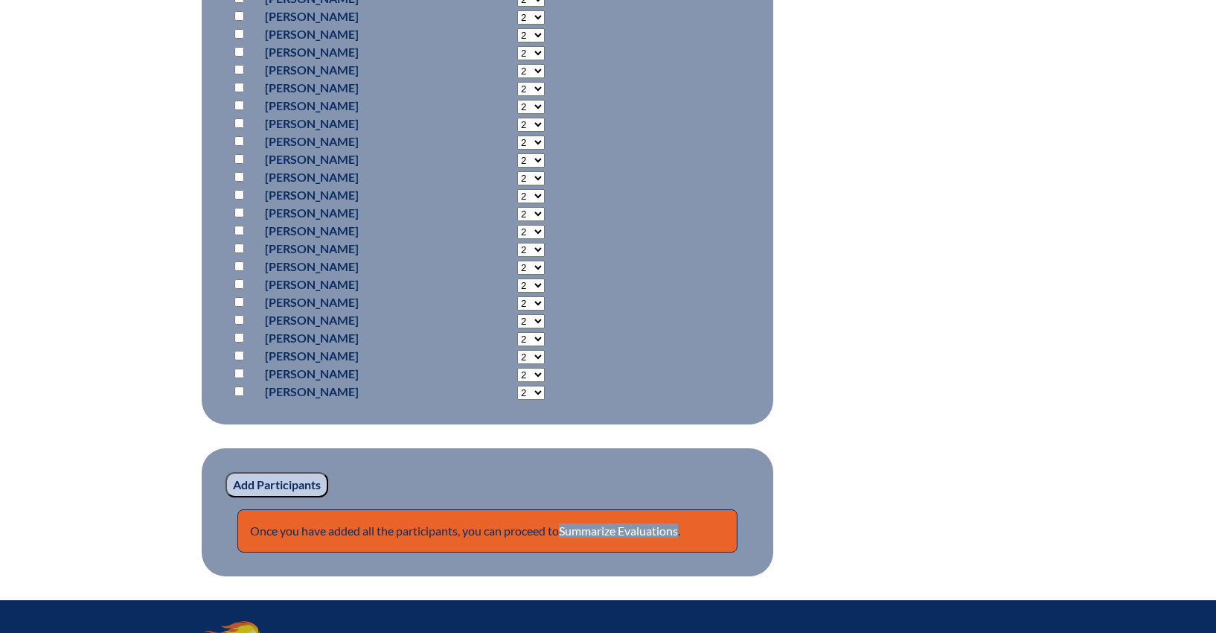
scroll to position [2084, 0]
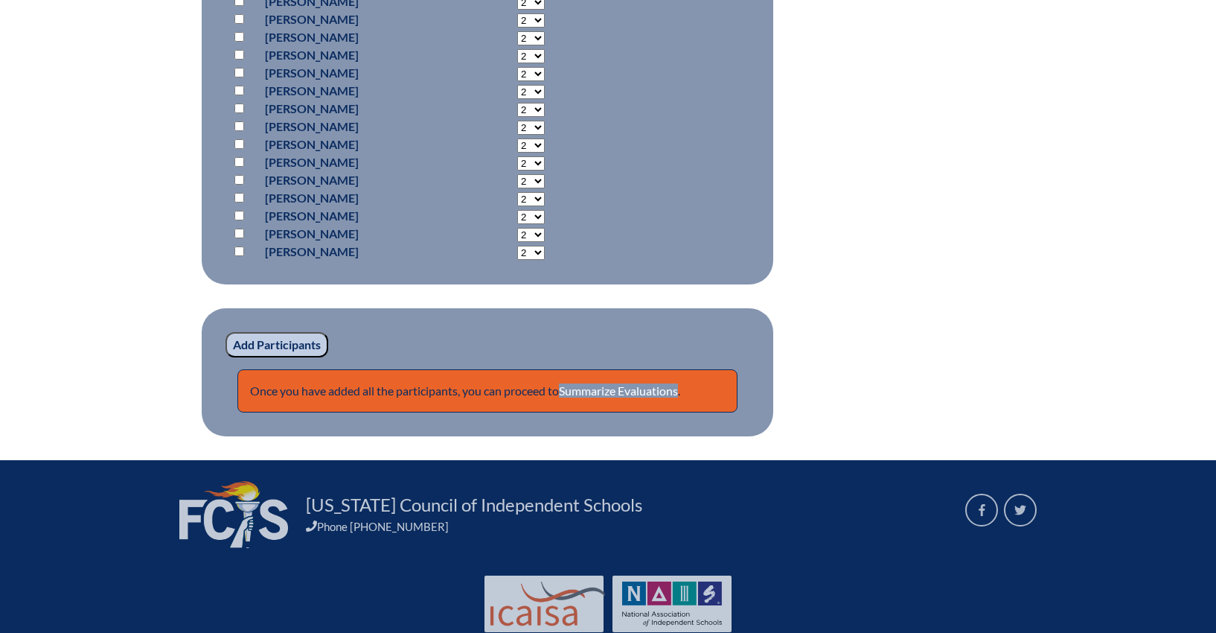
click at [279, 340] on input "Add Participants" at bounding box center [277, 344] width 103 height 25
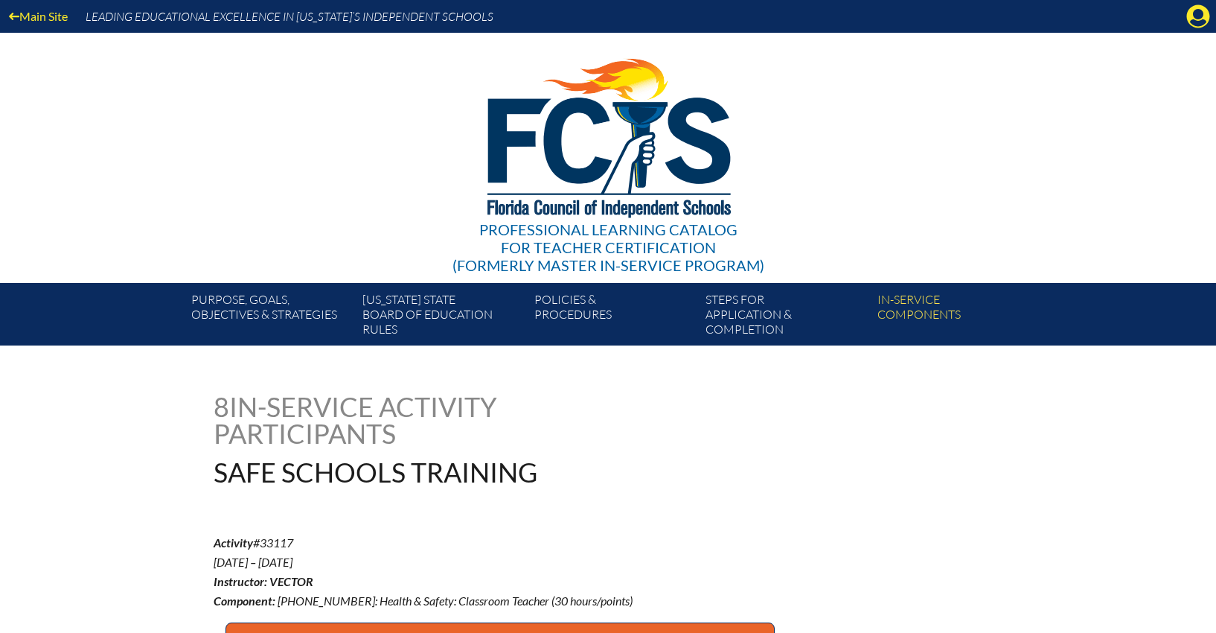
click at [1192, 7] on icon "Manage account" at bounding box center [1199, 16] width 24 height 24
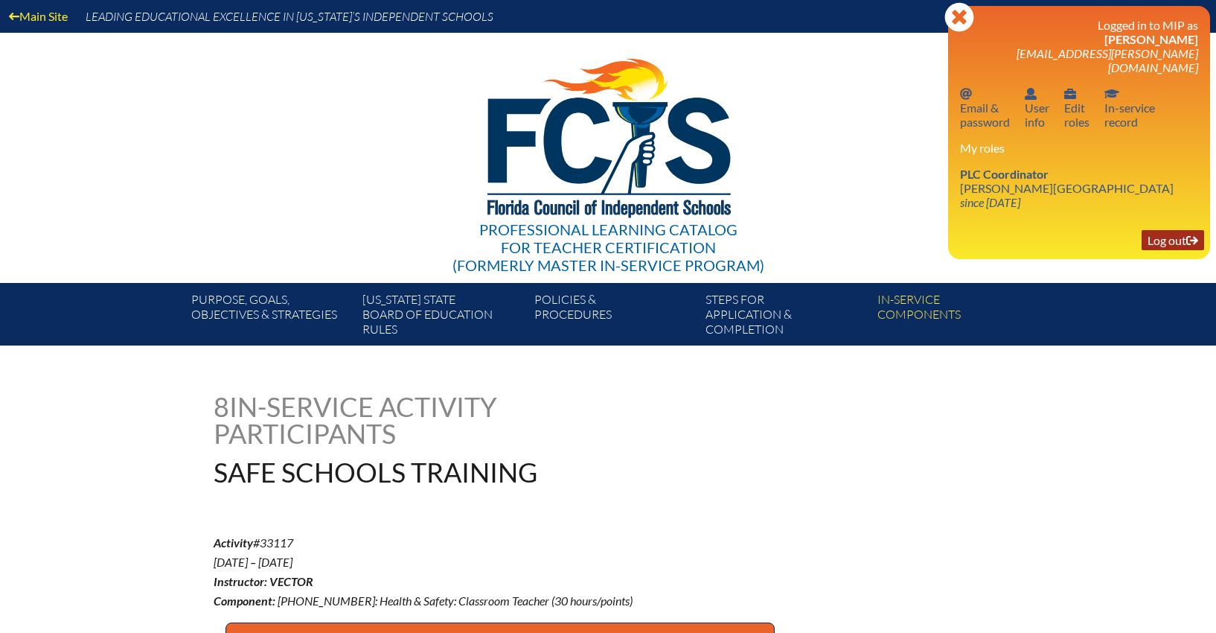
click at [1180, 230] on link "Log out Log out" at bounding box center [1173, 240] width 63 height 20
